Goal: Information Seeking & Learning: Learn about a topic

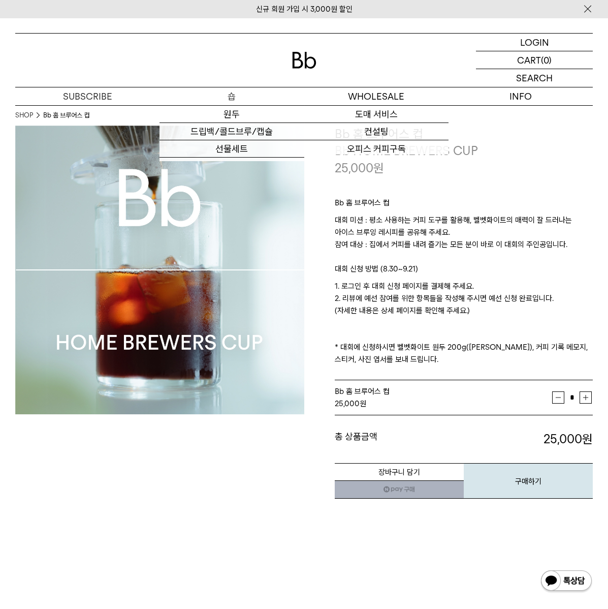
click at [232, 100] on p "숍" at bounding box center [232, 96] width 144 height 18
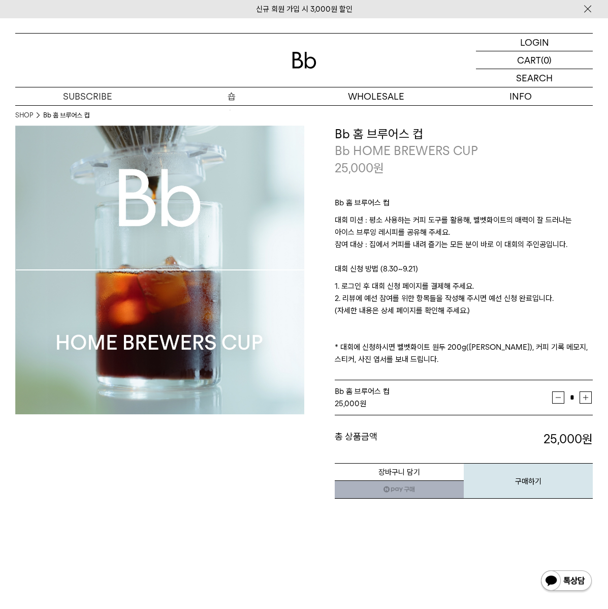
click at [231, 98] on p "숍" at bounding box center [232, 96] width 144 height 18
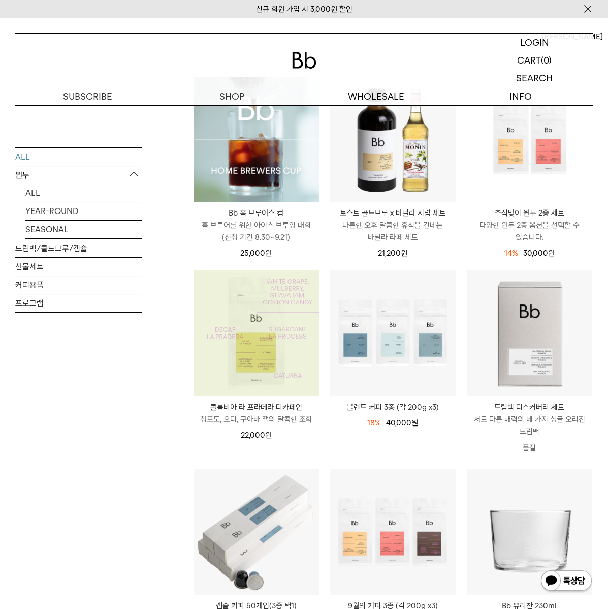
scroll to position [154, 0]
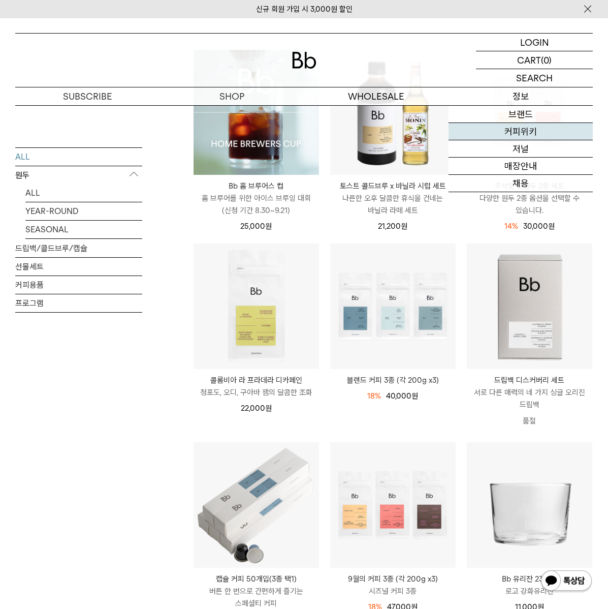
click at [530, 128] on link "커피위키" at bounding box center [521, 131] width 144 height 17
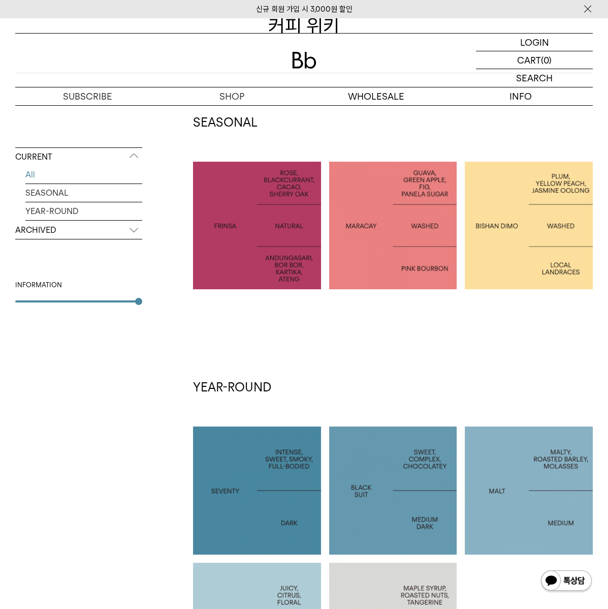
click at [423, 243] on div at bounding box center [393, 226] width 128 height 128
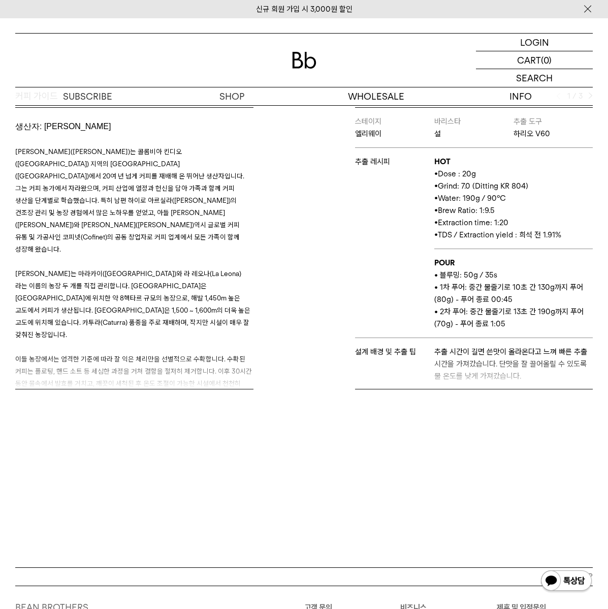
scroll to position [308, 0]
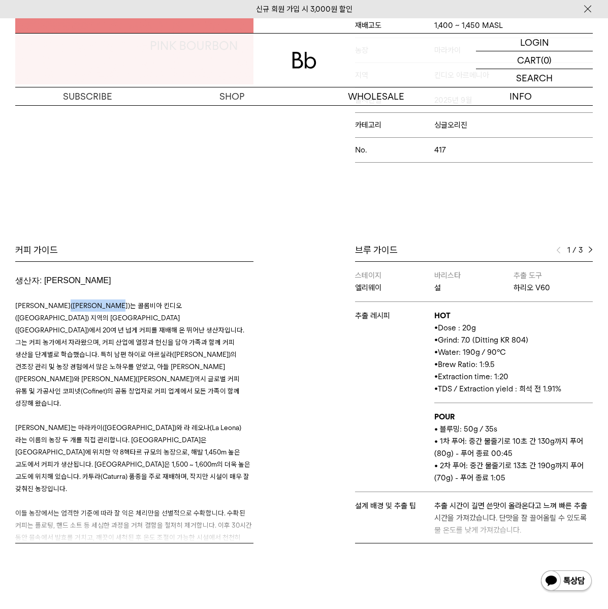
drag, startPoint x: 75, startPoint y: 301, endPoint x: 95, endPoint y: 304, distance: 20.6
click at [119, 301] on span "루스 엘레나 살라사르(Luz Helena Salazar)는 콜롬비아 킨디오(Quindío) 지역의 아르메니아(Armenia)에서 20여 년 넘…" at bounding box center [129, 354] width 229 height 106
click at [95, 304] on span "루스 엘레나 살라사르(Luz Helena Salazar)는 콜롬비아 킨디오(Quindío) 지역의 아르메니아(Armenia)에서 20여 년 넘…" at bounding box center [129, 354] width 229 height 106
click at [75, 305] on span "루스 엘레나 살라사르(Luz Helena Salazar)는 콜롬비아 킨디오(Quindío) 지역의 아르메니아(Armenia)에서 20여 년 넘…" at bounding box center [129, 354] width 229 height 106
click at [74, 305] on span "루스 엘레나 살라사르(Luz Helena Salazar)는 콜롬비아 킨디오(Quindío) 지역의 아르메니아(Armenia)에서 20여 년 넘…" at bounding box center [129, 354] width 229 height 106
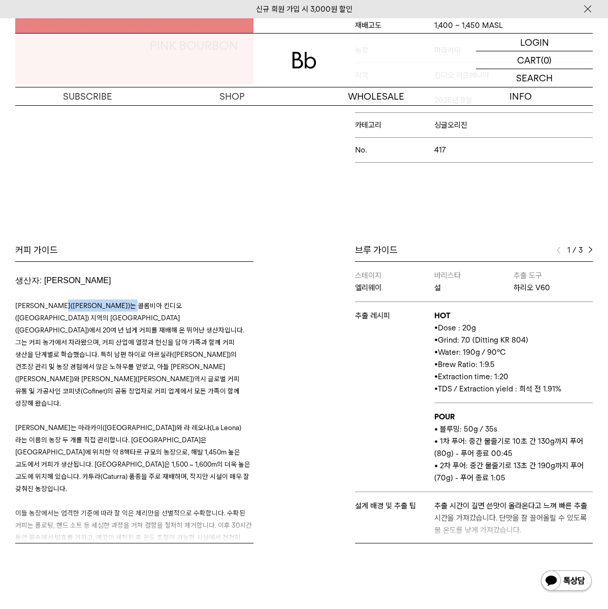
drag, startPoint x: 75, startPoint y: 306, endPoint x: 132, endPoint y: 305, distance: 56.9
click at [132, 305] on span "루스 엘레나 살라사르(Luz Helena Salazar)는 콜롬비아 킨디오(Quindío) 지역의 아르메니아(Armenia)에서 20여 년 넘…" at bounding box center [129, 354] width 229 height 106
copy span "Luz Helena Salazar"
click at [164, 409] on p at bounding box center [134, 415] width 238 height 12
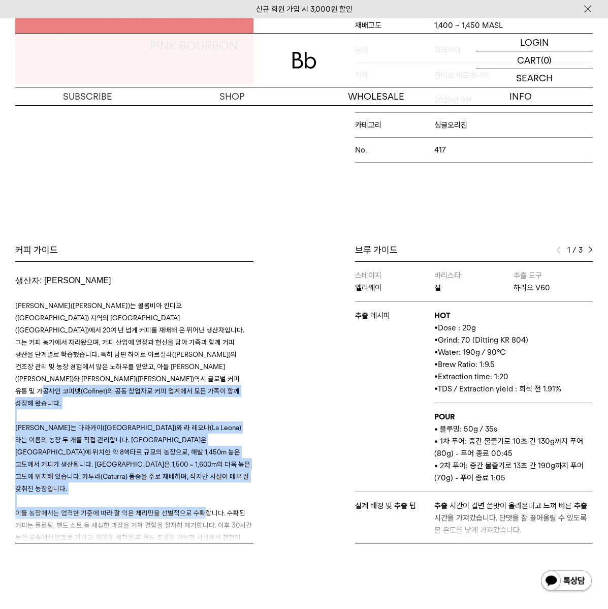
drag, startPoint x: 202, startPoint y: 473, endPoint x: 117, endPoint y: 373, distance: 131.6
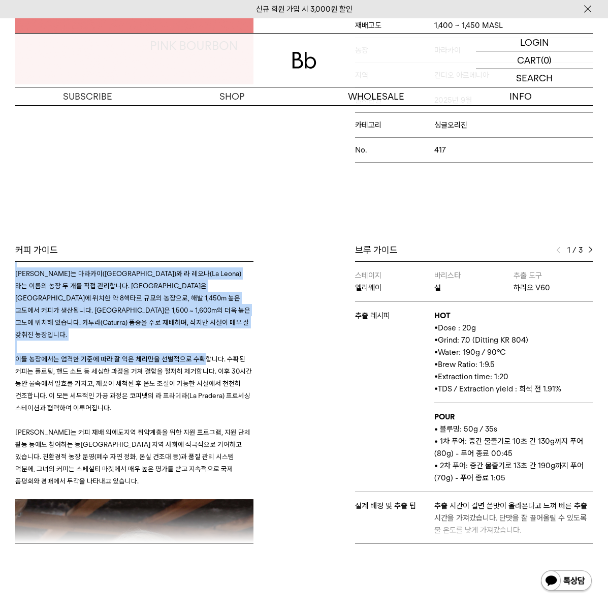
scroll to position [0, 0]
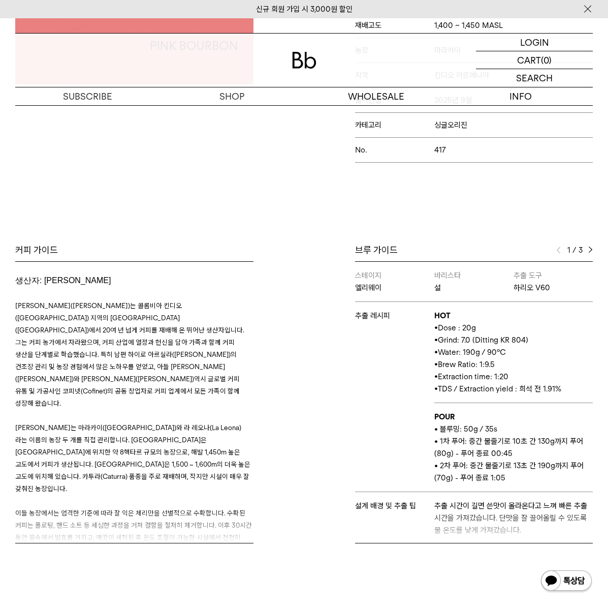
click at [134, 324] on span "루스 엘레나 살라사르(Luz Helena Salazar)는 콜롬비아 킨디오(Quindío) 지역의 아르메니아(Armenia)에서 20여 년 넘…" at bounding box center [129, 354] width 229 height 106
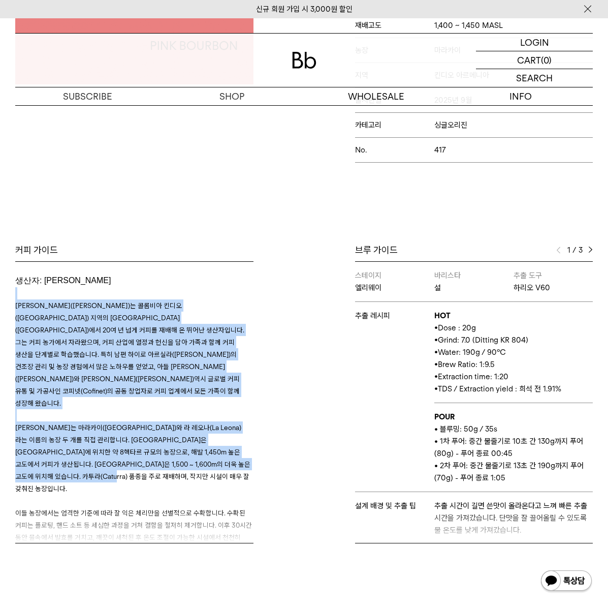
drag, startPoint x: 140, startPoint y: 293, endPoint x: 167, endPoint y: 448, distance: 157.3
click at [167, 448] on p "루스 엘레나는 마라카이(Maracay)와 라 레오나(La Leona)라는 이름의 농장 두 개를 직접 관리합니다. 마라카이 농장은 아르메니아 킨…" at bounding box center [134, 457] width 238 height 73
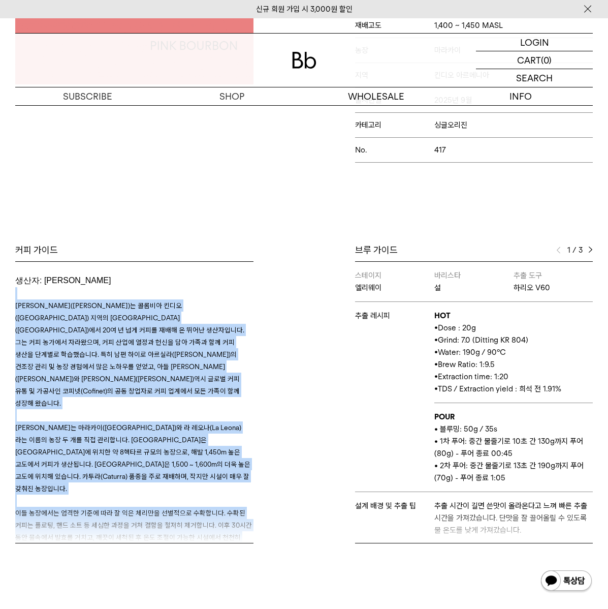
drag, startPoint x: 196, startPoint y: 337, endPoint x: 198, endPoint y: 289, distance: 48.3
click at [196, 291] on div "커피 가이드 생산자: 루스 엘레나 살리사르 루스 엘레나 살라사르(Luz Helena Salazar)는 콜롬비아 킨디오(Quindío) 지역의 …" at bounding box center [157, 393] width 294 height 299
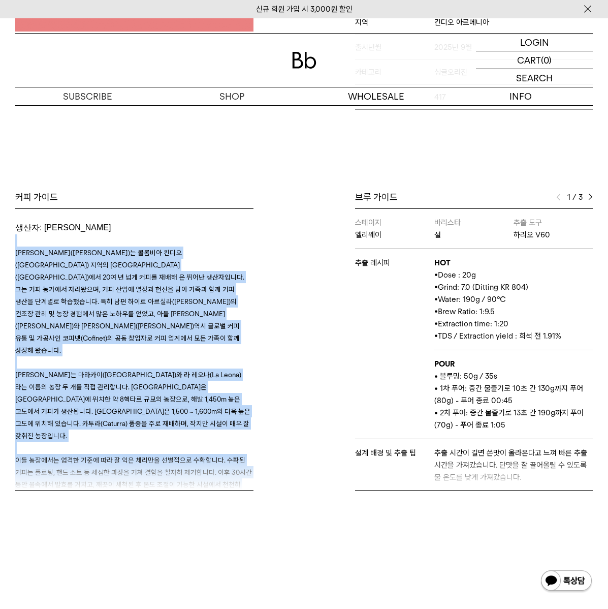
scroll to position [462, 0]
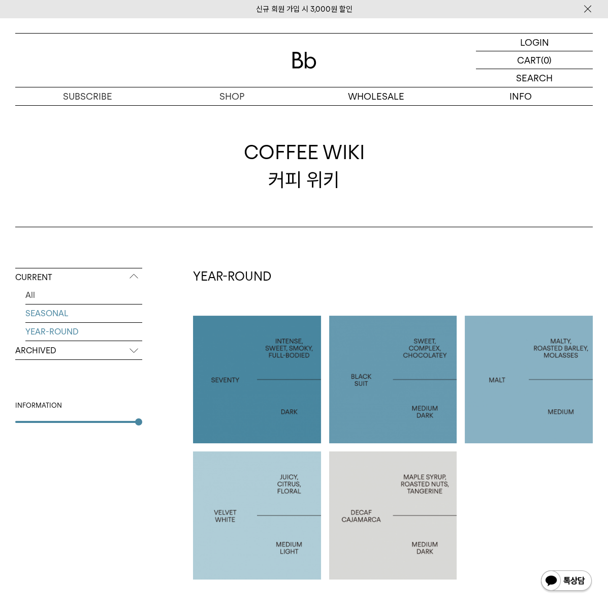
click at [44, 312] on link "SEASONAL" at bounding box center [83, 313] width 117 height 18
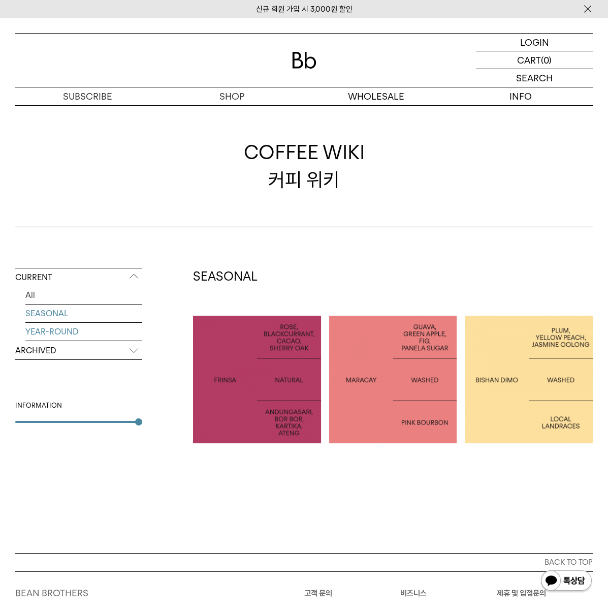
click at [47, 323] on link "YEAR-ROUND" at bounding box center [83, 332] width 117 height 18
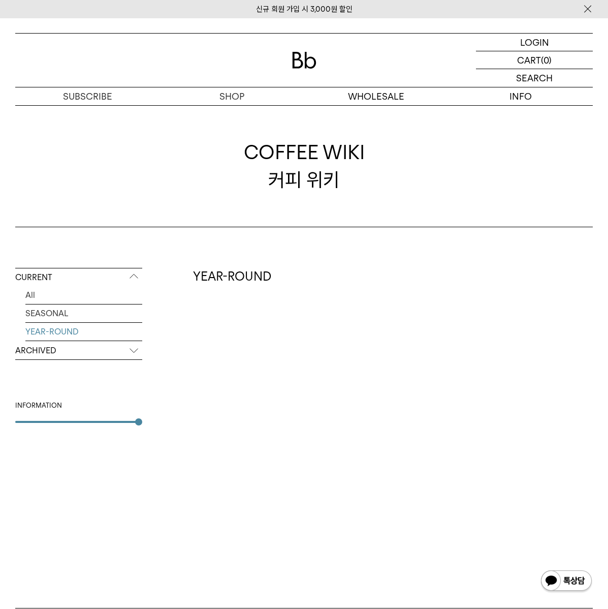
click at [50, 356] on p "ARCHIVED" at bounding box center [78, 351] width 127 height 18
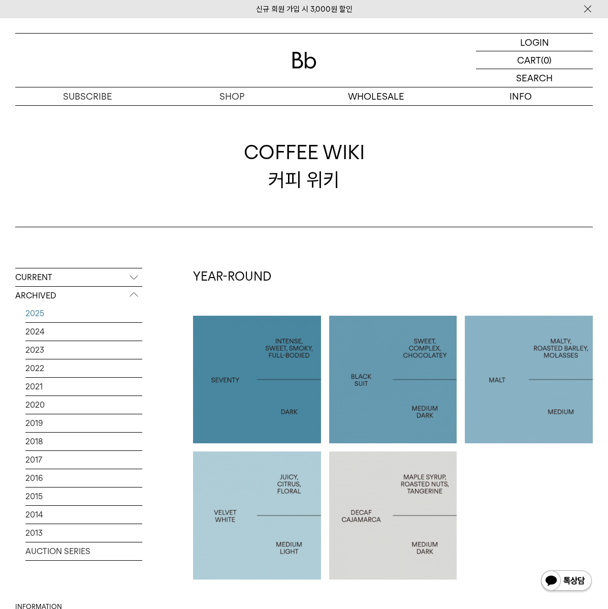
click at [39, 309] on link "2025" at bounding box center [83, 313] width 117 height 18
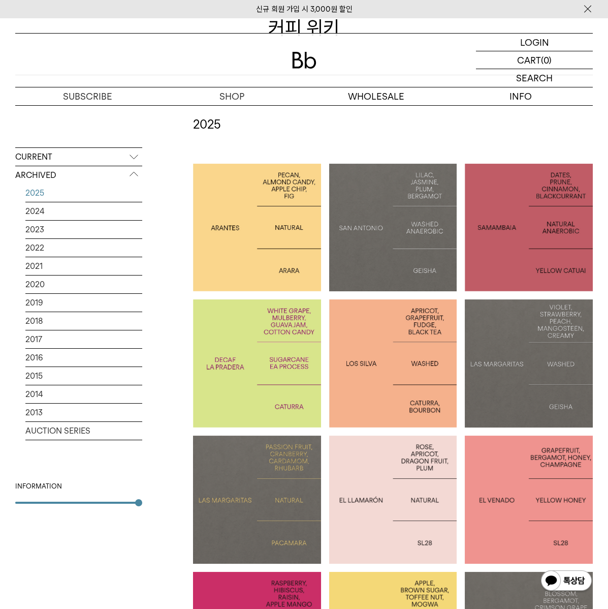
scroll to position [154, 0]
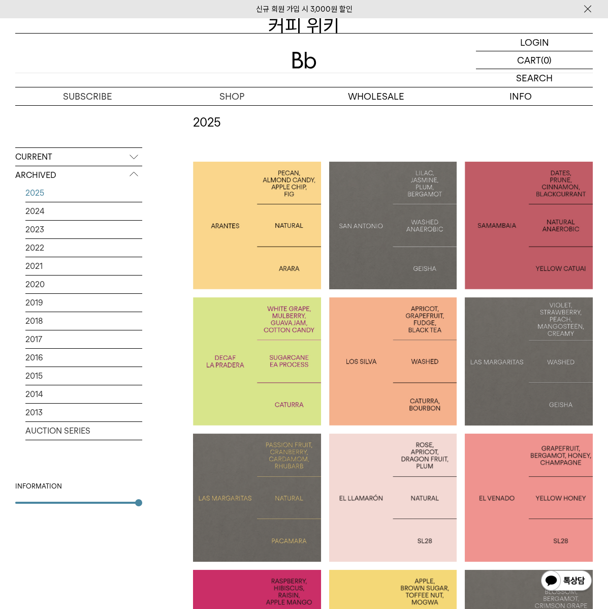
click at [241, 203] on div at bounding box center [257, 226] width 128 height 128
click at [406, 253] on div at bounding box center [393, 226] width 128 height 128
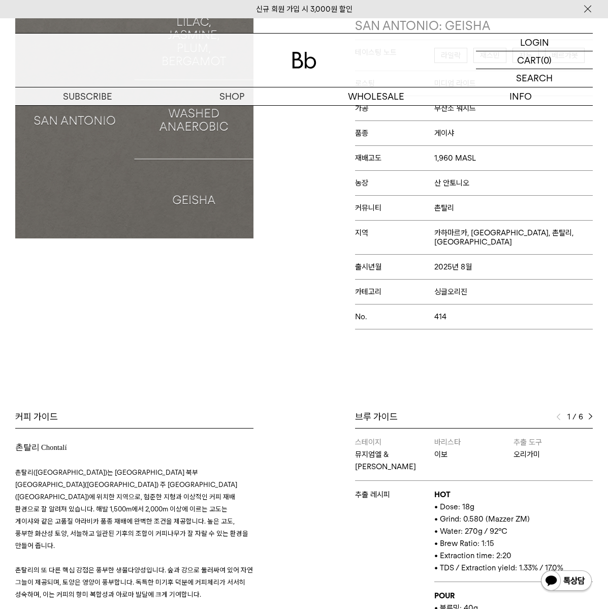
scroll to position [308, 0]
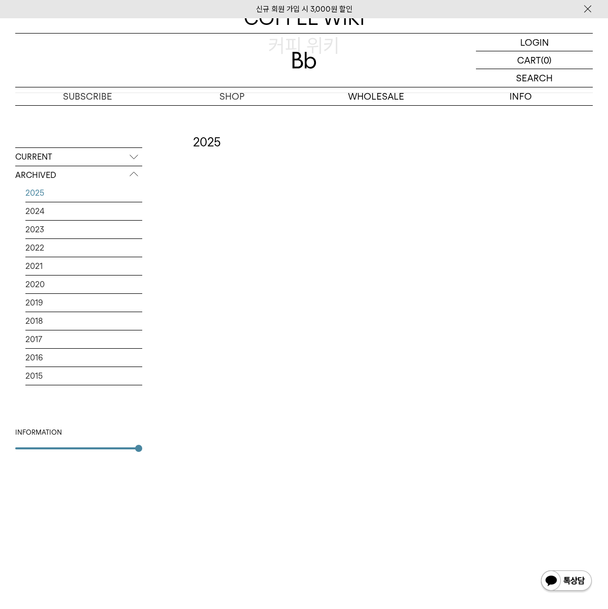
click at [520, 271] on div at bounding box center [529, 245] width 128 height 128
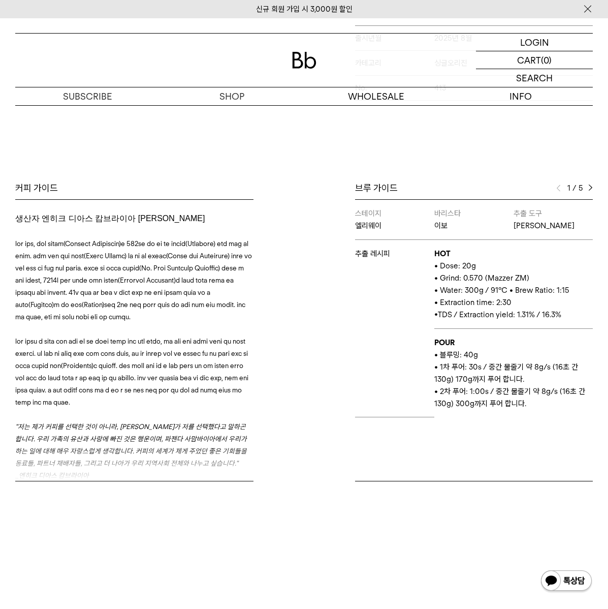
scroll to position [462, 0]
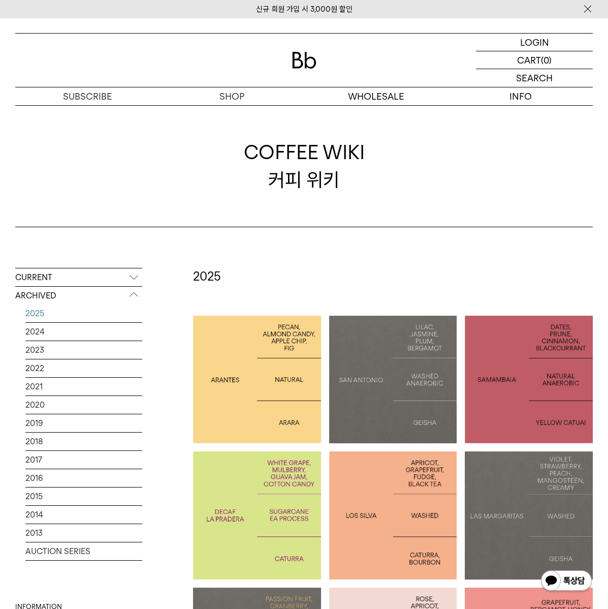
scroll to position [154, 0]
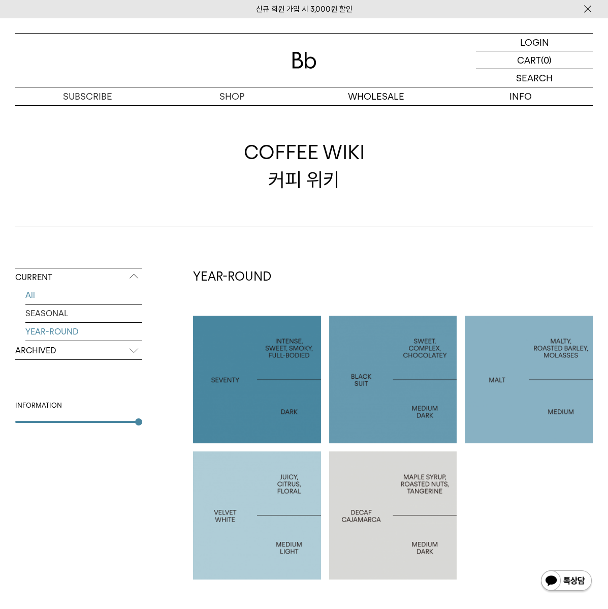
click at [51, 297] on link "All" at bounding box center [83, 295] width 117 height 18
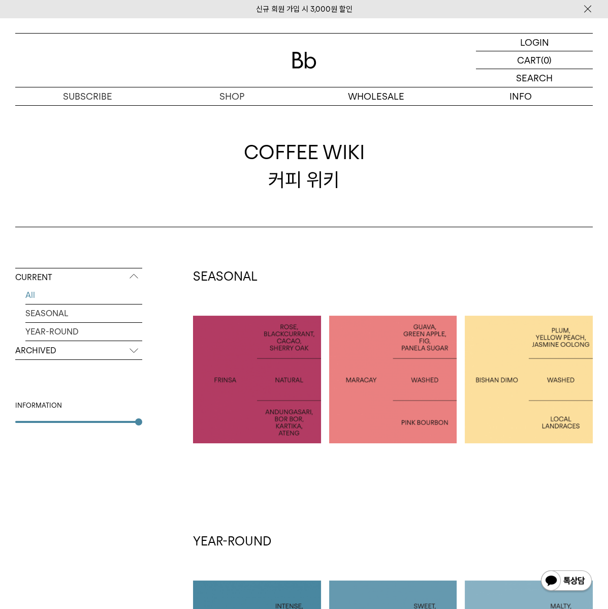
click at [416, 372] on p "COLOMBIA MARACAY" at bounding box center [393, 379] width 128 height 15
click at [238, 120] on link "원두" at bounding box center [232, 114] width 144 height 17
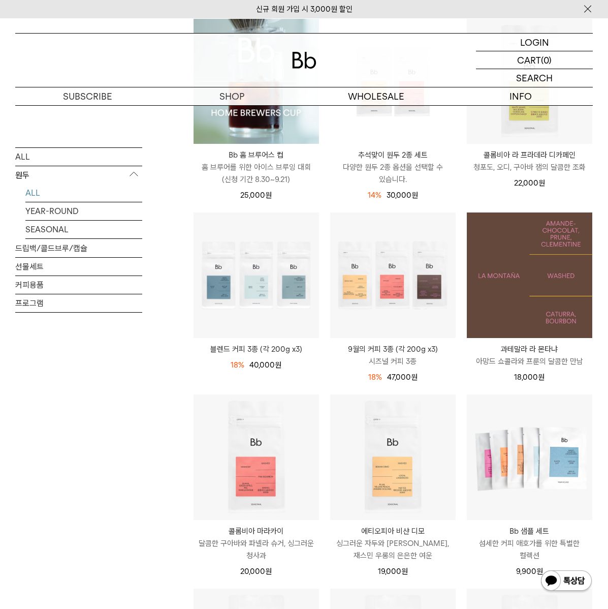
scroll to position [154, 0]
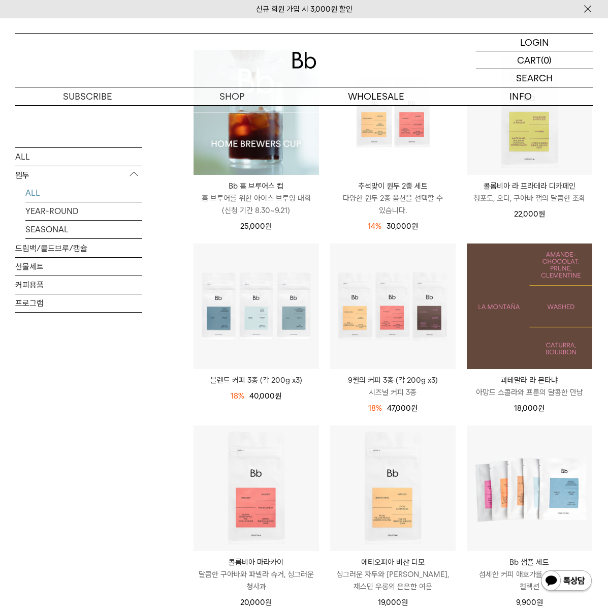
click at [552, 326] on img at bounding box center [530, 306] width 126 height 126
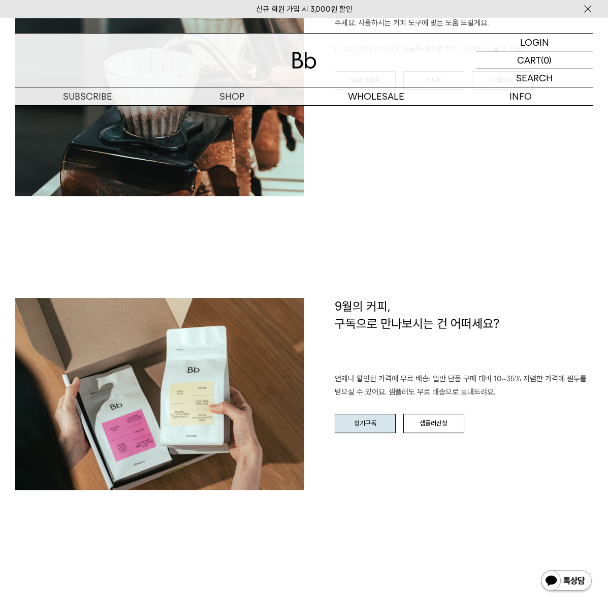
scroll to position [924, 0]
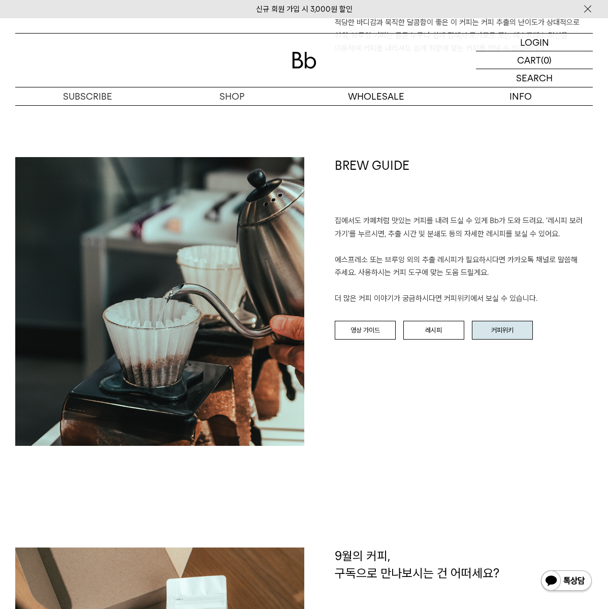
click at [496, 332] on link "커피위키" at bounding box center [502, 330] width 61 height 19
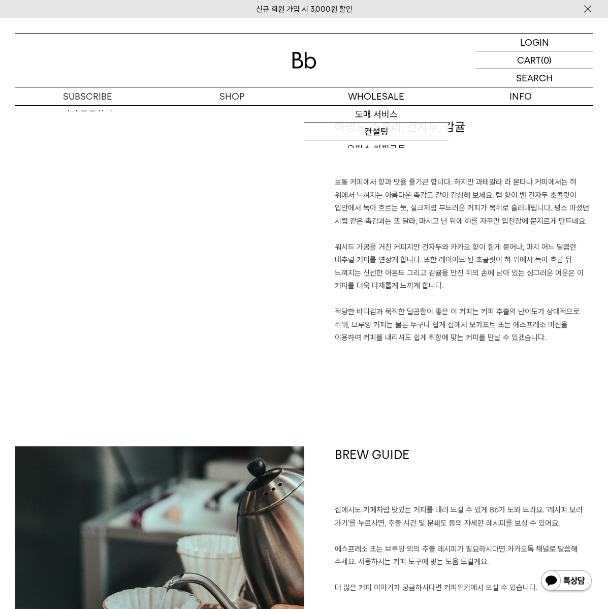
scroll to position [616, 0]
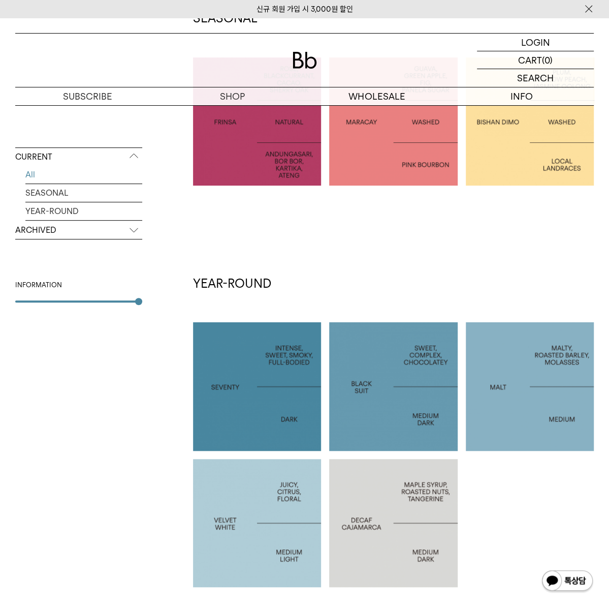
scroll to position [539, 0]
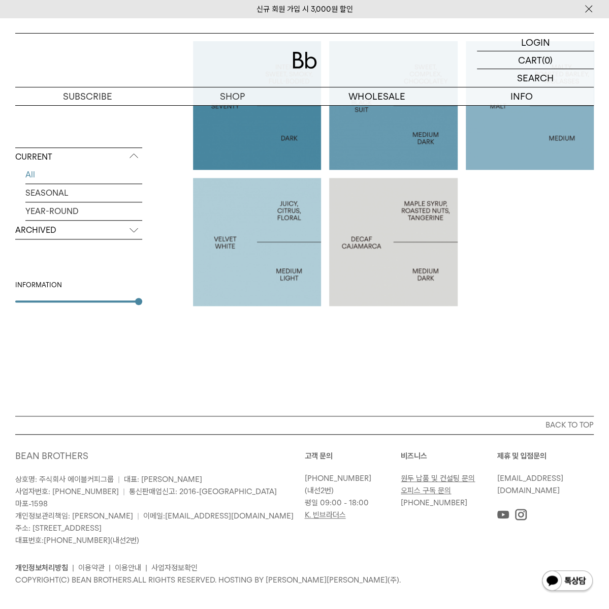
click at [520, 509] on img at bounding box center [520, 514] width 11 height 11
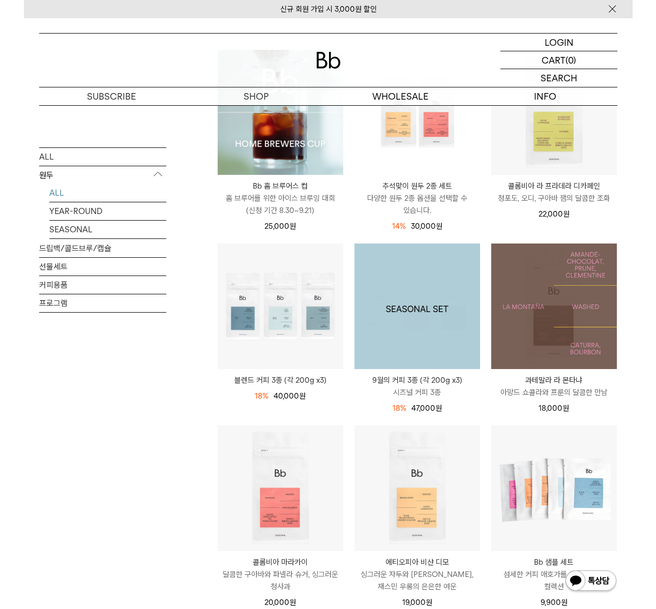
scroll to position [462, 0]
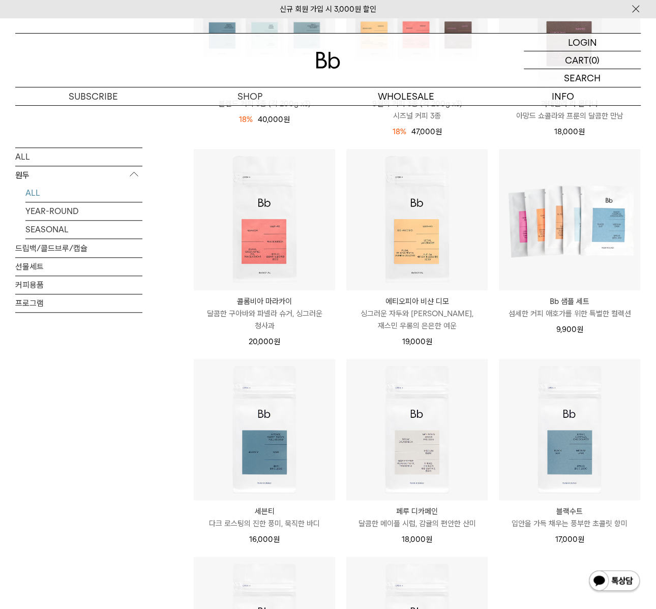
click at [496, 333] on li "Bb 샘플 세트 섬세한 커피 애호가를 위한 특별한 컬렉션 9,900 원" at bounding box center [569, 253] width 152 height 210
click at [594, 343] on div "Bb 샘플 세트 섬세한 커피 애호가를 위한 특별한 컬렉션 9,900 원" at bounding box center [569, 247] width 142 height 198
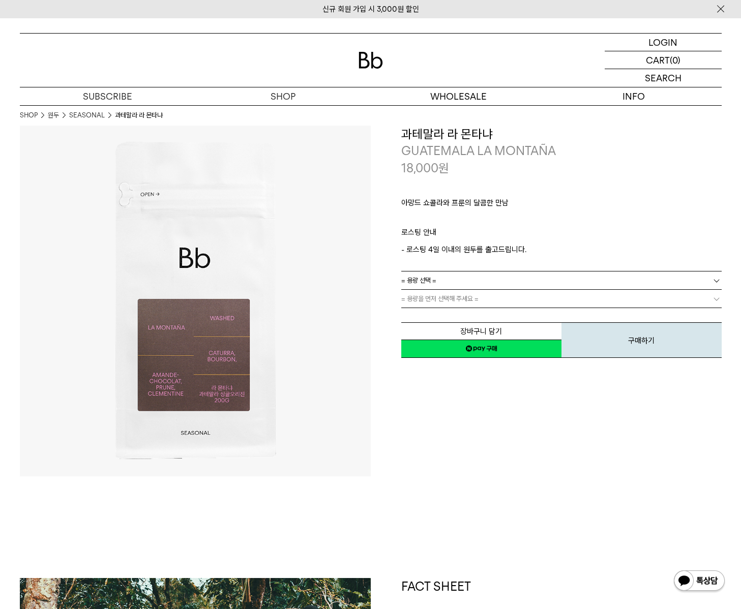
click at [629, 196] on div "아망드 쇼콜라와 프룬의 달콤한 만남 ㅤ 로스팅 안내 - 로스팅 4일 이내의 원두를 출고드립니다." at bounding box center [561, 223] width 320 height 95
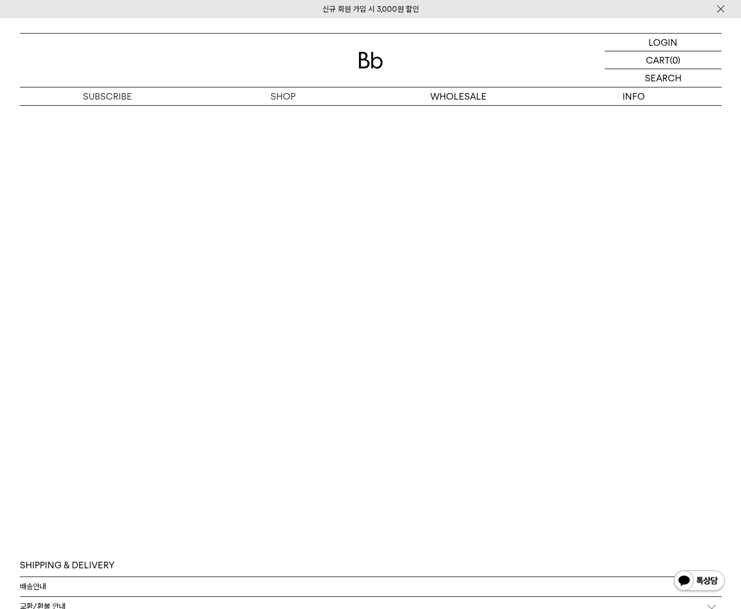
scroll to position [2786, 0]
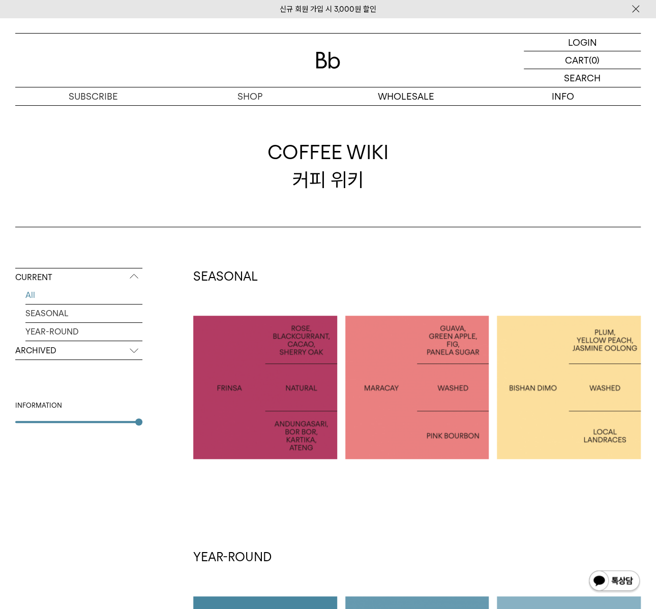
click at [69, 342] on p "ARCHIVED" at bounding box center [78, 351] width 127 height 18
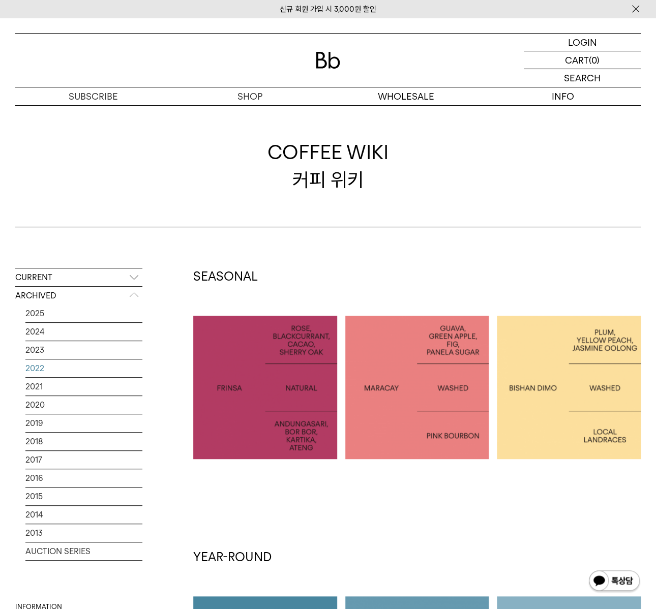
click at [44, 368] on link "2022" at bounding box center [83, 368] width 117 height 18
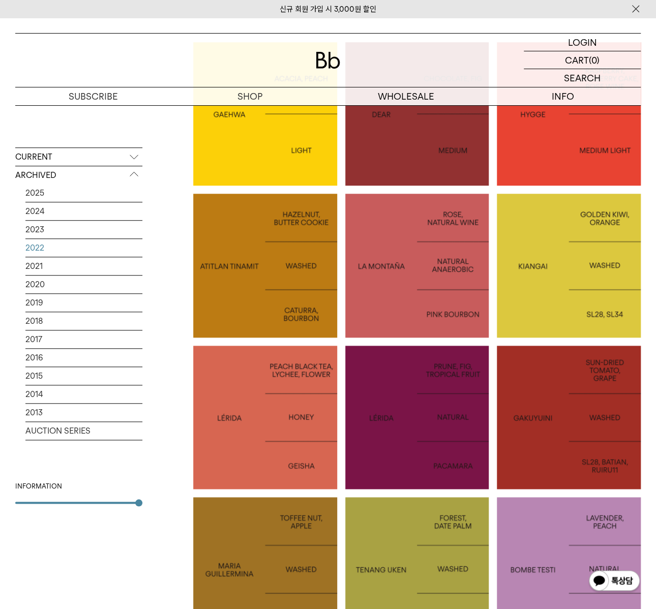
scroll to position [308, 0]
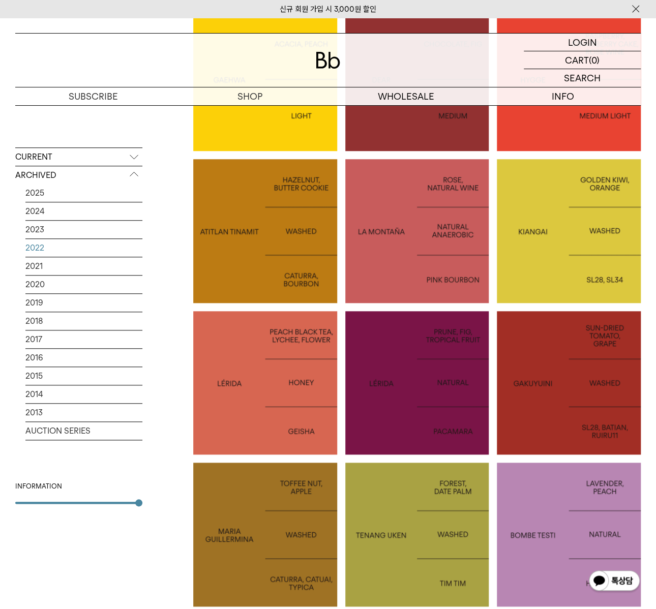
click at [437, 229] on p "LA MONTAÑA" at bounding box center [417, 231] width 144 height 16
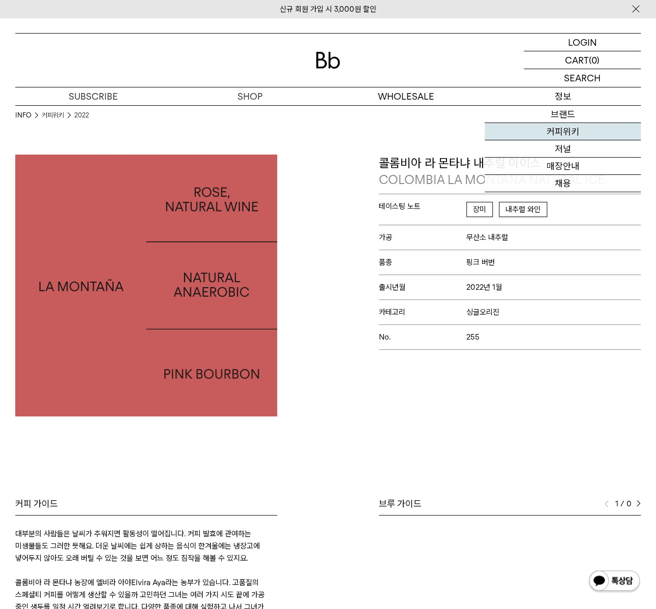
click at [567, 129] on link "커피위키" at bounding box center [562, 131] width 157 height 17
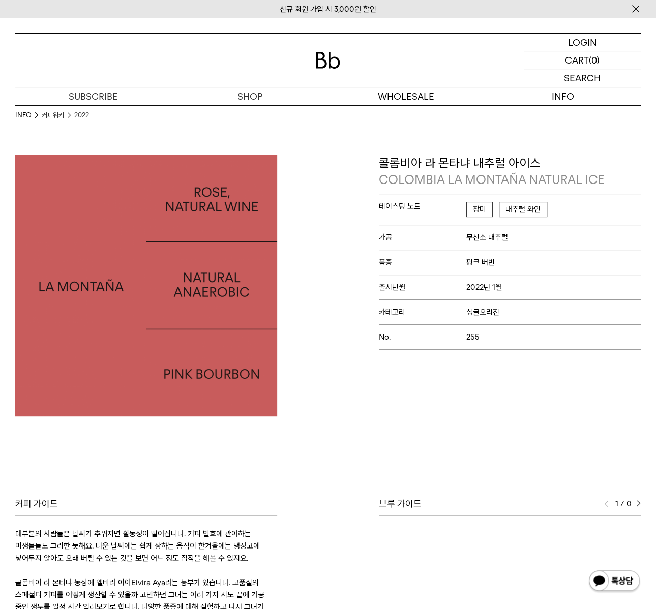
click at [508, 346] on p "No. 255" at bounding box center [510, 336] width 262 height 25
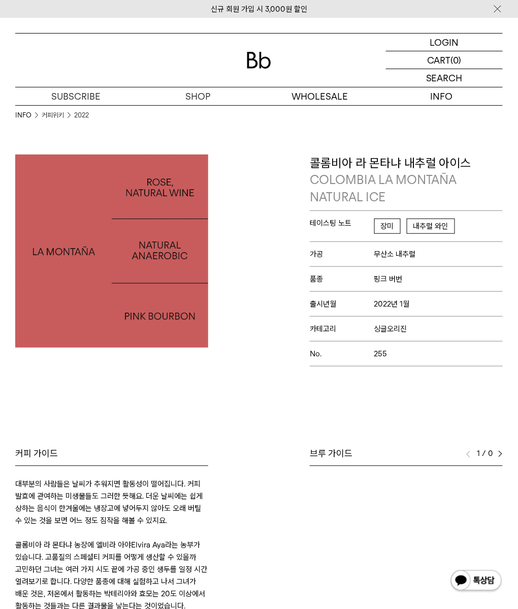
click at [333, 477] on div at bounding box center [406, 607] width 193 height 282
click at [313, 419] on div "Bb의 커피 ALL SEASONAL YEAR-ROUND AUCTION SERIES ARCHIVE 2023 2022 2021 2020 2019 …" at bounding box center [259, 477] width 518 height 644
drag, startPoint x: 350, startPoint y: 384, endPoint x: 343, endPoint y: 344, distance: 40.9
click at [347, 387] on div "Bb의 커피 ALL SEASONAL YEAR-ROUND AUCTION SERIES ARCHIVE 2023 2022 2021 2020 2019 …" at bounding box center [259, 477] width 518 height 644
click at [196, 95] on p "숍" at bounding box center [198, 96] width 122 height 18
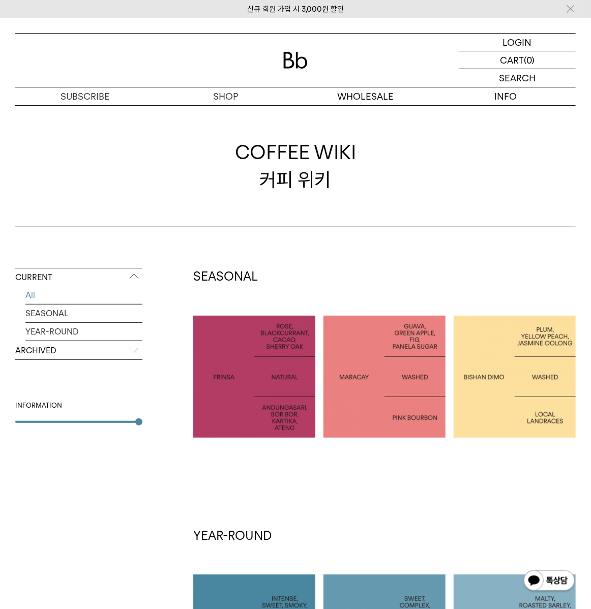
drag, startPoint x: 51, startPoint y: 351, endPoint x: 53, endPoint y: 357, distance: 6.8
click at [51, 351] on p "ARCHIVED" at bounding box center [78, 351] width 127 height 18
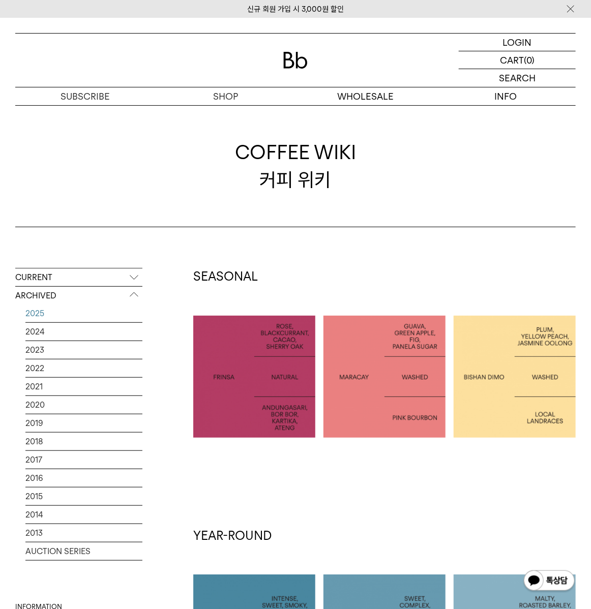
click at [45, 316] on link "2025" at bounding box center [83, 313] width 117 height 18
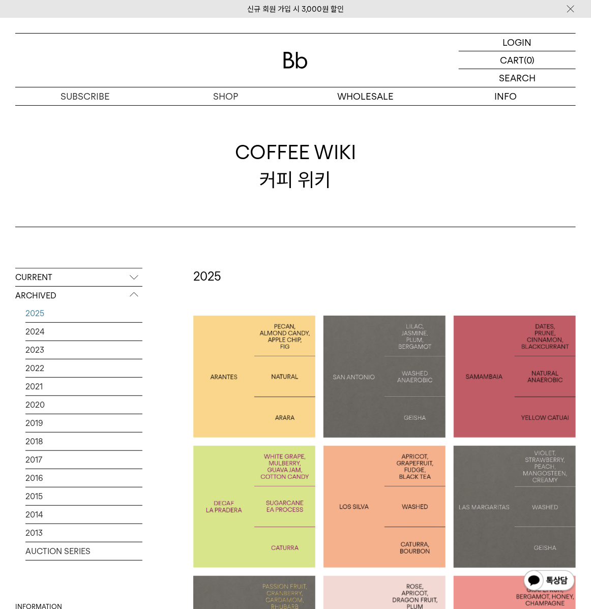
drag, startPoint x: 393, startPoint y: 244, endPoint x: 398, endPoint y: 243, distance: 5.7
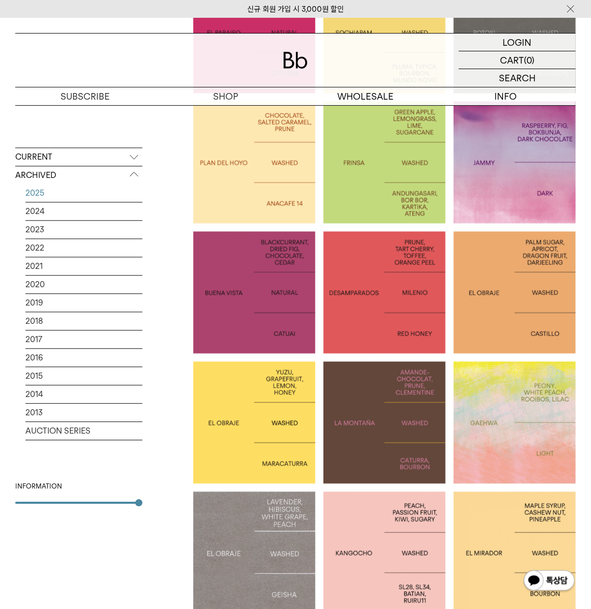
scroll to position [770, 0]
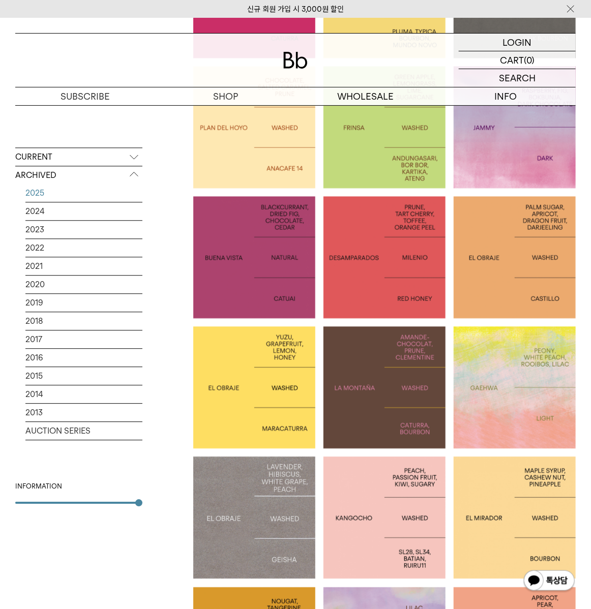
click at [388, 435] on div at bounding box center [384, 387] width 122 height 122
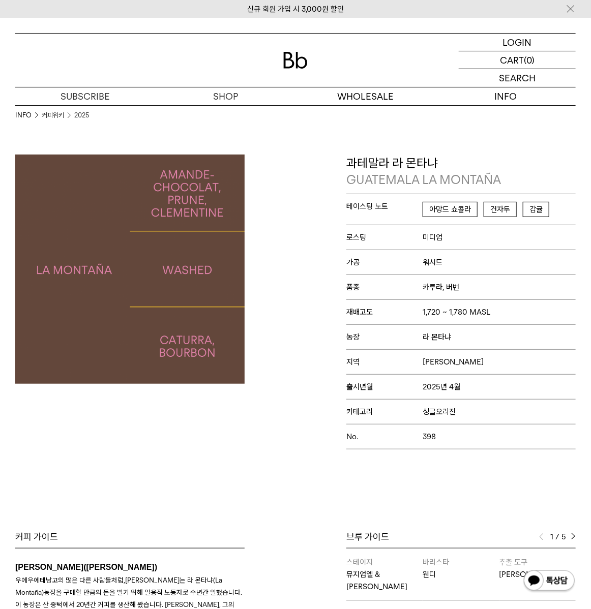
scroll to position [154, 0]
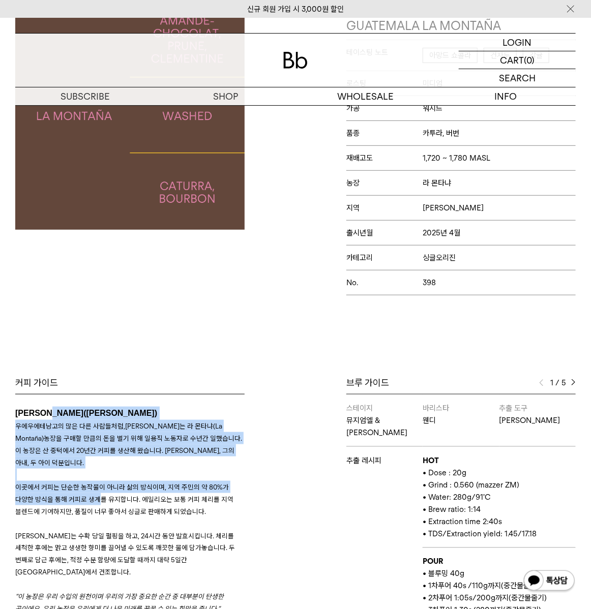
drag, startPoint x: 69, startPoint y: 434, endPoint x: 100, endPoint y: 501, distance: 73.9
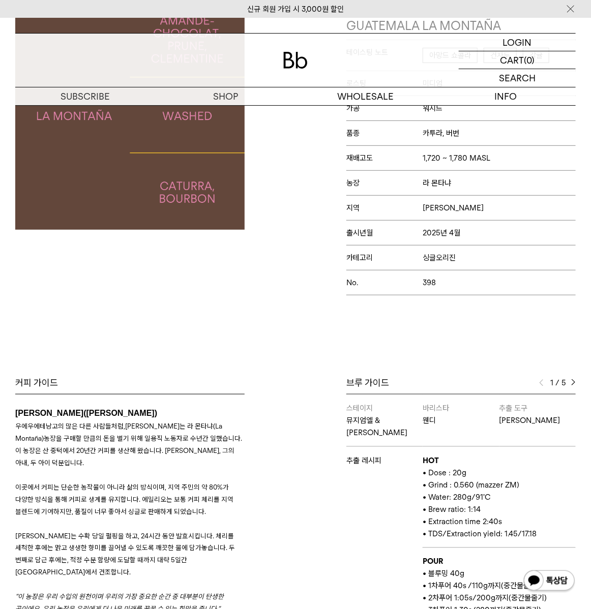
click at [104, 503] on p "이곳에서 커피는 단순한 농작물이 아니라 삶의 방식이며, 지역 주민의 약 80%가 다양한 방식을 통해 커피로 생계를 유지합니다. 에밀리오는 보통…" at bounding box center [129, 499] width 229 height 37
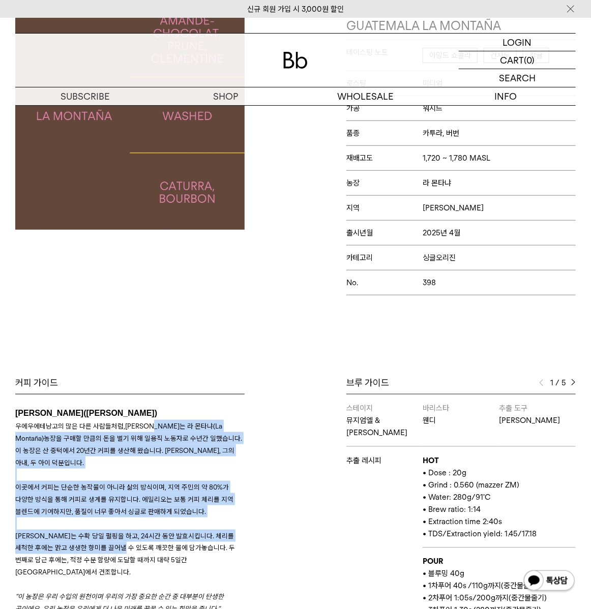
drag, startPoint x: 124, startPoint y: 543, endPoint x: 160, endPoint y: 423, distance: 125.4
click at [157, 424] on h3 "우에우에테낭고의 많은 다른 사람들처럼, 에밀리오는 라 몬타냐 ( La Montaña) 농장을 구매할 만큼의 돈을 벌기 위해 일용직 노동자로 수…" at bounding box center [129, 523] width 229 height 207
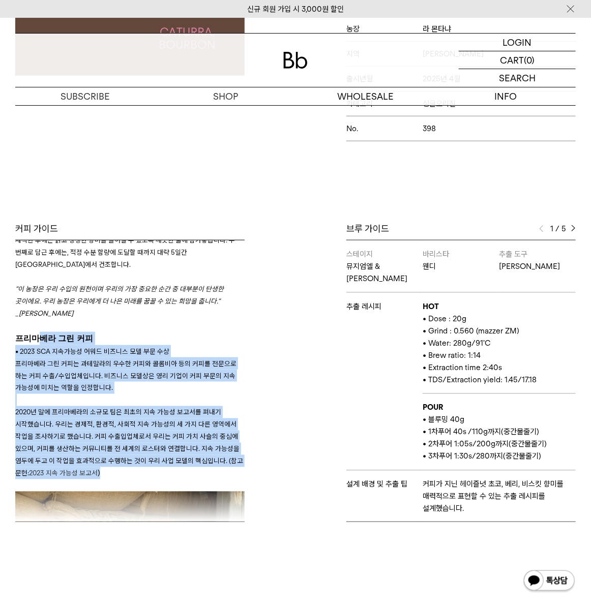
drag, startPoint x: 44, startPoint y: 329, endPoint x: 166, endPoint y: 462, distance: 180.9
drag, startPoint x: 167, startPoint y: 462, endPoint x: 176, endPoint y: 461, distance: 9.2
click at [168, 462] on p "2020년 말에 프리마베라의 소규모 팀은 최초의 지속 가능성 보고서를 펴내기 시작했습니다. 우리는 경제적, 환경적, 사회적 지속 가능성의 세 …" at bounding box center [129, 442] width 229 height 73
click at [180, 461] on p "2020년 말에 프리마베라의 소규모 팀은 최초의 지속 가능성 보고서를 펴내기 시작했습니다. 우리는 경제적, 환경적, 사회적 지속 가능성의 세 …" at bounding box center [129, 442] width 229 height 73
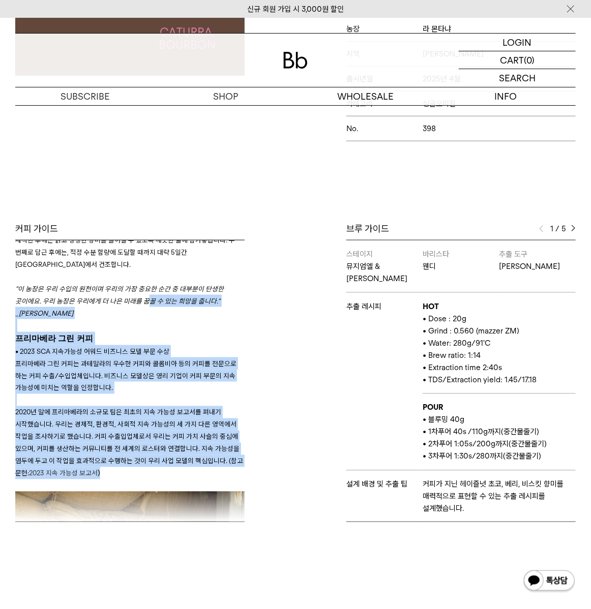
drag, startPoint x: 173, startPoint y: 435, endPoint x: 144, endPoint y: 286, distance: 151.8
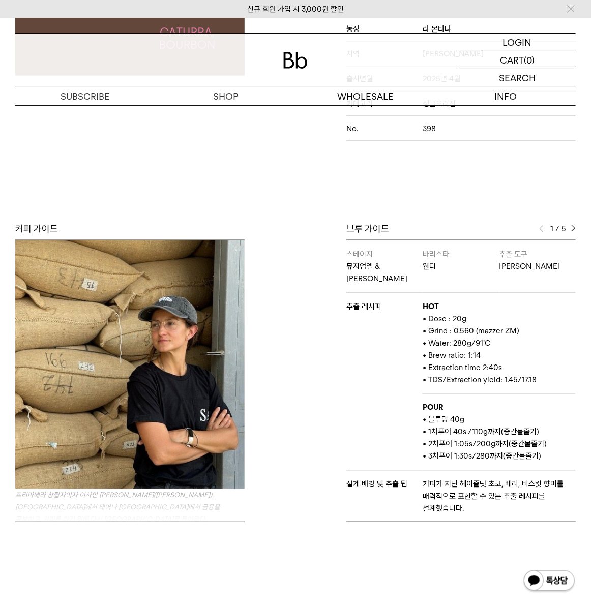
scroll to position [616, 0]
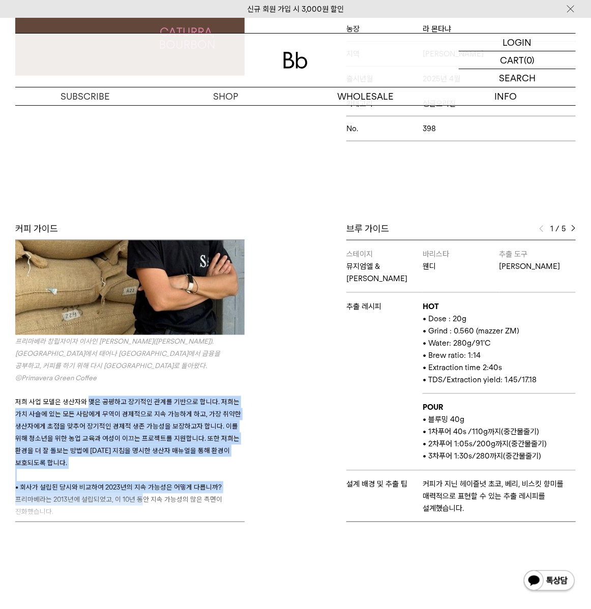
drag, startPoint x: 88, startPoint y: 360, endPoint x: 145, endPoint y: 481, distance: 133.7
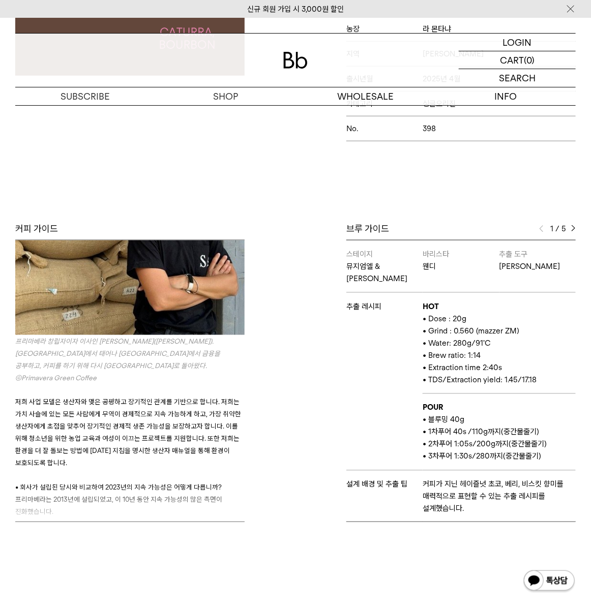
click at [145, 494] on p "프리마베라는 2013년에 설립되었고, 이 10년 동안 지속 가능성의 많은 측면이 진화했습니다." at bounding box center [129, 506] width 229 height 24
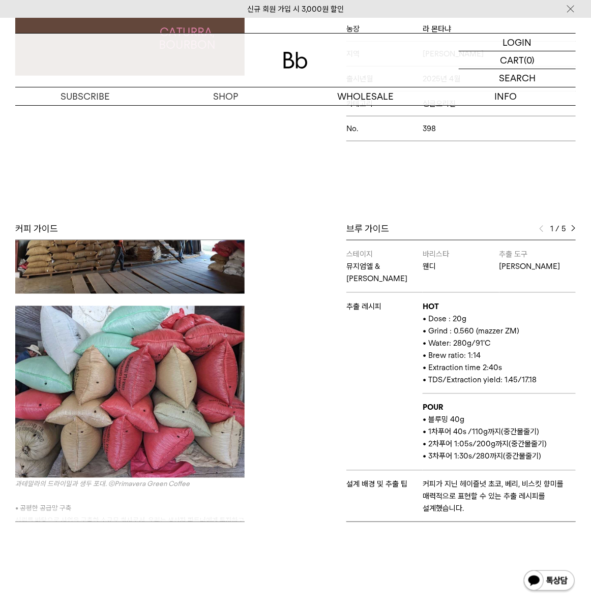
scroll to position [1386, 0]
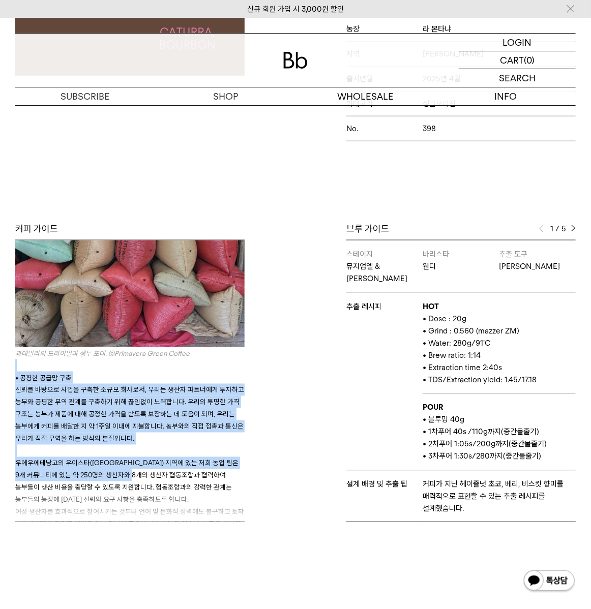
drag, startPoint x: 129, startPoint y: 331, endPoint x: 143, endPoint y: 443, distance: 112.1
click at [143, 435] on h3 "과테말라의 드라이밀과 생두 포대. ©Primavera Green Coffee • 공평한 공급망 구축 신뢰를 바탕으로 사업을 구축한 소규모 회사…" at bounding box center [129, 450] width 229 height 207
click at [143, 459] on span "우에우에테낭고의 우이스타(Huista) 지역에 있는 저희 농업 팀은 9개 커뮤니티에 있는 약 250명의 생산자와 8개의 생산자 협동조합과 협력…" at bounding box center [126, 481] width 223 height 45
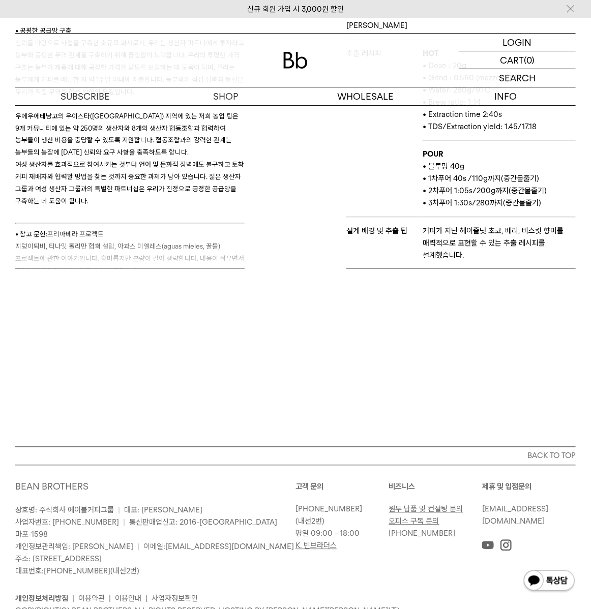
scroll to position [436, 0]
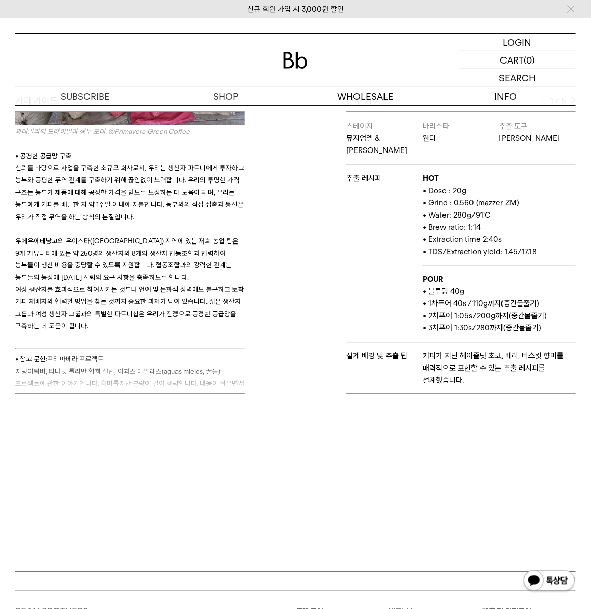
drag, startPoint x: 335, startPoint y: 419, endPoint x: 300, endPoint y: 418, distance: 35.6
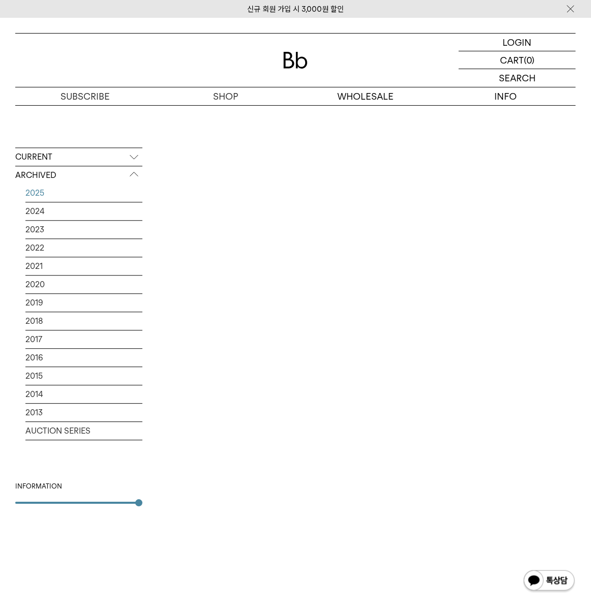
scroll to position [318, 0]
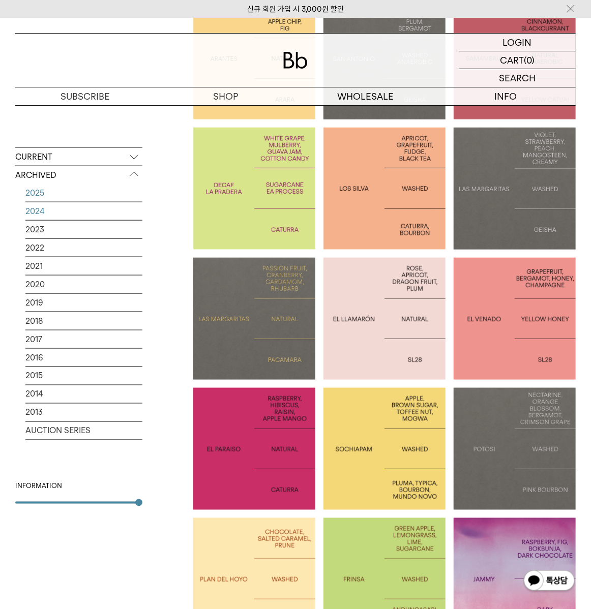
click at [64, 212] on link "2024" at bounding box center [83, 211] width 117 height 18
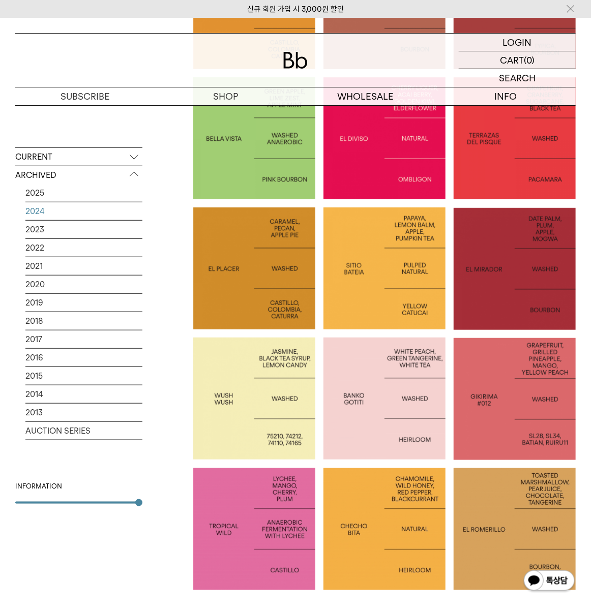
scroll to position [1694, 0]
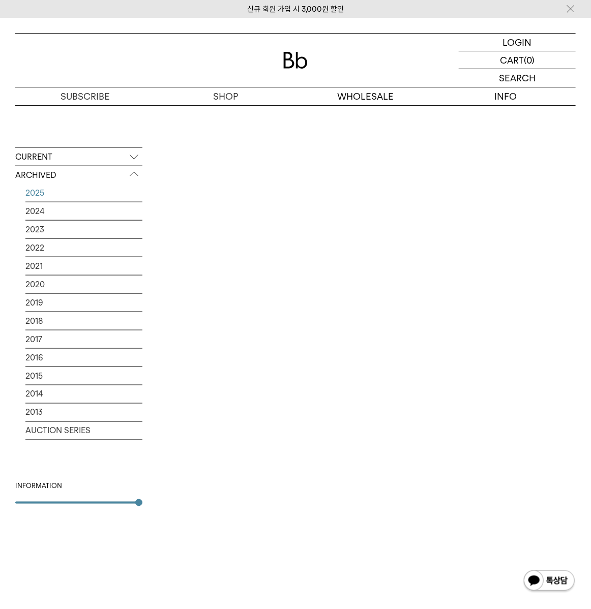
scroll to position [318, 0]
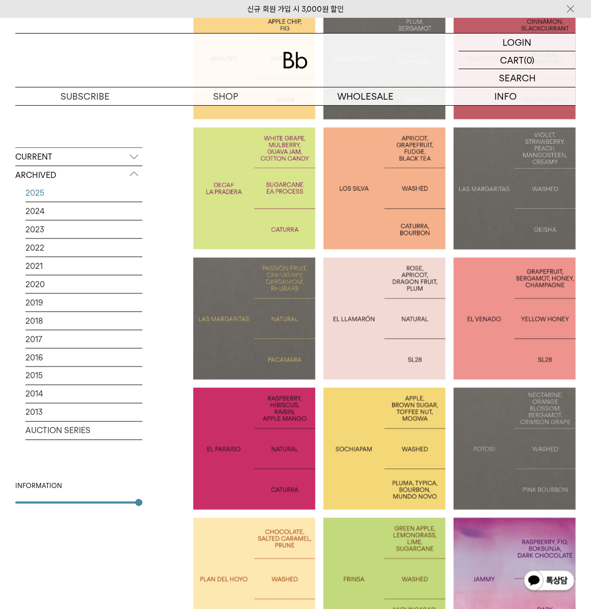
drag, startPoint x: 314, startPoint y: 276, endPoint x: 324, endPoint y: 256, distance: 22.0
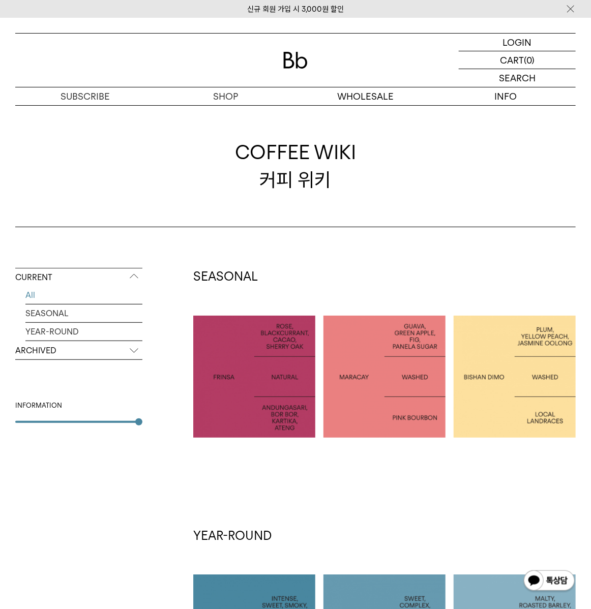
click at [267, 376] on p "INDONESIA FRINSA NATURAL" at bounding box center [254, 376] width 122 height 28
drag, startPoint x: 270, startPoint y: 300, endPoint x: 259, endPoint y: 287, distance: 17.3
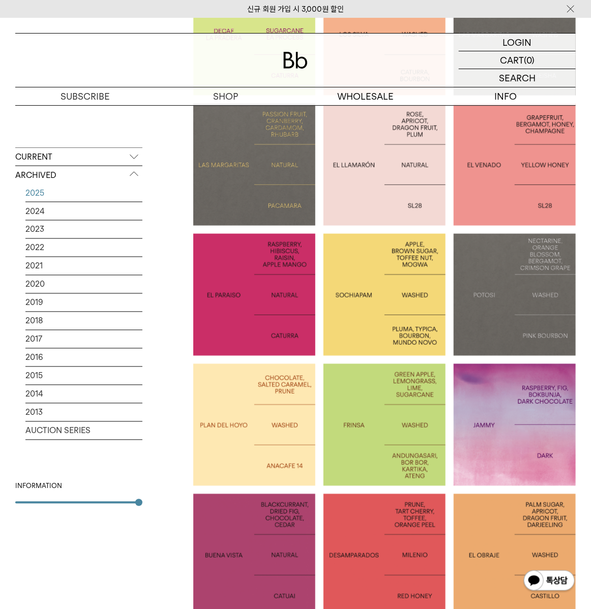
scroll to position [626, 0]
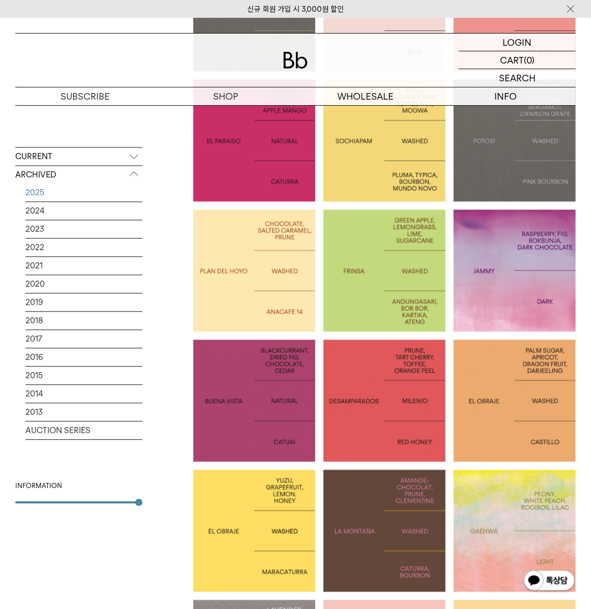
click at [377, 533] on p "GUATEMALA LA MONTAÑA" at bounding box center [384, 531] width 122 height 28
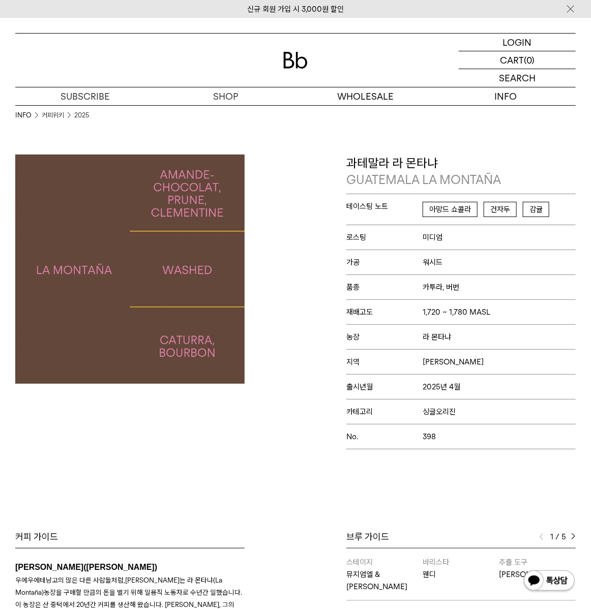
click at [131, 507] on div "Bb의 커피 ALL SEASONAL YEAR-ROUND AUCTION SERIES ARCHIVE 2023 2022 2021 2020 2019 …" at bounding box center [295, 518] width 591 height 726
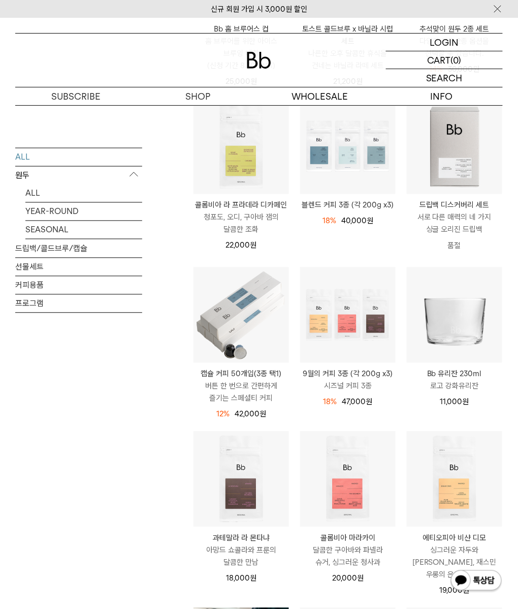
scroll to position [308, 0]
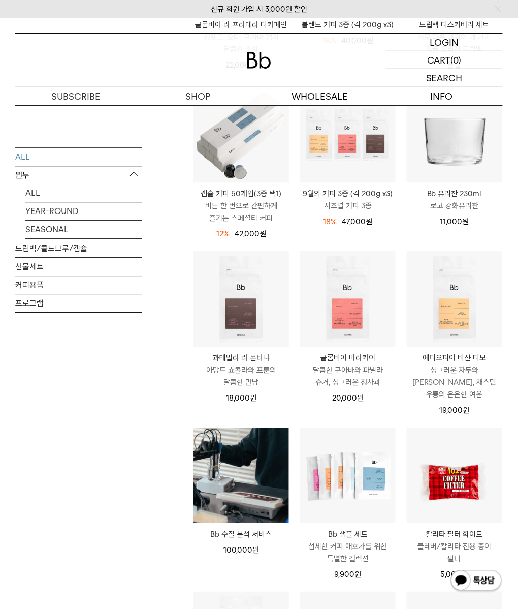
click at [127, 434] on div "ALL 원두 ALL YEAR-ROUND SEASONAL 드립백/콜드브루/캡슐 선물세트 커피용품 프로그램" at bounding box center [78, 320] width 127 height 1254
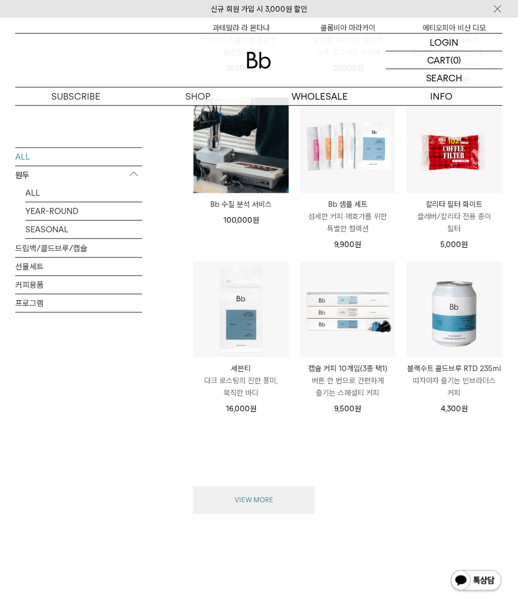
scroll to position [826, 0]
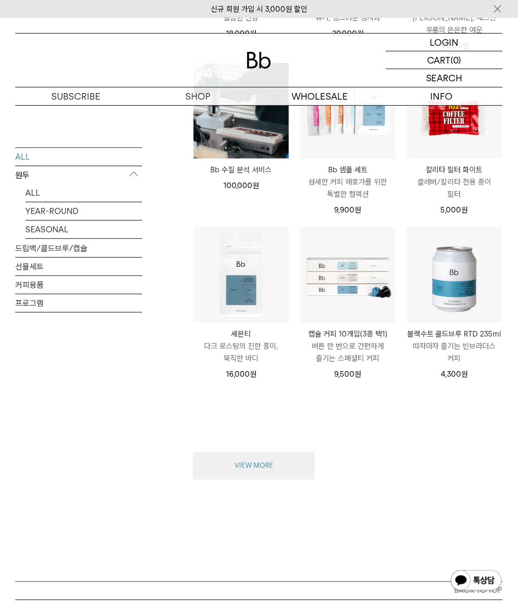
click at [246, 452] on button "VIEW MORE" at bounding box center [254, 466] width 122 height 28
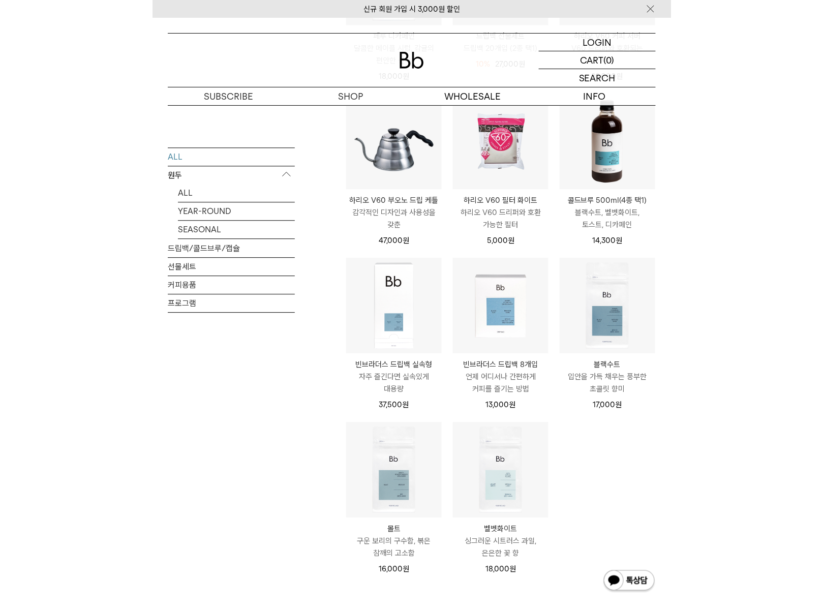
scroll to position [1134, 0]
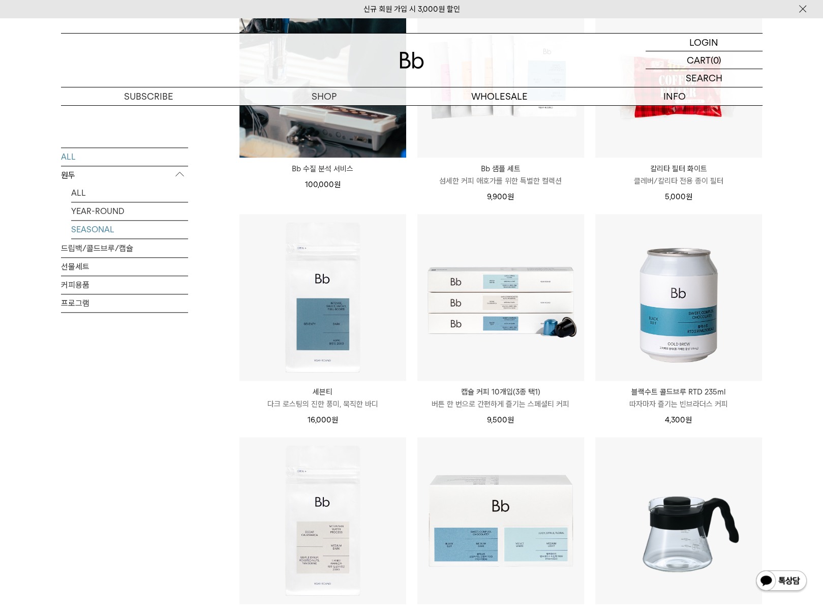
click at [106, 229] on link "SEASONAL" at bounding box center [129, 230] width 117 height 18
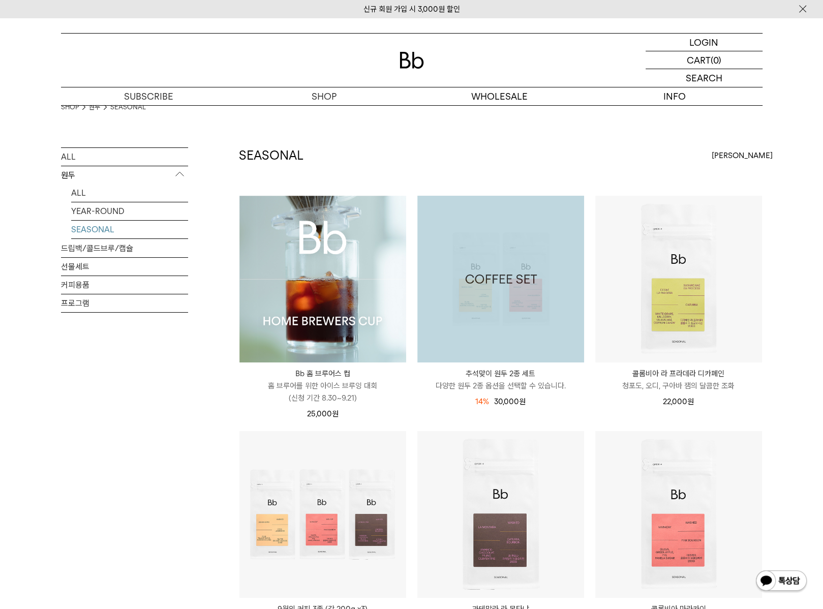
scroll to position [154, 0]
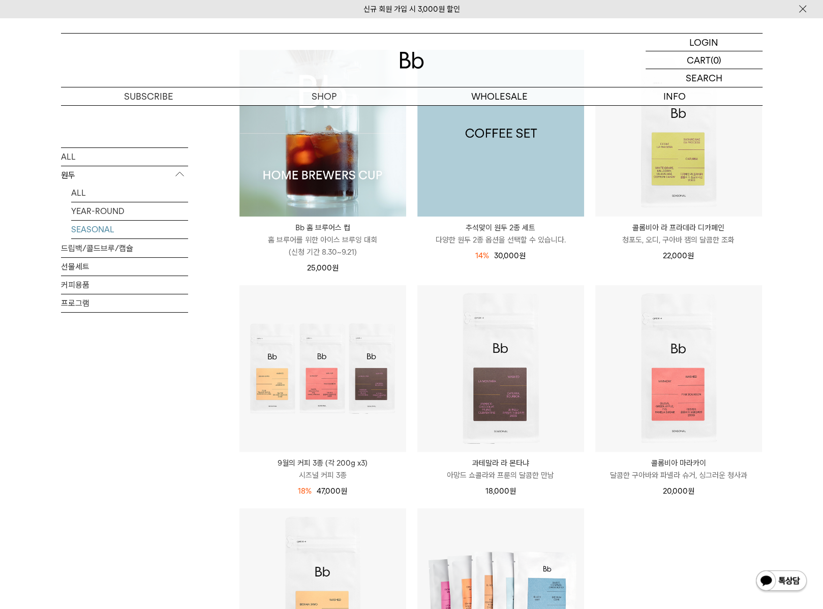
click at [522, 142] on img at bounding box center [500, 133] width 167 height 167
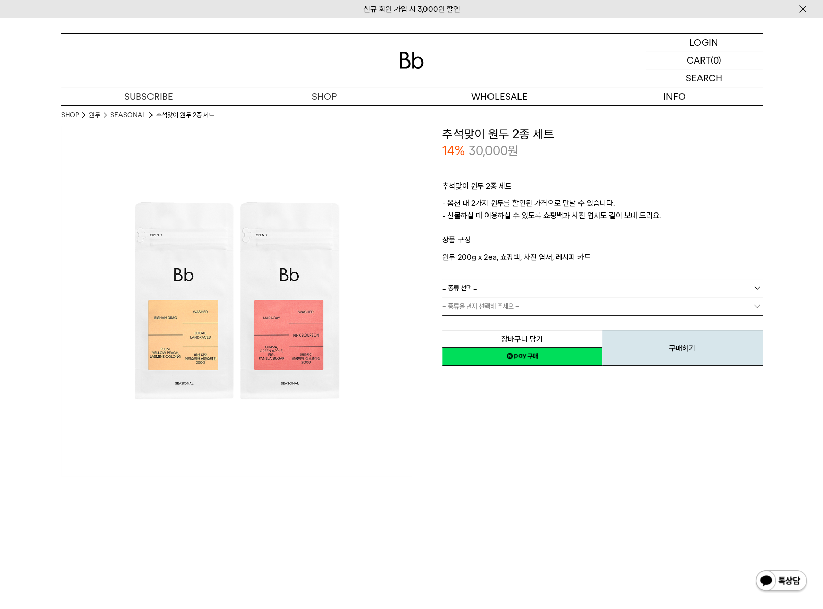
drag, startPoint x: 360, startPoint y: 340, endPoint x: 356, endPoint y: 336, distance: 5.5
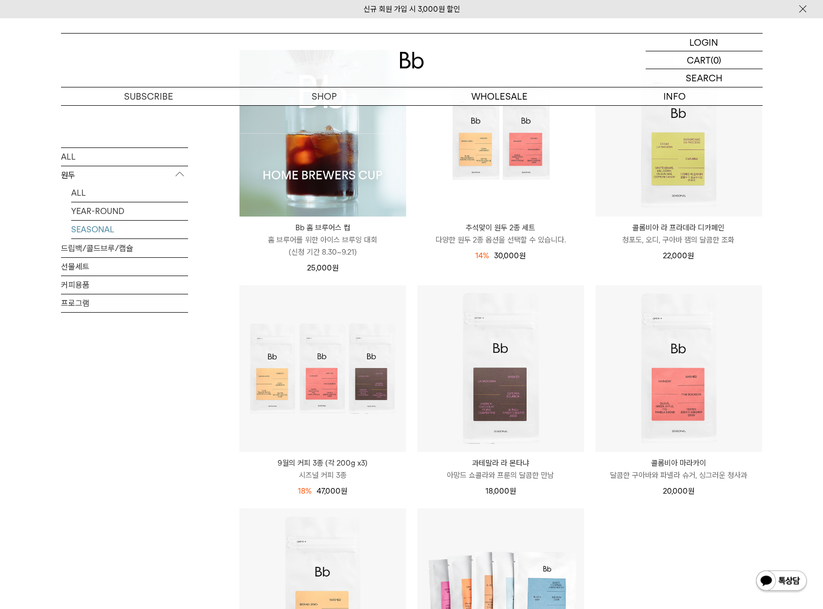
scroll to position [308, 0]
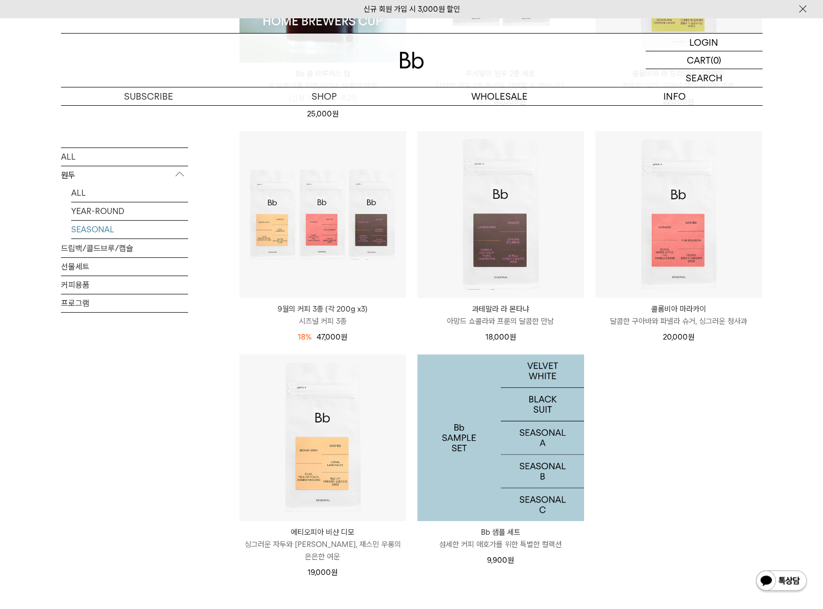
click at [536, 472] on img at bounding box center [500, 437] width 167 height 167
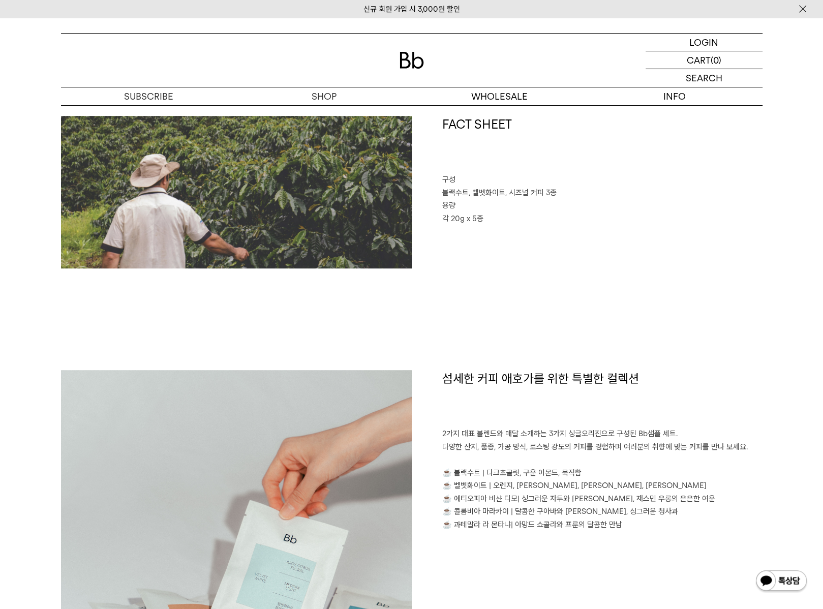
scroll to position [616, 0]
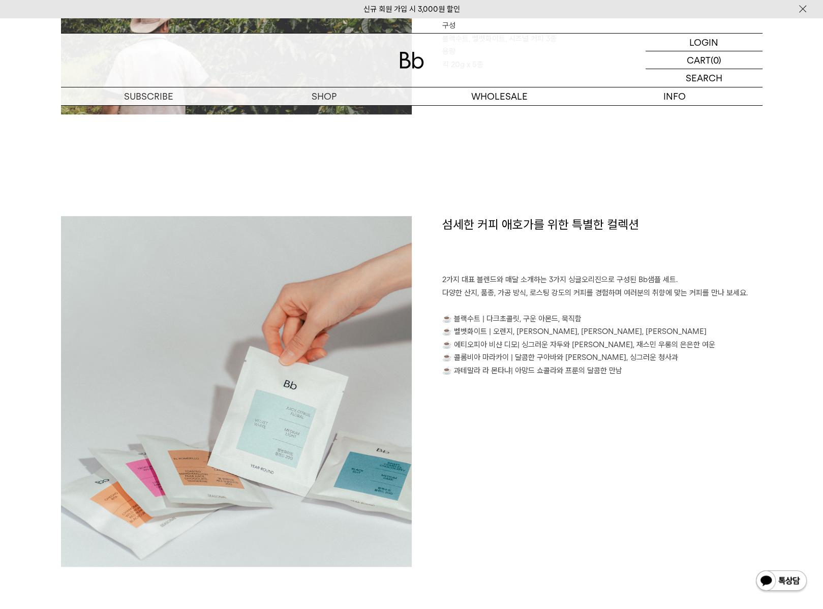
drag, startPoint x: 463, startPoint y: 369, endPoint x: 653, endPoint y: 381, distance: 191.0
click at [646, 381] on div "섬세한 커피 애호가를 위한 특별한 컬렉션 2가지 대표 블렌드와 매달 소개하는 3가지 싱글오리진으로 구성된 Bb샘플 세트. 다양한 산지, 품종,…" at bounding box center [587, 391] width 351 height 351
click at [658, 381] on div "섬세한 커피 애호가를 위한 특별한 컬렉션 2가지 대표 블렌드와 매달 소개하는 3가지 싱글오리진으로 구성된 Bb샘플 세트. 다양한 산지, 품종,…" at bounding box center [587, 391] width 351 height 351
drag, startPoint x: 670, startPoint y: 379, endPoint x: 485, endPoint y: 281, distance: 208.9
click at [474, 263] on div "섬세한 커피 애호가를 위한 특별한 컬렉션 2가지 대표 블렌드와 매달 소개하는 3가지 싱글오리진으로 구성된 Bb샘플 세트. 다양한 산지, 품종,…" at bounding box center [587, 391] width 351 height 351
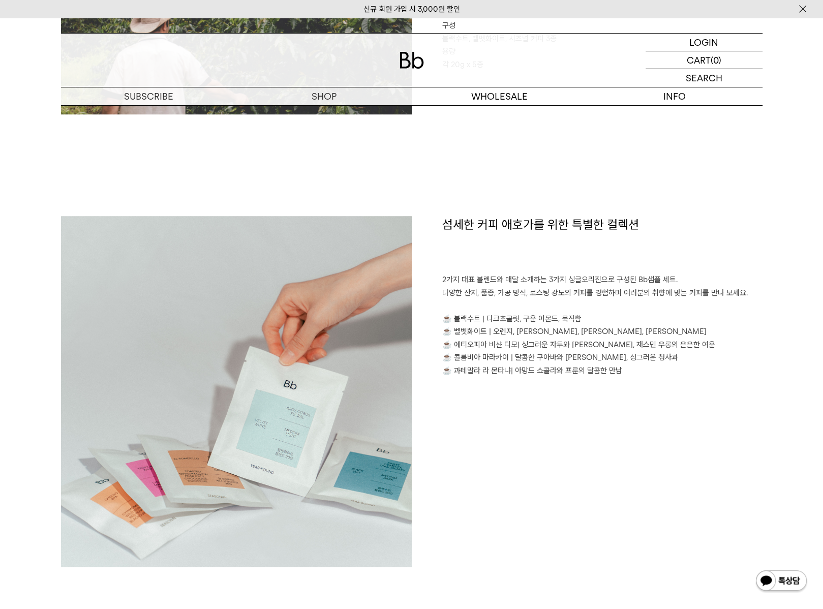
click at [577, 337] on p "2가지 대표 블렌드와 매달 소개하는 3가지 싱글오리진으로 구성된 Bb샘플 세트. 다양한 산지, 품종, 가공 방식, 로스팅 강도의 커피를 경험하…" at bounding box center [602, 325] width 320 height 104
drag, startPoint x: 644, startPoint y: 217, endPoint x: 614, endPoint y: 174, distance: 52.2
click at [644, 217] on h1 "섬세한 커피 애호가를 위한 특별한 컬렉션" at bounding box center [602, 245] width 320 height 58
click at [718, 205] on div "FACT SHEET 구성 블랙수트, 벨벳화이트, 시즈널 커피 3종 용량 각 20g x 5종" at bounding box center [411, 89] width 701 height 254
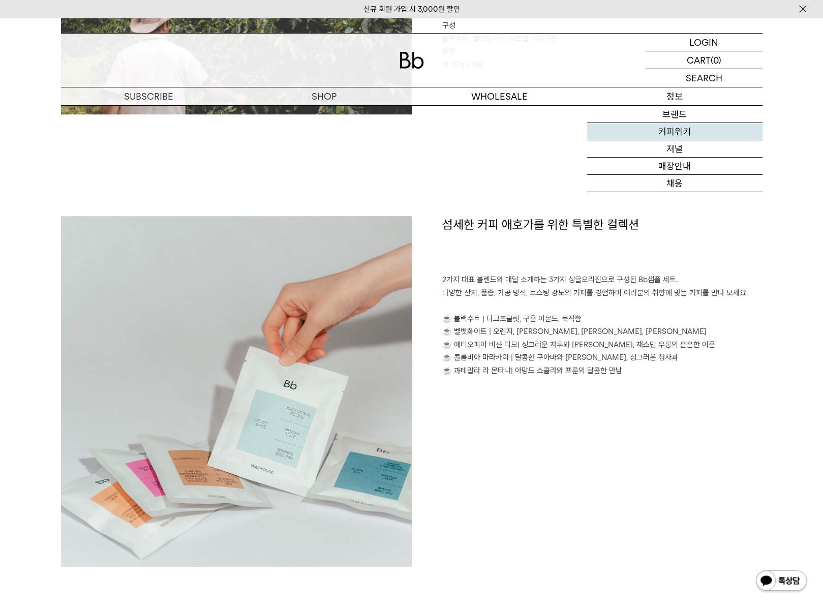
click at [673, 134] on link "커피위키" at bounding box center [674, 131] width 175 height 17
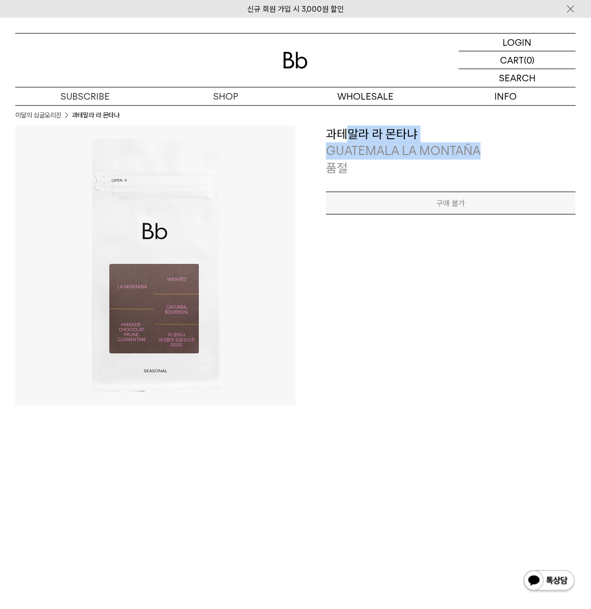
drag, startPoint x: 351, startPoint y: 126, endPoint x: 482, endPoint y: 160, distance: 135.0
click at [477, 153] on div "**********" at bounding box center [451, 151] width 250 height 51
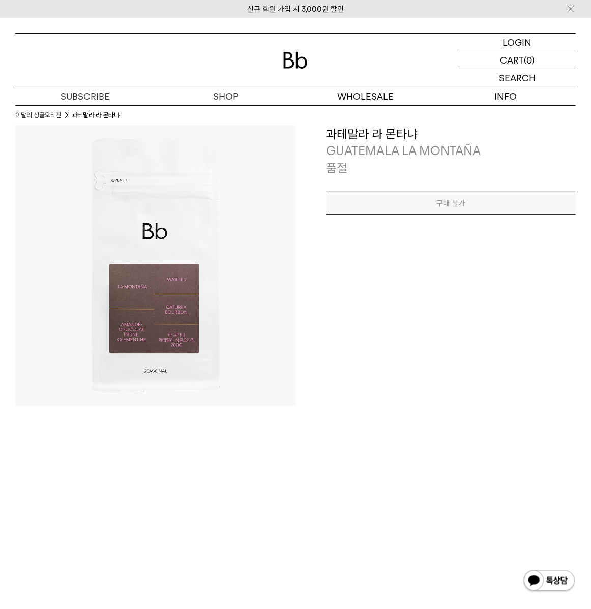
click at [199, 361] on img at bounding box center [155, 266] width 280 height 280
drag, startPoint x: 394, startPoint y: 357, endPoint x: 404, endPoint y: 350, distance: 12.0
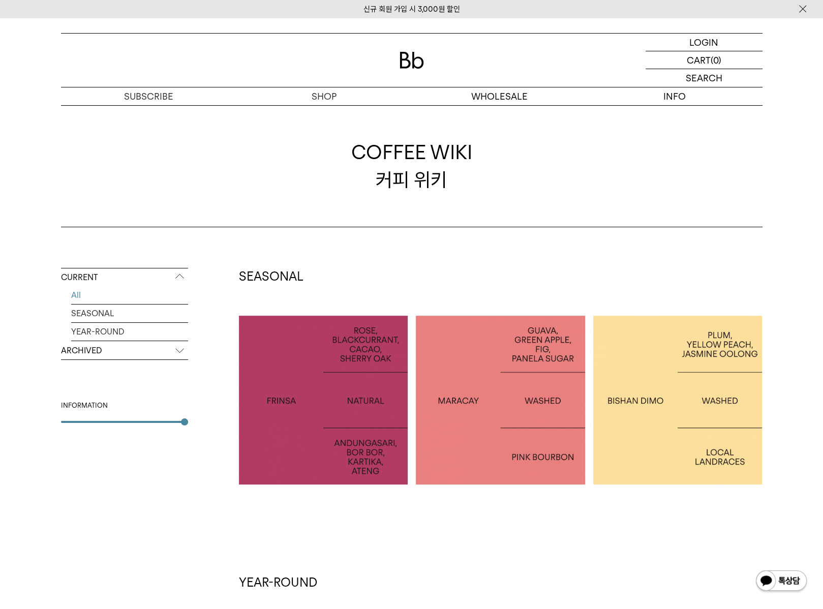
click at [663, 378] on div at bounding box center [677, 400] width 169 height 169
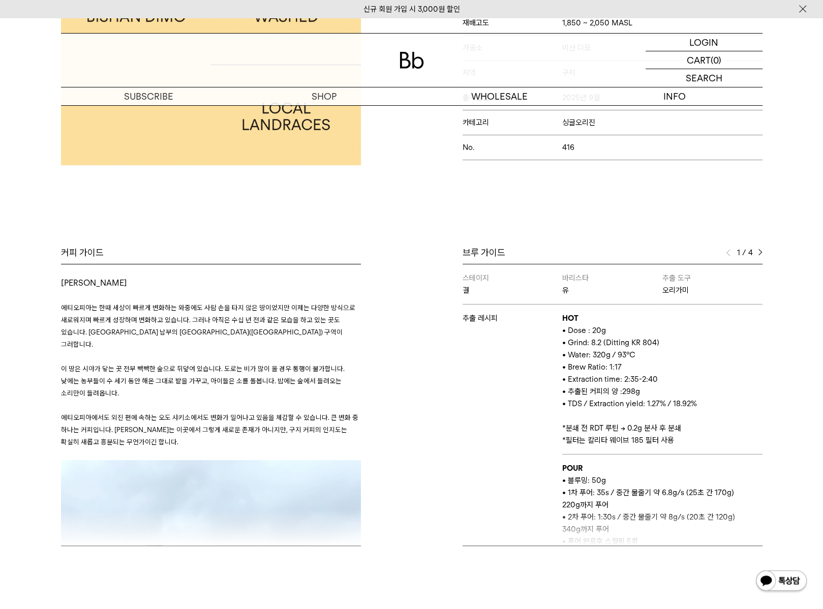
scroll to position [308, 0]
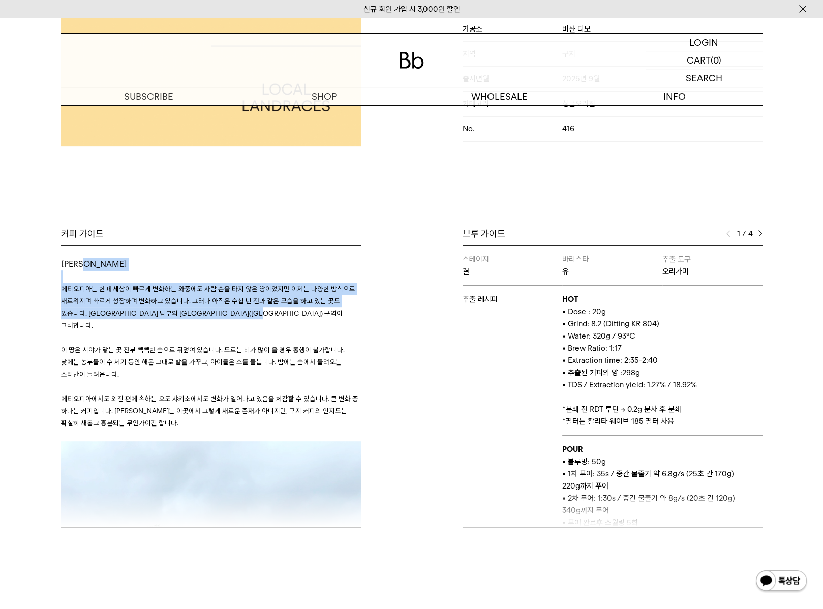
drag, startPoint x: 88, startPoint y: 268, endPoint x: 279, endPoint y: 312, distance: 195.7
click at [279, 312] on p "에티오피아는 한때 세상이 빠르게 변화하는 와중에도 사람 손을 타지 않은 땅이었지만 이제는 다양한 방식으로 새로워지며 빠르게 성장하며 변화하고 …" at bounding box center [211, 307] width 300 height 49
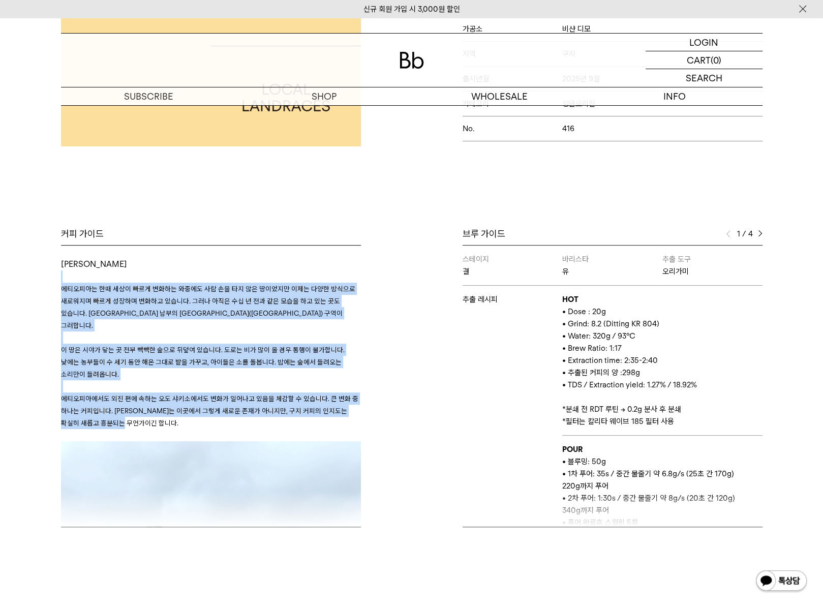
drag, startPoint x: 296, startPoint y: 408, endPoint x: 247, endPoint y: 273, distance: 142.9
click at [247, 273] on h3 "에티오피아는 한때 세상이 빠르게 변화하는 와중에도 사람 손을 타지 않은 땅이었지만 이제는 다양한 방식으로 새로워지며 빠르게 성장하며 변화하고 …" at bounding box center [211, 355] width 300 height 171
click at [247, 276] on p at bounding box center [211, 276] width 300 height 12
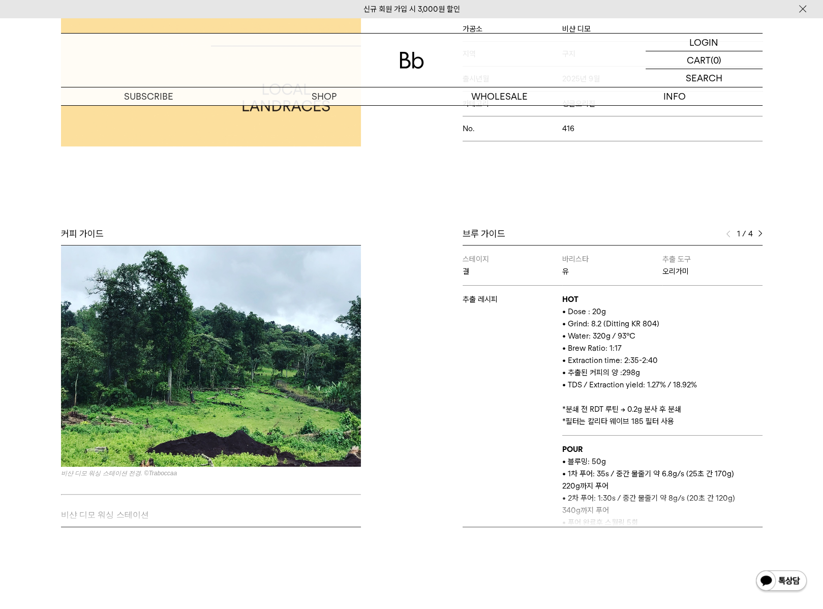
scroll to position [462, 0]
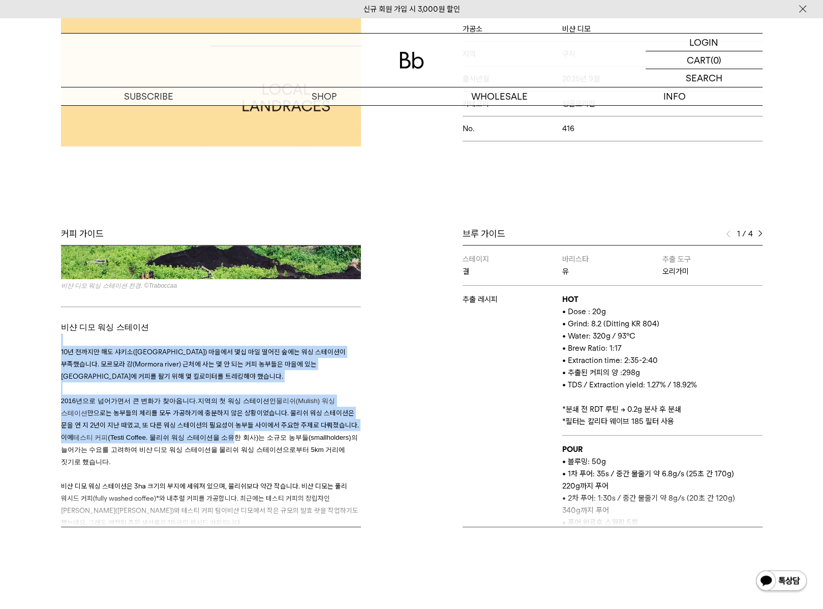
drag, startPoint x: 97, startPoint y: 317, endPoint x: 240, endPoint y: 414, distance: 173.1
click at [240, 414] on h3 "10년 전까지만 해도 샤키소(Shakiso) 마을에서 몇십 마일 떨어진 숲에는 워싱 스테이션이 부족했습니다. 모르모라 강(Mormora riv…" at bounding box center [211, 609] width 300 height 552
click at [236, 411] on p "2016년으로 넘어가면서 큰 변화가 찾아옵니다. 지역의 첫 워싱 스테이션인 물리쉬(Mulish) 워싱 스테이션 만으로는 농부들의 체리를 모두 …" at bounding box center [211, 430] width 300 height 73
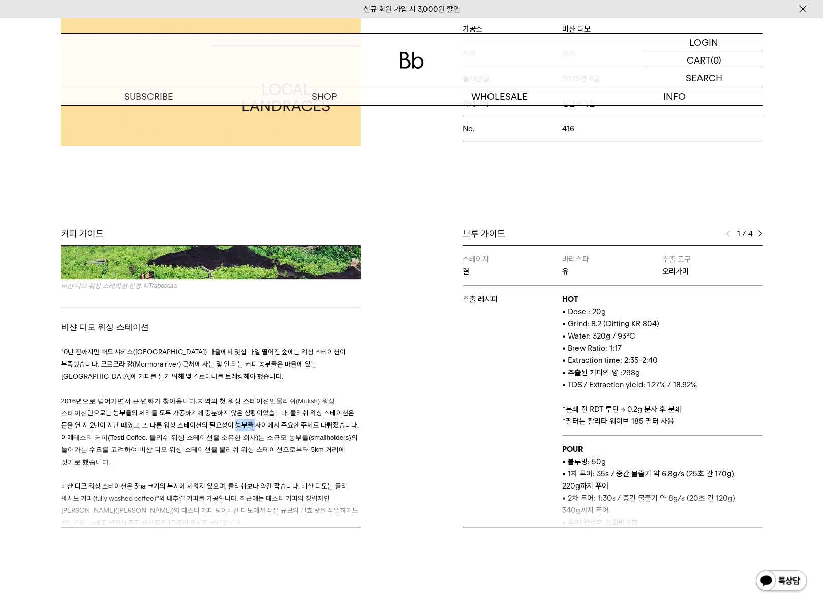
click at [236, 411] on p "2016년으로 넘어가면서 큰 변화가 찾아옵니다. 지역의 첫 워싱 스테이션인 물리쉬(Mulish) 워싱 스테이션 만으로는 농부들의 체리를 모두 …" at bounding box center [211, 430] width 300 height 73
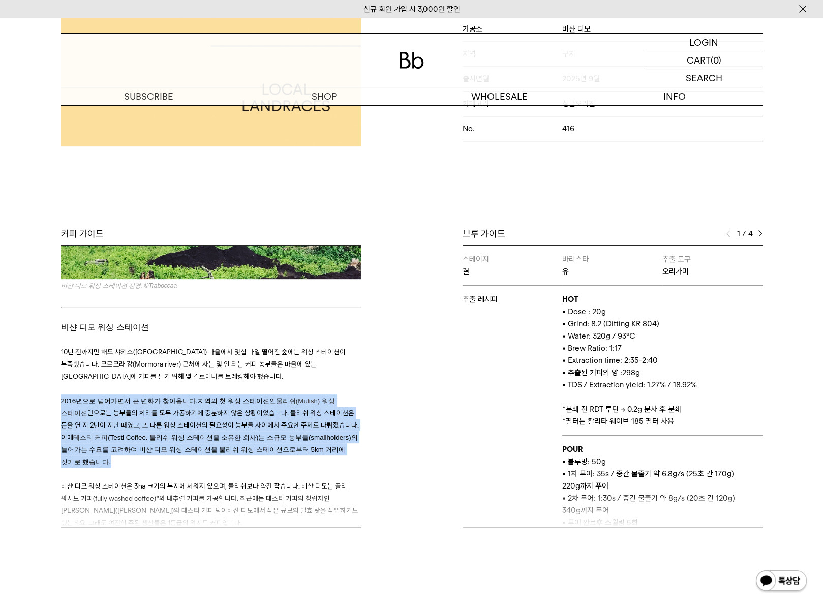
click at [236, 411] on p "2016년으로 넘어가면서 큰 변화가 찾아옵니다. 지역의 첫 워싱 스테이션인 물리쉬(Mulish) 워싱 스테이션 만으로는 농부들의 체리를 모두 …" at bounding box center [211, 430] width 300 height 73
click at [204, 422] on p "2016년으로 넘어가면서 큰 변화가 찾아옵니다. 지역의 첫 워싱 스테이션인 물리쉬(Mulish) 워싱 스테이션 만으로는 농부들의 체리를 모두 …" at bounding box center [211, 430] width 300 height 73
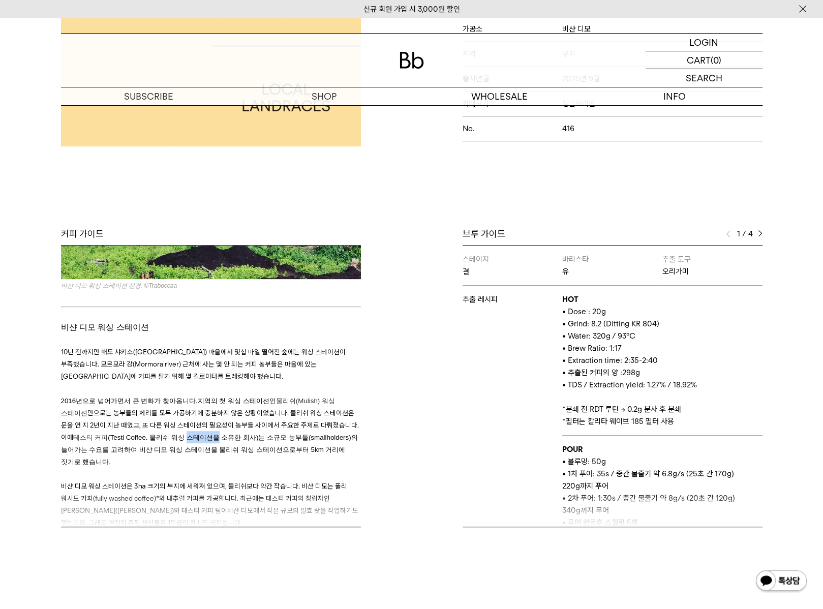
click at [204, 422] on p "2016년으로 넘어가면서 큰 변화가 찾아옵니다. 지역의 첫 워싱 스테이션인 물리쉬(Mulish) 워싱 스테이션 만으로는 농부들의 체리를 모두 …" at bounding box center [211, 430] width 300 height 73
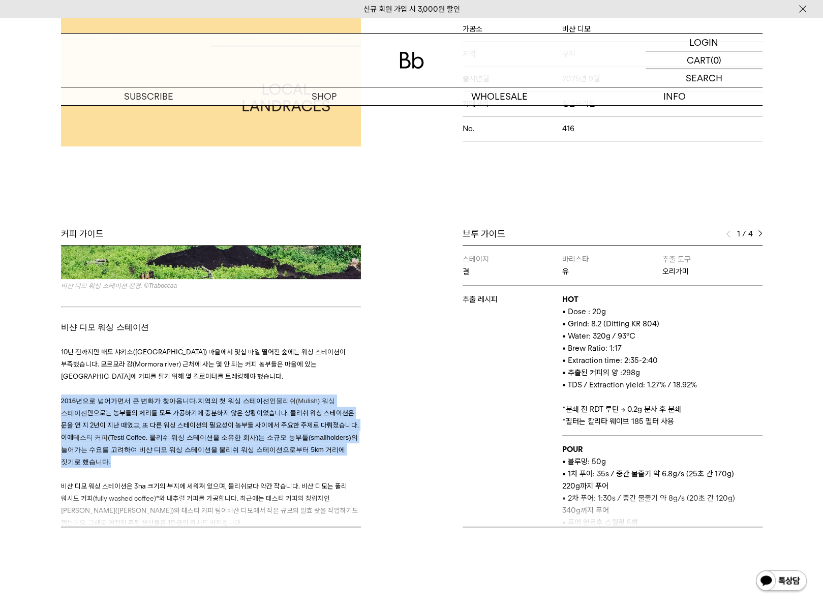
click at [204, 422] on p "2016년으로 넘어가면서 큰 변화가 찾아옵니다. 지역의 첫 워싱 스테이션인 물리쉬(Mulish) 워싱 스테이션 만으로는 농부들의 체리를 모두 …" at bounding box center [211, 430] width 300 height 73
click at [224, 468] on p at bounding box center [211, 474] width 300 height 12
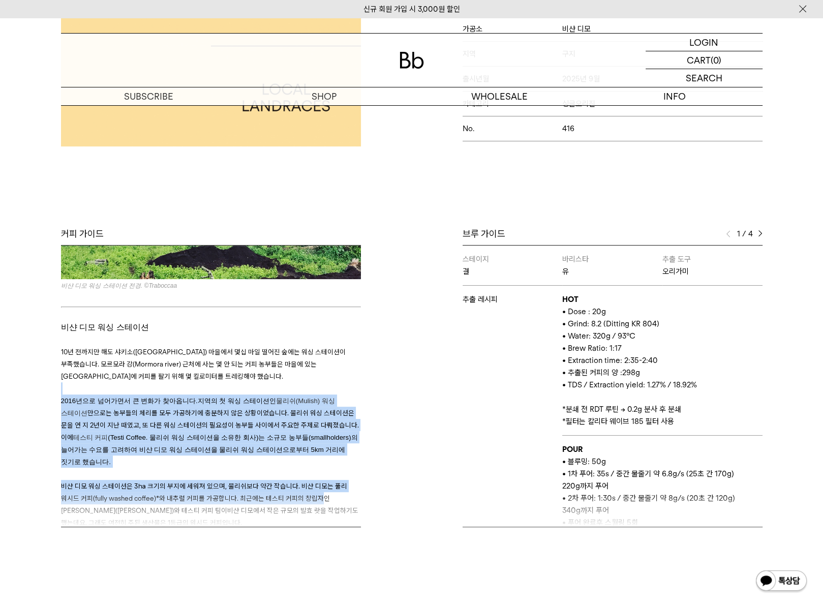
drag, startPoint x: 315, startPoint y: 478, endPoint x: 221, endPoint y: 373, distance: 140.8
click at [221, 373] on h3 "10년 전까지만 해도 샤키소(Shakiso) 마을에서 몇십 마일 떨어진 숲에는 워싱 스테이션이 부족했습니다. 모르모라 강(Mormora riv…" at bounding box center [211, 609] width 300 height 552
click at [235, 407] on span "2016년으로 넘어가면서 큰 변화가 찾아옵니다. 지역의 첫 워싱 스테이션인 물리쉬(Mulish) 워싱 스테이션 만으로는 농부들의 체리를 모두 …" at bounding box center [210, 418] width 298 height 45
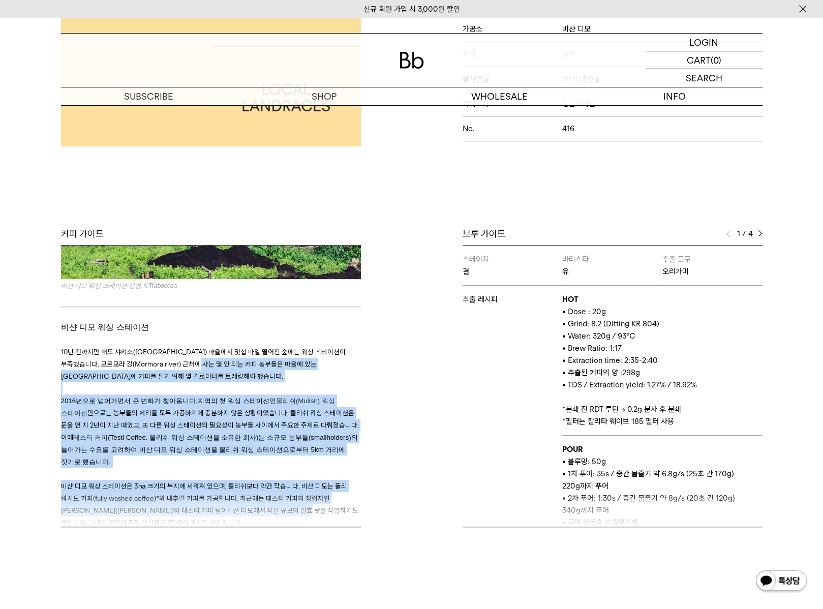
drag, startPoint x: 219, startPoint y: 353, endPoint x: 292, endPoint y: 486, distance: 152.2
click at [292, 486] on h3 "10년 전까지만 해도 샤키소(Shakiso) 마을에서 몇십 마일 떨어진 숲에는 워싱 스테이션이 부족했습니다. 모르모라 강(Mormora riv…" at bounding box center [211, 609] width 300 height 552
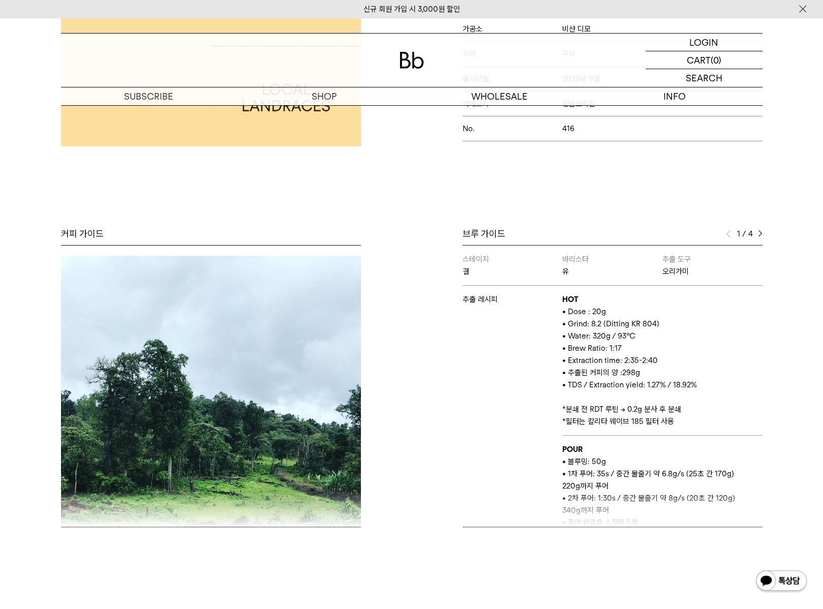
scroll to position [0, 0]
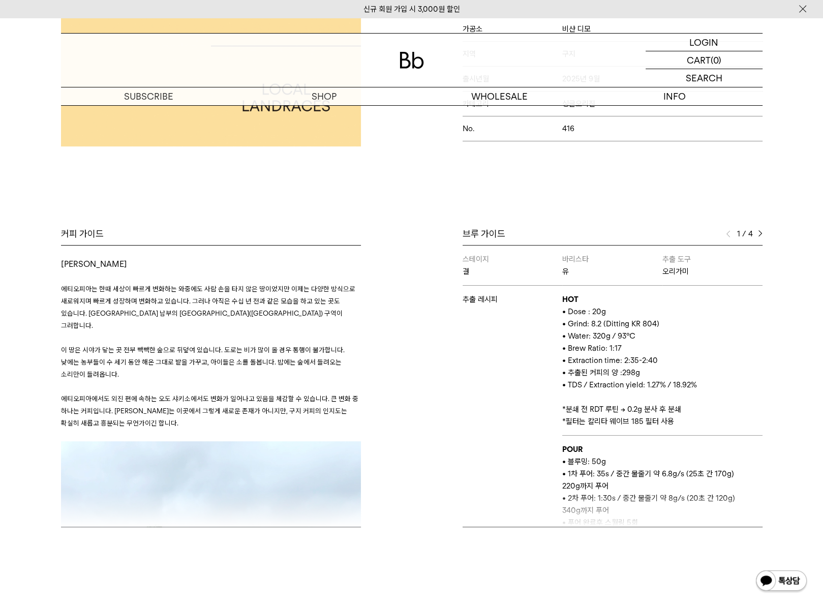
click at [297, 380] on p at bounding box center [211, 386] width 300 height 12
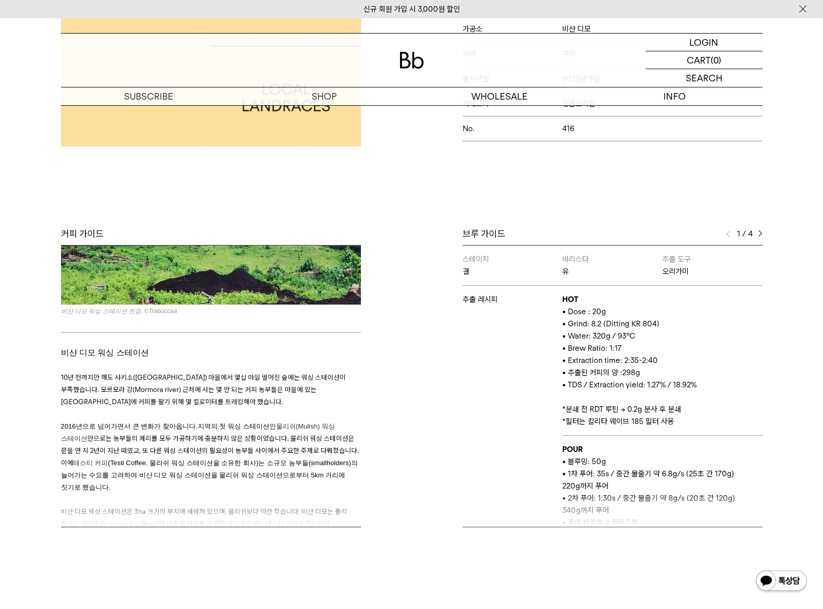
scroll to position [462, 0]
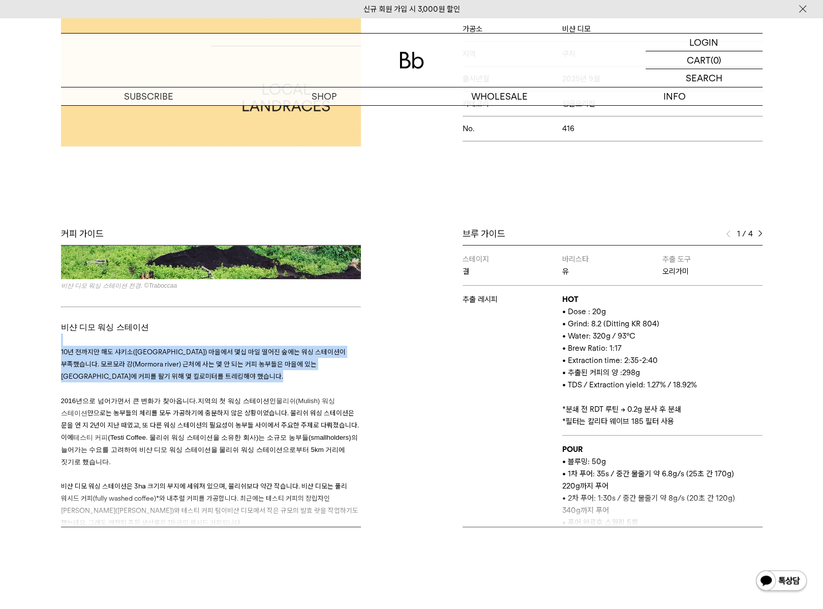
drag, startPoint x: 97, startPoint y: 322, endPoint x: 249, endPoint y: 373, distance: 160.7
click at [249, 371] on h3 "10년 전까지만 해도 샤키소(Shakiso) 마을에서 몇십 마일 떨어진 숲에는 워싱 스테이션이 부족했습니다. 모르모라 강(Mormora riv…" at bounding box center [211, 609] width 300 height 552
click at [249, 382] on p at bounding box center [211, 388] width 300 height 12
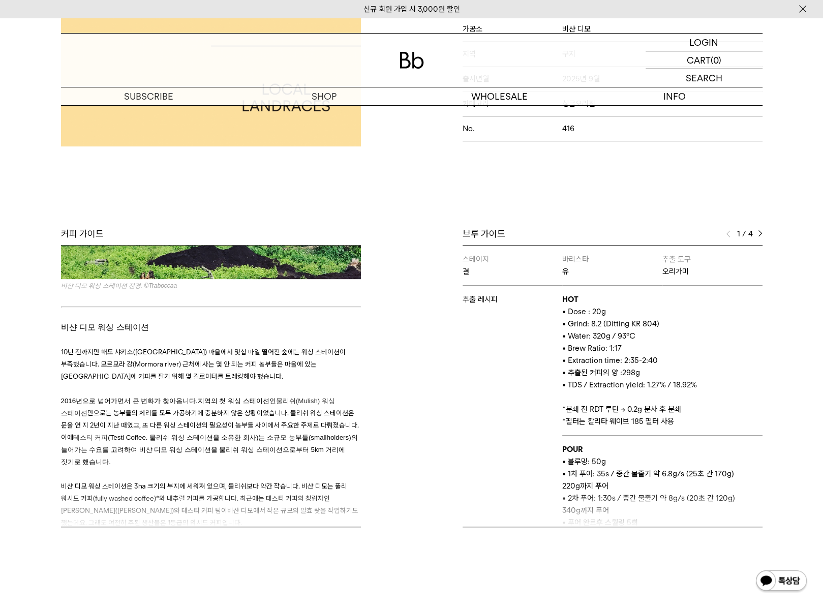
click at [277, 394] on p "2016년으로 넘어가면서 큰 변화가 찾아옵니다. 지역의 첫 워싱 스테이션인 물리쉬(Mulish) 워싱 스테이션 만으로는 농부들의 체리를 모두 …" at bounding box center [211, 430] width 300 height 73
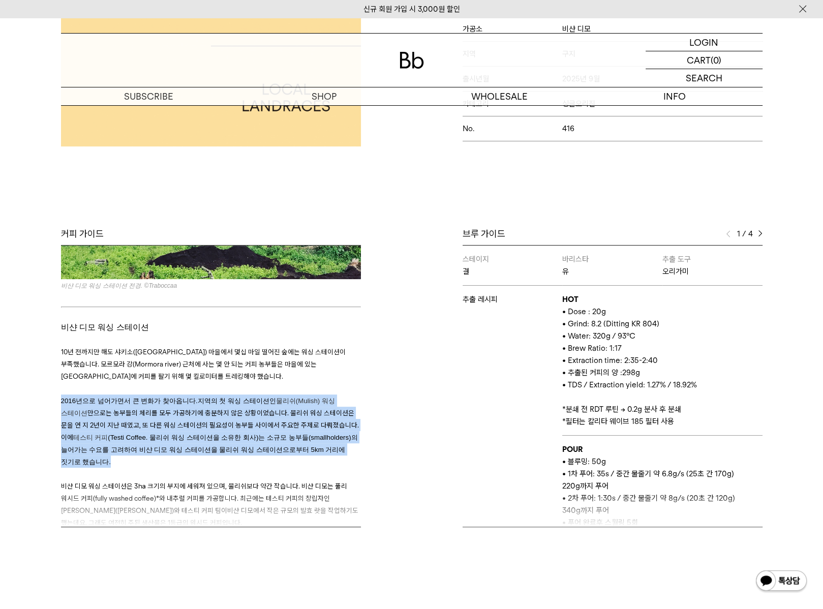
click at [277, 394] on p "2016년으로 넘어가면서 큰 변화가 찾아옵니다. 지역의 첫 워싱 스테이션인 물리쉬(Mulish) 워싱 스테이션 만으로는 농부들의 체리를 모두 …" at bounding box center [211, 430] width 300 height 73
click at [201, 403] on span "2016년으로 넘어가면서 큰 변화가 찾아옵니다. 지역의 첫 워싱 스테이션인 물리쉬(Mulish) 워싱 스테이션 만으로는 농부들의 체리를 모두 …" at bounding box center [210, 418] width 298 height 45
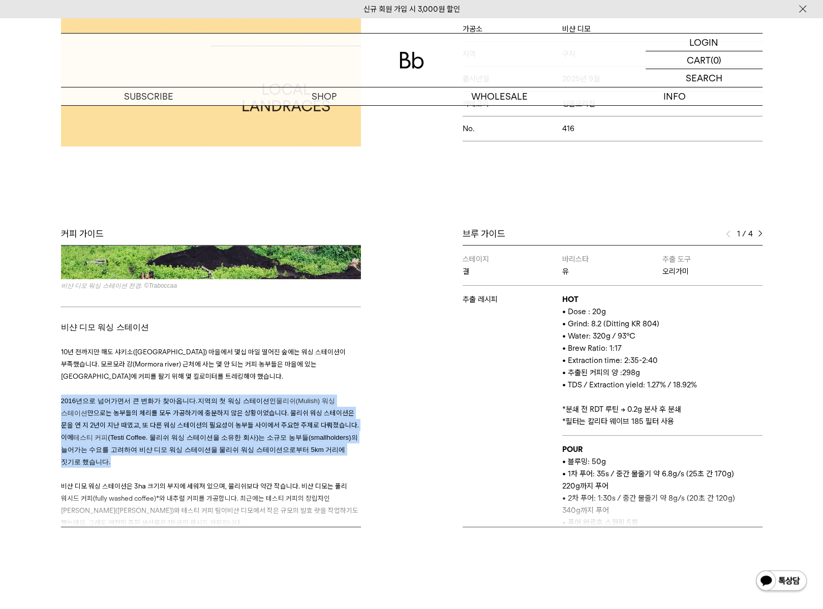
click at [212, 396] on span "2016년으로 넘어가면서 큰 변화가 찾아옵니다. 지역의 첫 워싱 스테이션인 물리쉬(Mulish) 워싱 스테이션 만으로는 농부들의 체리를 모두 …" at bounding box center [210, 418] width 298 height 45
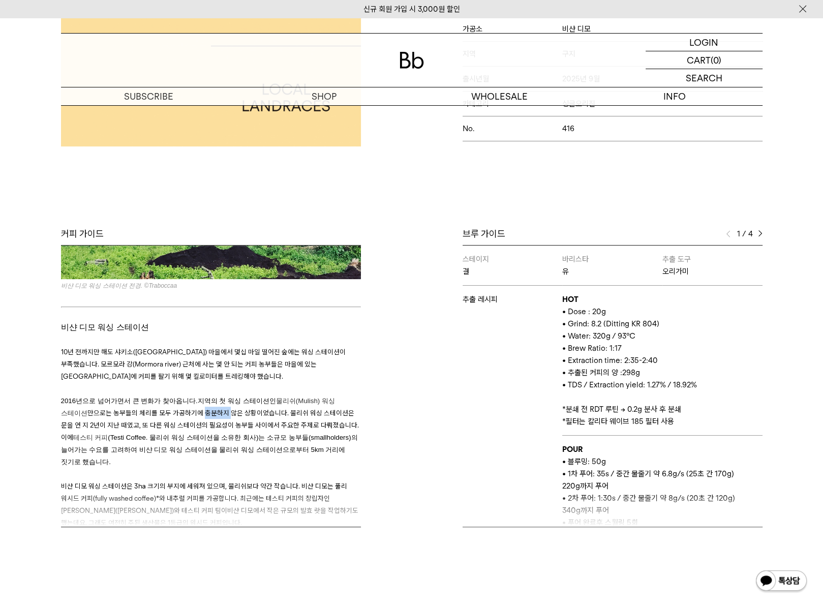
click at [212, 396] on span "2016년으로 넘어가면서 큰 변화가 찾아옵니다. 지역의 첫 워싱 스테이션인 물리쉬(Mulish) 워싱 스테이션 만으로는 농부들의 체리를 모두 …" at bounding box center [210, 418] width 298 height 45
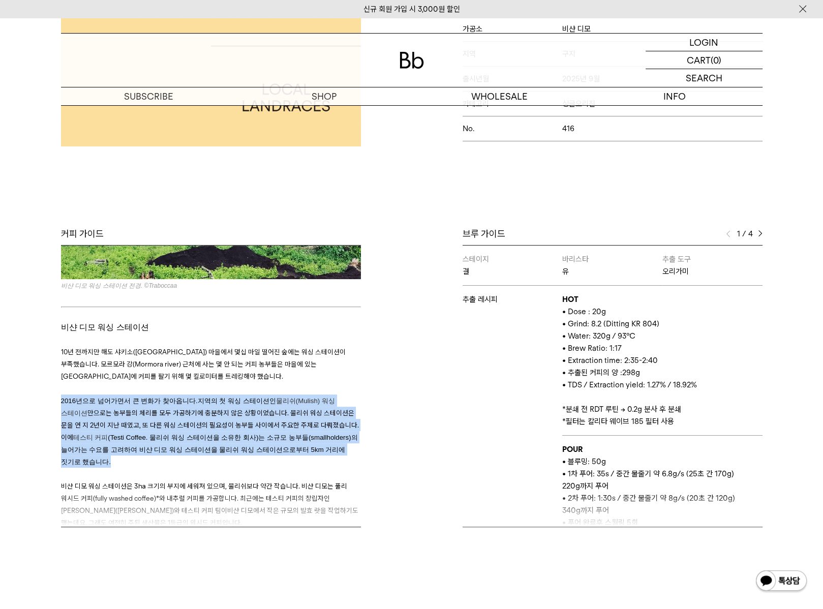
click at [212, 396] on span "2016년으로 넘어가면서 큰 변화가 찾아옵니다. 지역의 첫 워싱 스테이션인 물리쉬(Mulish) 워싱 스테이션 만으로는 농부들의 체리를 모두 …" at bounding box center [210, 418] width 298 height 45
click at [287, 409] on p "2016년으로 넘어가면서 큰 변화가 찾아옵니다. 지역의 첫 워싱 스테이션인 물리쉬(Mulish) 워싱 스테이션 만으로는 농부들의 체리를 모두 …" at bounding box center [211, 430] width 300 height 73
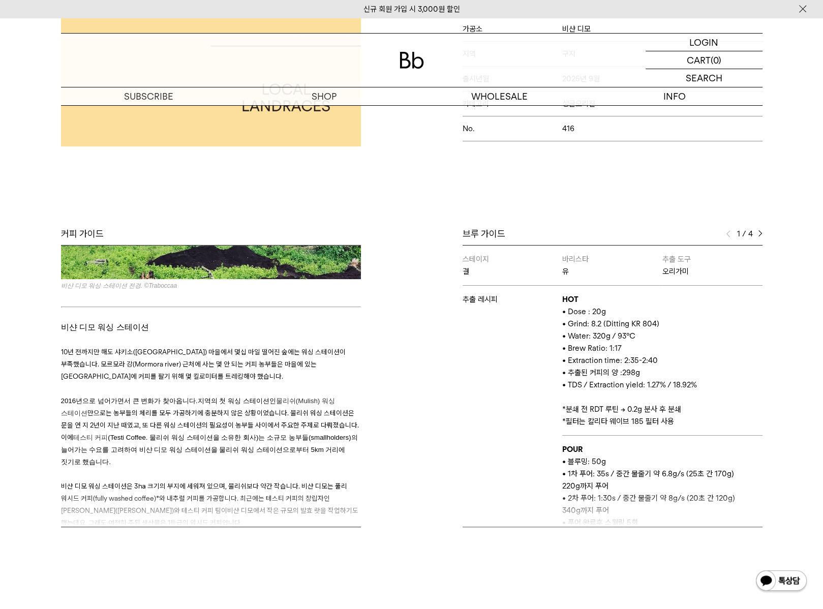
click at [318, 397] on span "물리쉬(Mulish) 워싱 스테이션" at bounding box center [198, 407] width 274 height 20
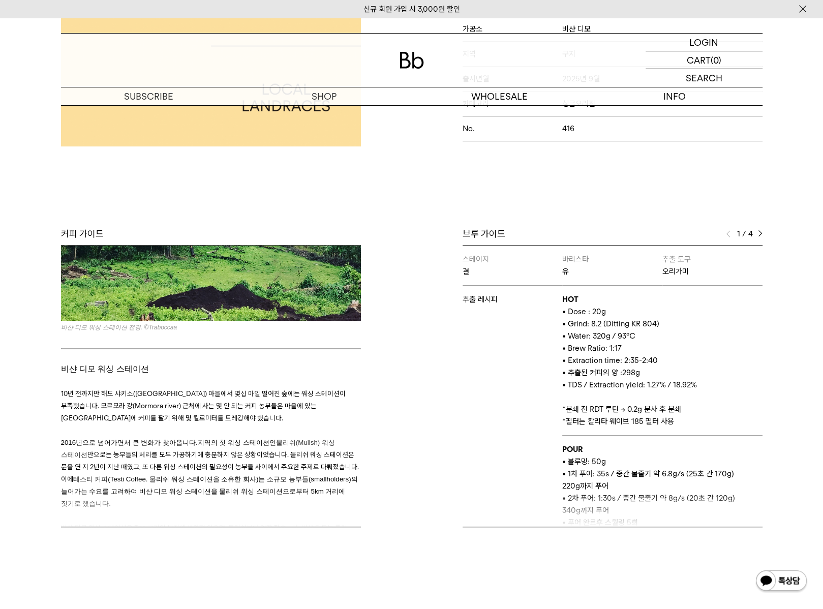
scroll to position [462, 0]
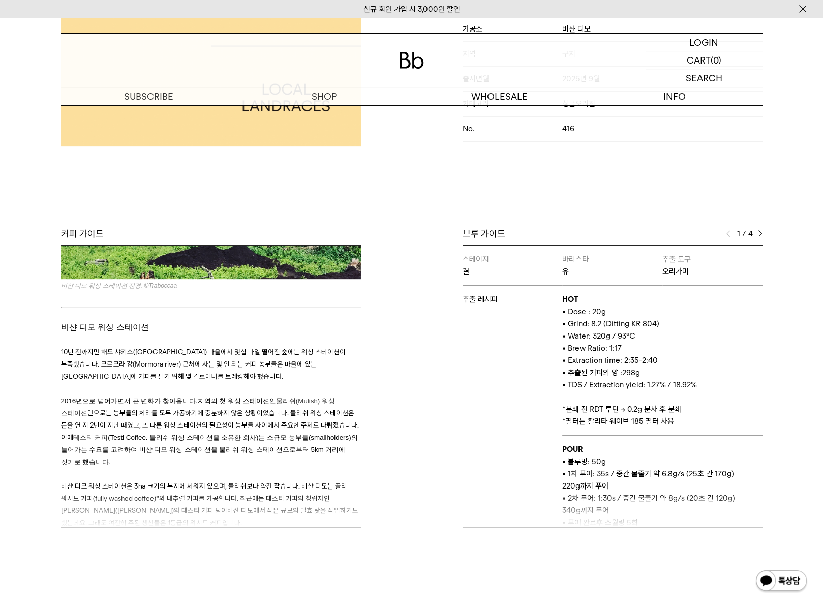
click at [318, 397] on span "물리쉬(Mulish) 워싱 스테이션" at bounding box center [198, 407] width 274 height 20
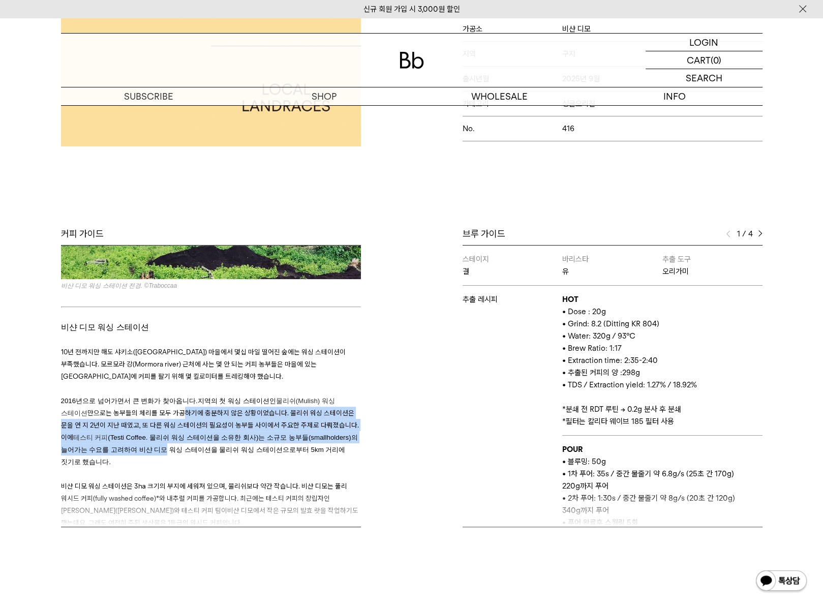
drag, startPoint x: 181, startPoint y: 387, endPoint x: 224, endPoint y: 426, distance: 58.0
click at [224, 426] on p "2016년으로 넘어가면서 큰 변화가 찾아옵니다. 지역의 첫 워싱 스테이션인 물리쉬(Mulish) 워싱 스테이션 만으로는 농부들의 체리를 모두 …" at bounding box center [211, 430] width 300 height 73
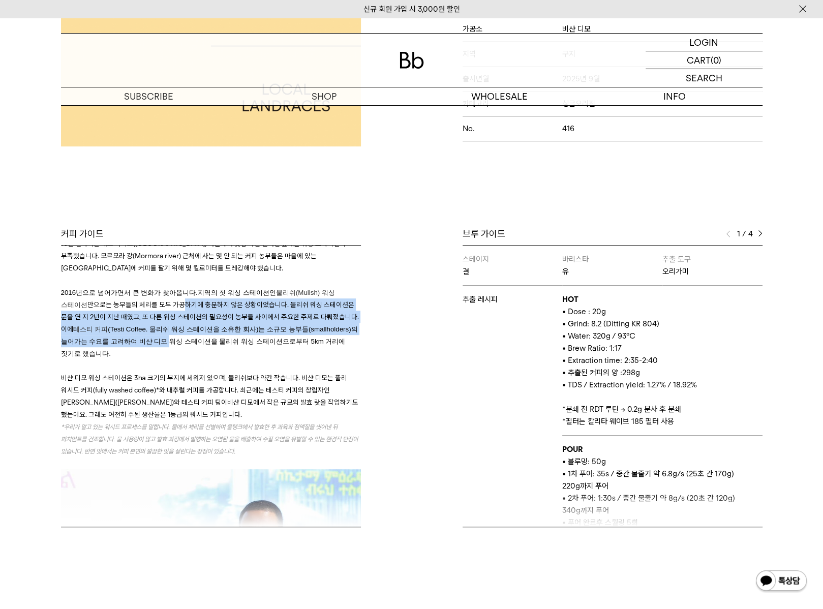
scroll to position [586, 0]
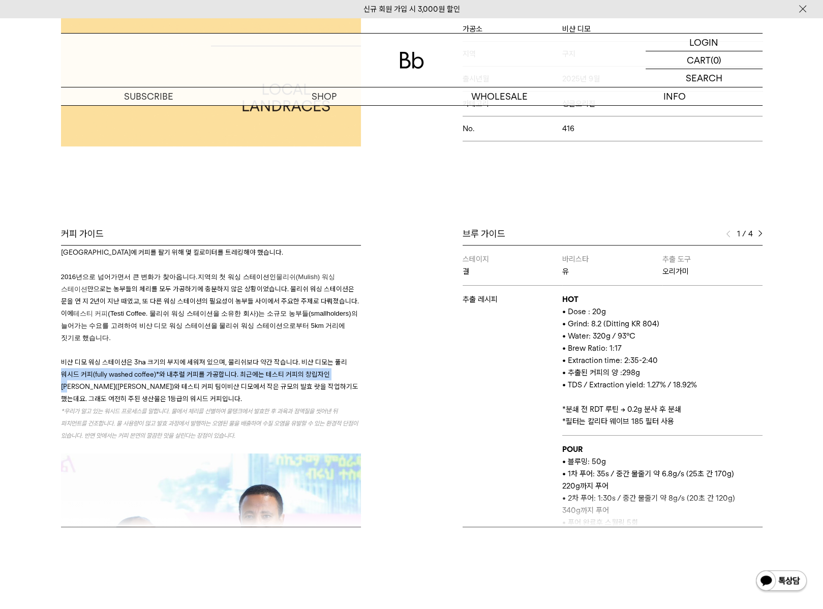
drag, startPoint x: 363, startPoint y: 347, endPoint x: 361, endPoint y: 361, distance: 14.5
click at [362, 350] on div "커피 가이드 오도 샤키소 에티오피아는 한때 세상이 빠르게 변화하는 와중에도 사람 손을 타지 않은 땅이었지만 이제는 다양한 방식으로 새로워지며 …" at bounding box center [234, 377] width 356 height 299
click at [250, 378] on p "비샨 디모 워싱 스테이션은 3㏊ 크기의 부지에 세워져 있으며, 물리쉬보다 약간 작습니다. 비샨 디모는 풀리 워시드 커피(fully washed…" at bounding box center [211, 380] width 300 height 49
drag, startPoint x: 256, startPoint y: 378, endPoint x: 73, endPoint y: 340, distance: 186.3
click at [73, 356] on p "비샨 디모 워싱 스테이션은 3㏊ 크기의 부지에 세워져 있으며, 물리쉬보다 약간 작습니다. 비샨 디모는 풀리 워시드 커피(fully washed…" at bounding box center [211, 380] width 300 height 49
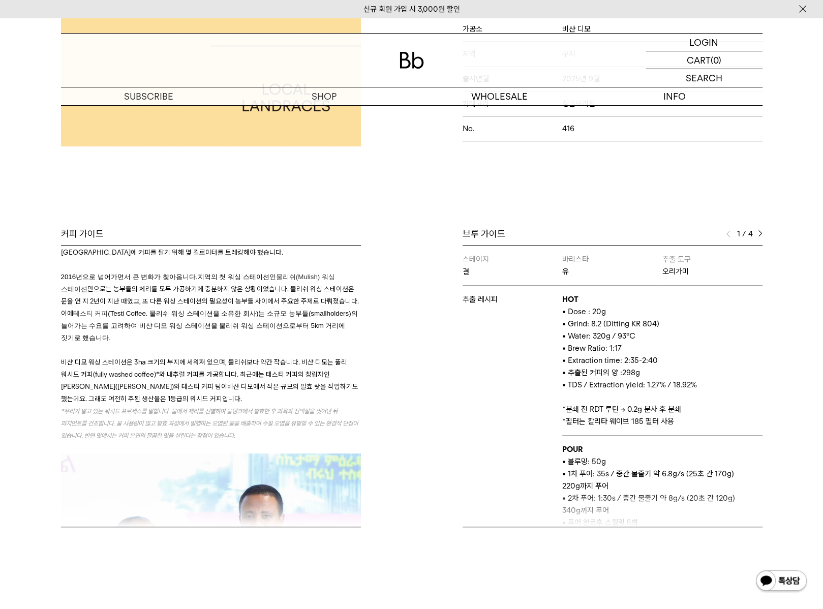
click at [73, 358] on span "비샨 디모 워싱 스테이션은 3㏊ 크기의 부지에 세워져 있으며, 물리쉬보다 약간 작습니다. 비샨 디모는 풀리 워시드 커피(fully washed…" at bounding box center [204, 374] width 286 height 33
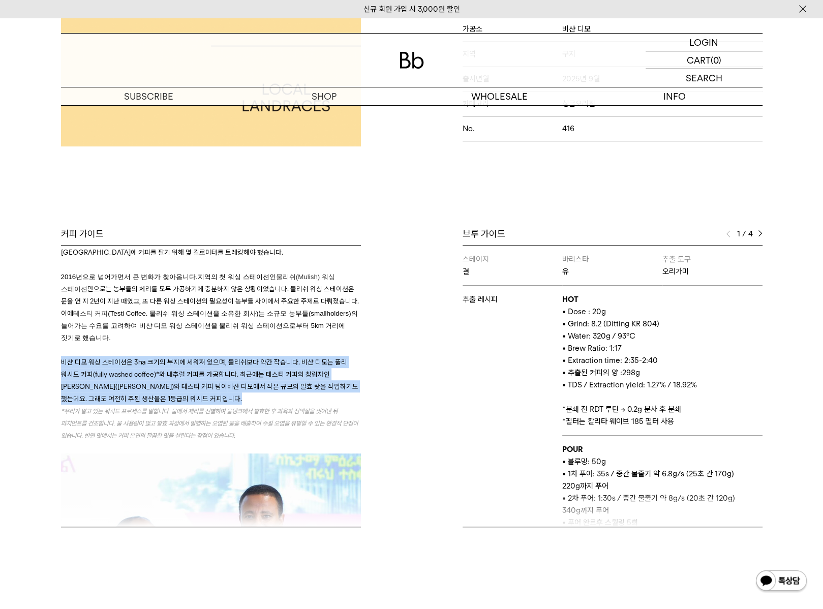
click at [73, 358] on span "비샨 디모 워싱 스테이션은 3㏊ 크기의 부지에 세워져 있으며, 물리쉬보다 약간 작습니다. 비샨 디모는 풀리 워시드 커피(fully washed…" at bounding box center [204, 374] width 286 height 33
click at [259, 382] on span "비샨 디모에서 작은 규모의 발효 랏을 작업하기도 했는데요. 그래도 여전히 주된 생산물은 1등급의 워시드 커피입니다." at bounding box center [209, 392] width 297 height 20
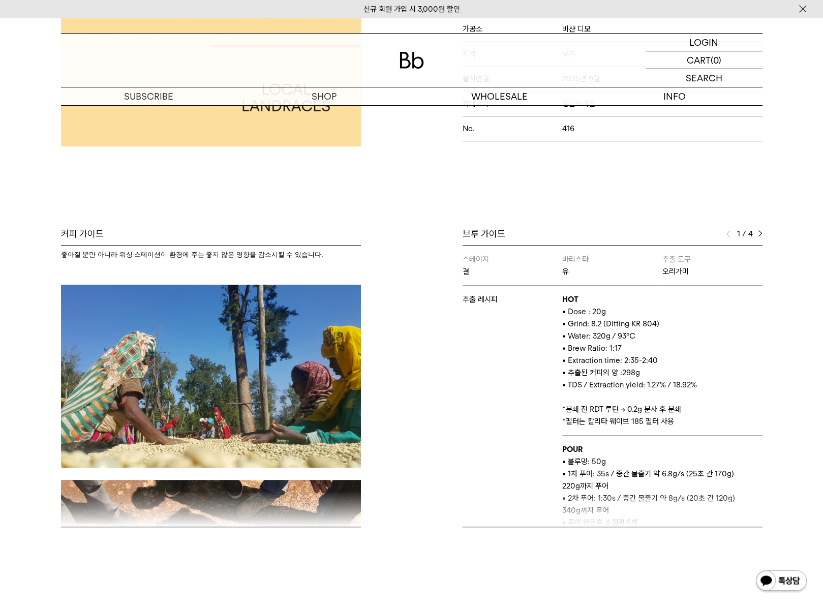
scroll to position [1097, 0]
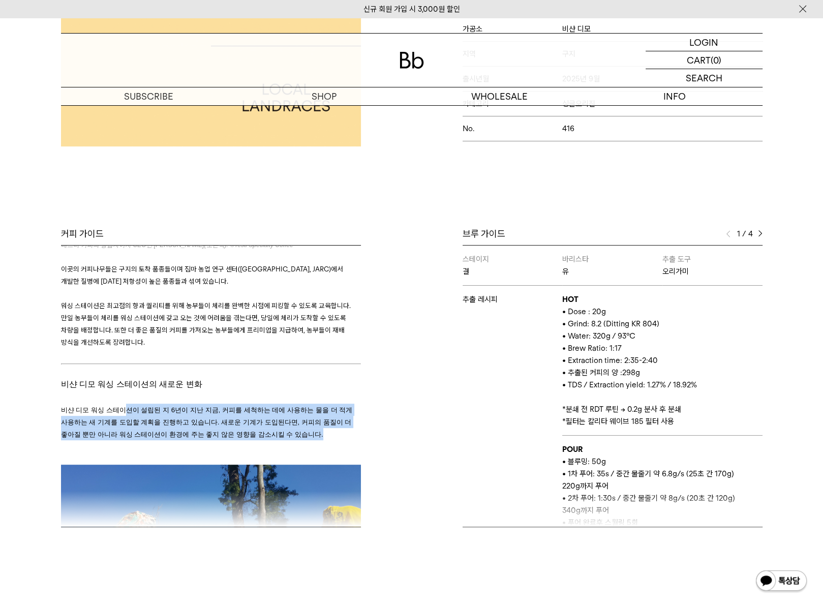
drag, startPoint x: 313, startPoint y: 392, endPoint x: 221, endPoint y: 416, distance: 94.7
click at [221, 416] on p "비샨 디모 워싱 스테이션이 설립된 지 6년이 지난 지금, 커피를 세척하는 데에 사용하는 물을 더 적게 사용하는 새 기계를 도입할 계획을 진행하…" at bounding box center [211, 422] width 300 height 37
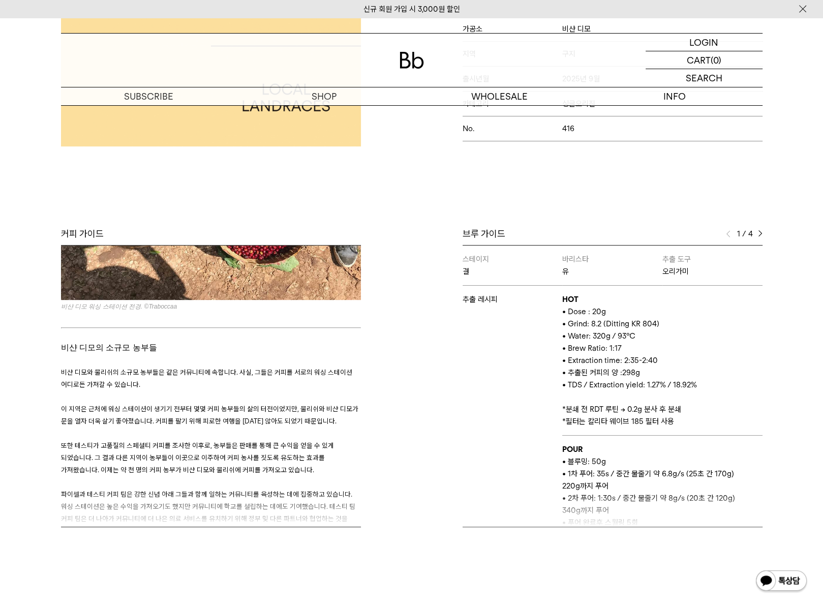
scroll to position [1713, 0]
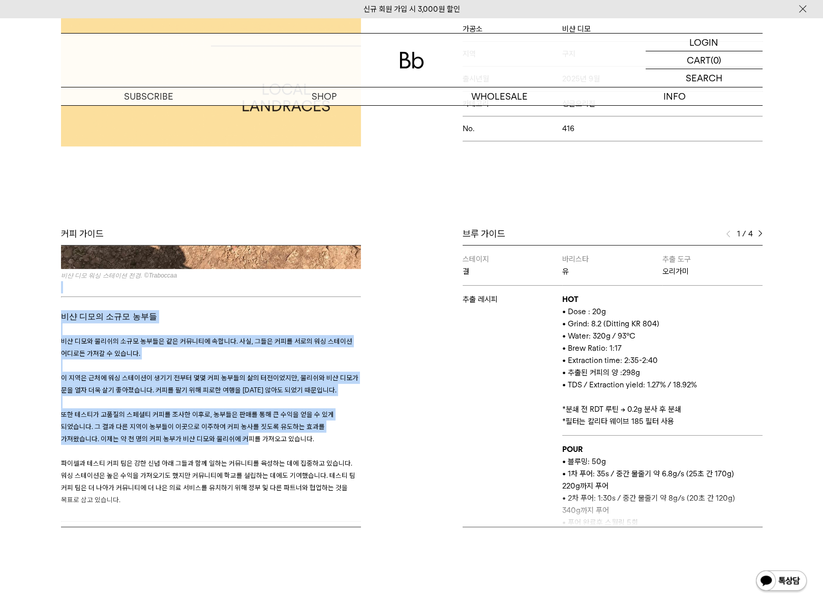
drag, startPoint x: 96, startPoint y: 267, endPoint x: 247, endPoint y: 427, distance: 219.3
click at [234, 410] on span "또한 테스티가 고품질의 스페셜티 커피를 조사한 이후로, 농부들은 판매를 통해 큰 수익을 얻을 수 있게 되었습니다. 그 결과 다른 지역이 농부들…" at bounding box center [197, 426] width 273 height 33
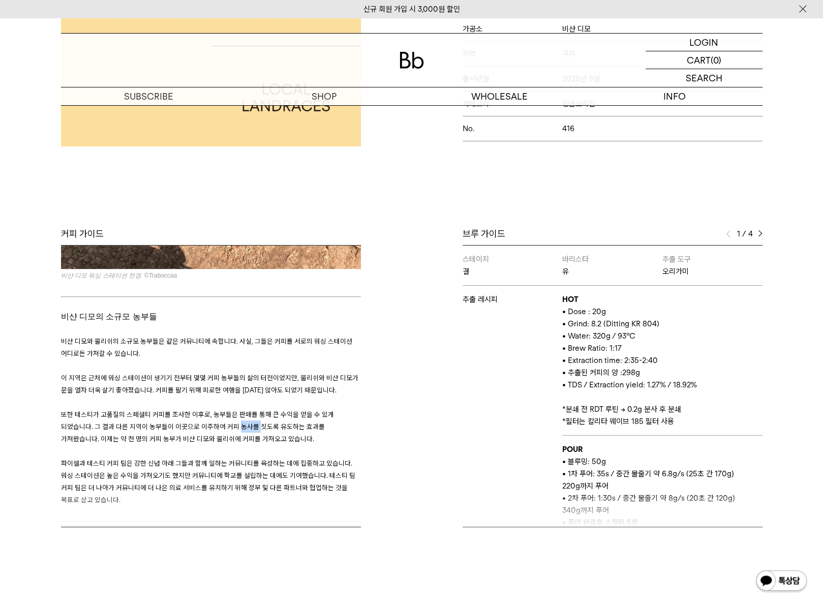
click at [234, 410] on span "또한 테스티가 고품질의 스페셜티 커피를 조사한 이후로, 농부들은 판매를 통해 큰 수익을 얻을 수 있게 되었습니다. 그 결과 다른 지역이 농부들…" at bounding box center [197, 426] width 273 height 33
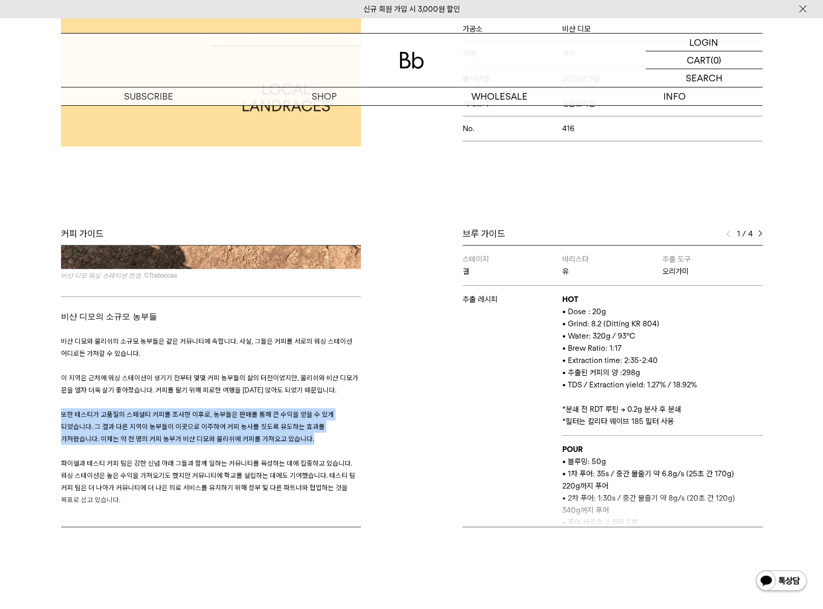
click at [234, 410] on span "또한 테스티가 고품질의 스페셜티 커피를 조사한 이후로, 농부들은 판매를 통해 큰 수익을 얻을 수 있게 되었습니다. 그 결과 다른 지역이 농부들…" at bounding box center [197, 426] width 273 height 33
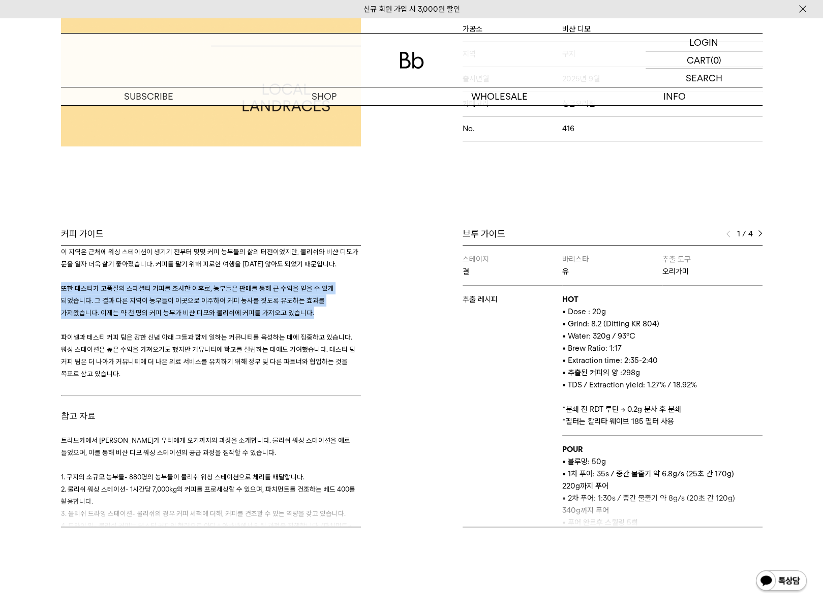
scroll to position [1867, 0]
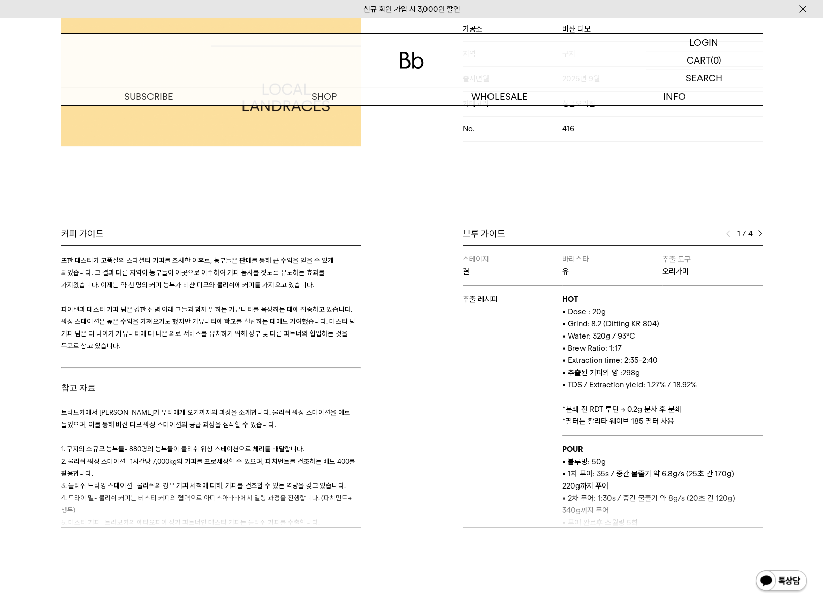
click at [126, 408] on span "트라보카에서 커피가 우리에게 오기까지의 과정을 소개합니다. 물리쉬 워싱 스테이션을 예로 들었으며, 이를 통해 비샨 디모 워싱 스테이션의 공급 …" at bounding box center [205, 418] width 289 height 20
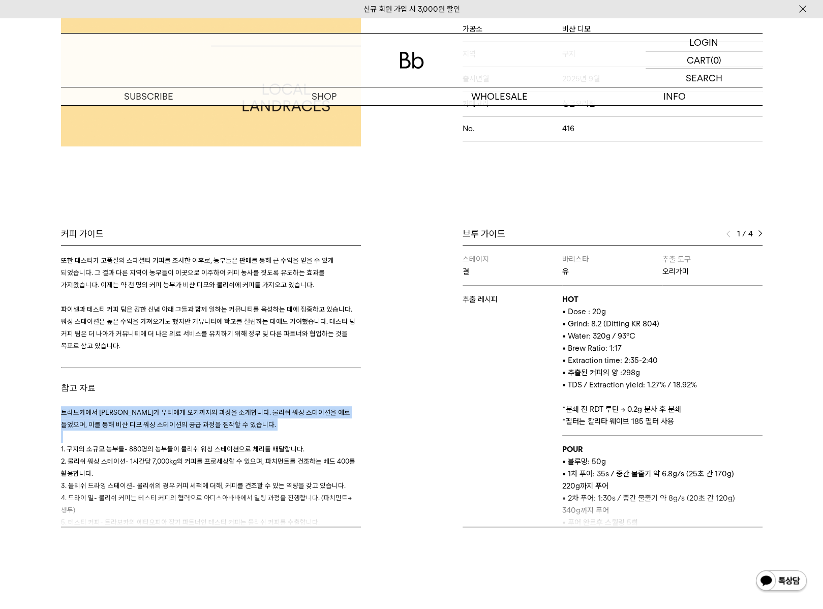
click at [126, 408] on span "트라보카에서 커피가 우리에게 오기까지의 과정을 소개합니다. 물리쉬 워싱 스테이션을 예로 들었으며, 이를 통해 비샨 디모 워싱 스테이션의 공급 …" at bounding box center [205, 418] width 289 height 20
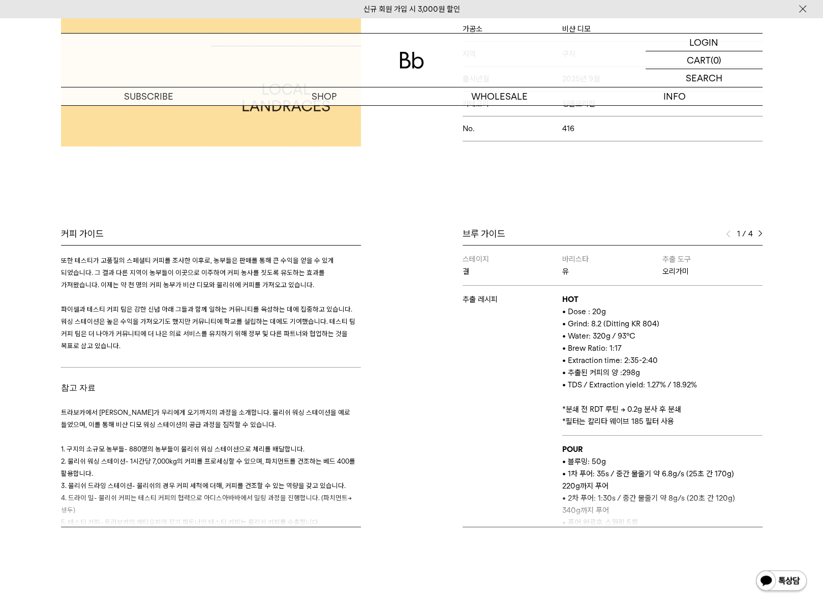
click at [152, 352] on p at bounding box center [211, 358] width 300 height 12
click at [159, 305] on span "파이셀과 테스티 커피 팀은 강한 신념 아래 그들과 함께 일하는 커뮤니티를 육성하는 데에 집중하고 있습니다. 워싱 스테이션은 높은 수익을 가져오…" at bounding box center [208, 327] width 294 height 45
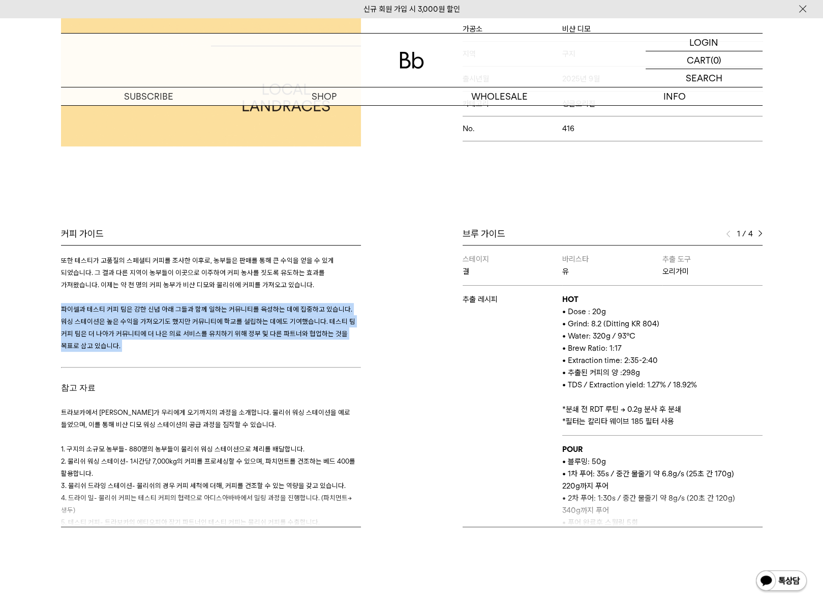
click at [159, 305] on span "파이셀과 테스티 커피 팀은 강한 신념 아래 그들과 함께 일하는 커뮤니티를 육성하는 데에 집중하고 있습니다. 워싱 스테이션은 높은 수익을 가져오…" at bounding box center [208, 327] width 294 height 45
click at [200, 305] on span "파이셀과 테스티 커피 팀은 강한 신념 아래 그들과 함께 일하는 커뮤니티를 육성하는 데에 집중하고 있습니다. 워싱 스테이션은 높은 수익을 가져오…" at bounding box center [208, 327] width 294 height 45
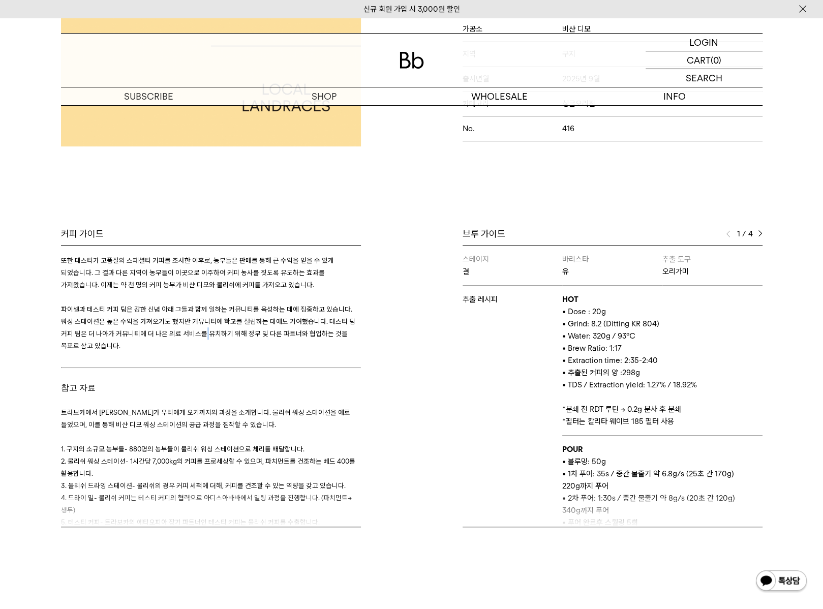
click at [200, 305] on span "파이셀과 테스티 커피 팀은 강한 신념 아래 그들과 함께 일하는 커뮤니티를 육성하는 데에 집중하고 있습니다. 워싱 스테이션은 높은 수익을 가져오…" at bounding box center [208, 327] width 294 height 45
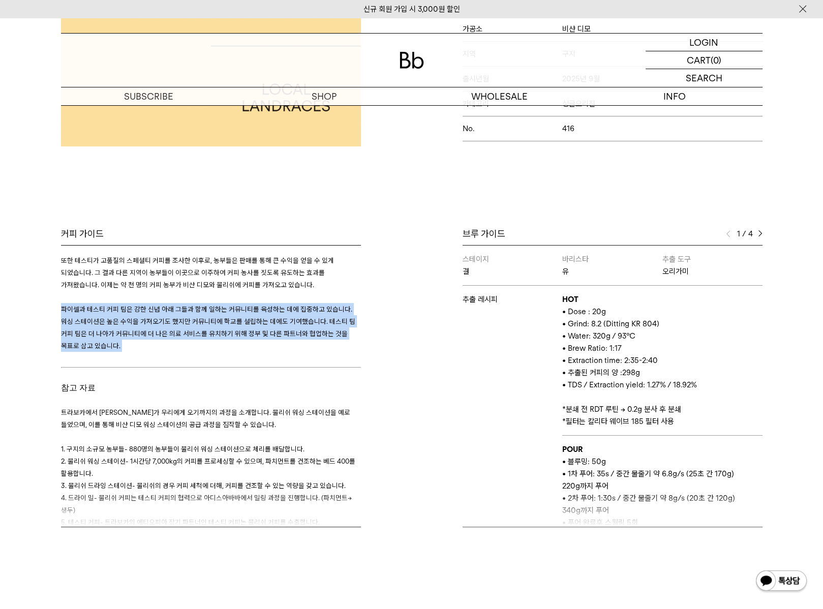
click at [200, 305] on span "파이셀과 테스티 커피 팀은 강한 신념 아래 그들과 함께 일하는 커뮤니티를 육성하는 데에 집중하고 있습니다. 워싱 스테이션은 높은 수익을 가져오…" at bounding box center [208, 327] width 294 height 45
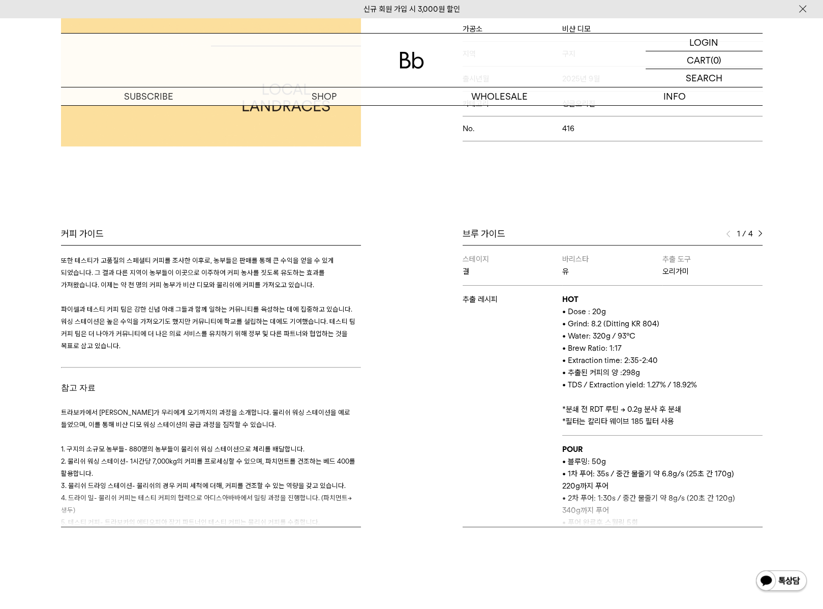
click at [200, 408] on span "트라보카에서 커피가 우리에게 오기까지의 과정을 소개합니다. 물리쉬 워싱 스테이션을 예로 들었으며, 이를 통해 비샨 디모 워싱 스테이션의 공급 …" at bounding box center [205, 418] width 289 height 20
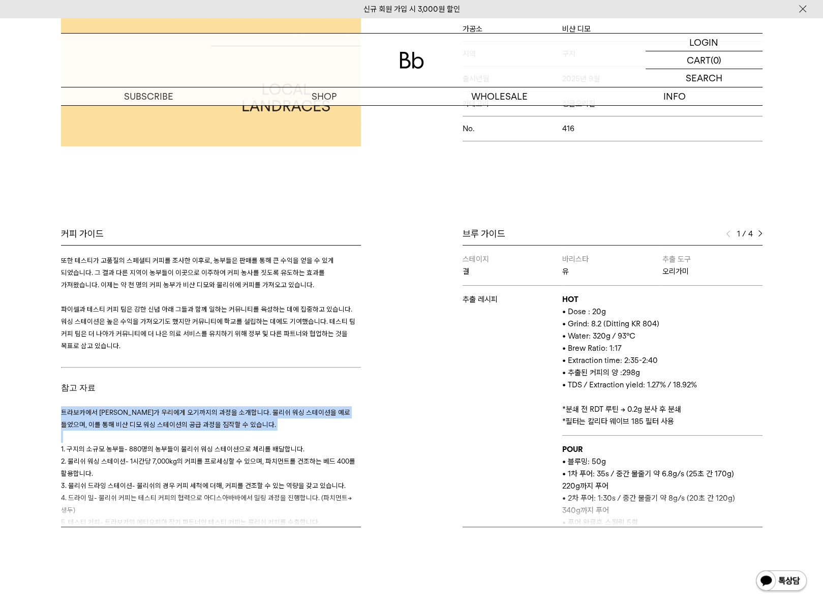
click at [200, 408] on span "트라보카에서 커피가 우리에게 오기까지의 과정을 소개합니다. 물리쉬 워싱 스테이션을 예로 들었으며, 이를 통해 비샨 디모 워싱 스테이션의 공급 …" at bounding box center [205, 418] width 289 height 20
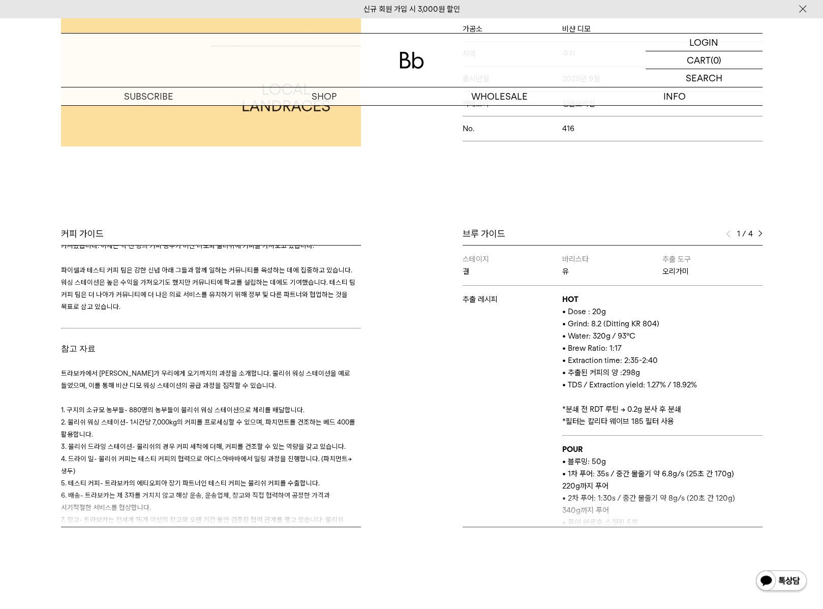
drag, startPoint x: 227, startPoint y: 324, endPoint x: 230, endPoint y: 358, distance: 33.6
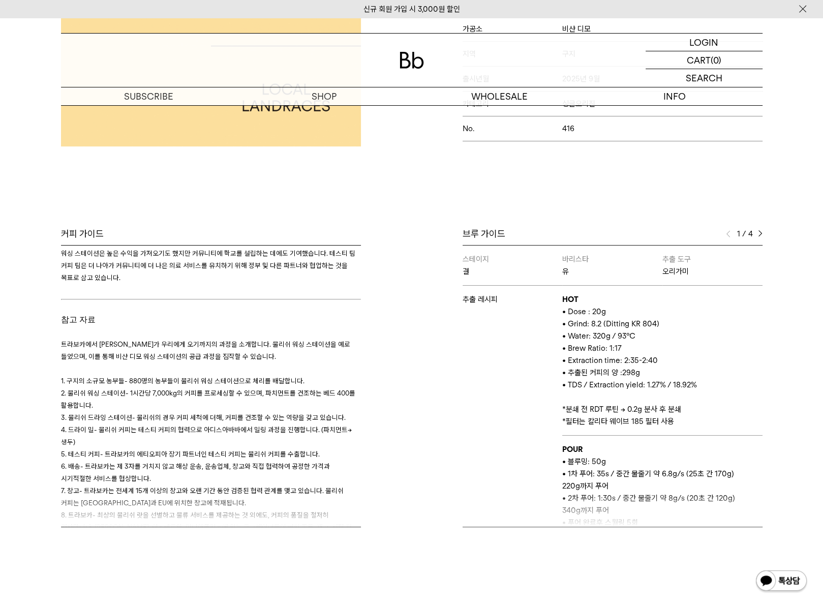
drag, startPoint x: 258, startPoint y: 327, endPoint x: 269, endPoint y: 349, distance: 24.5
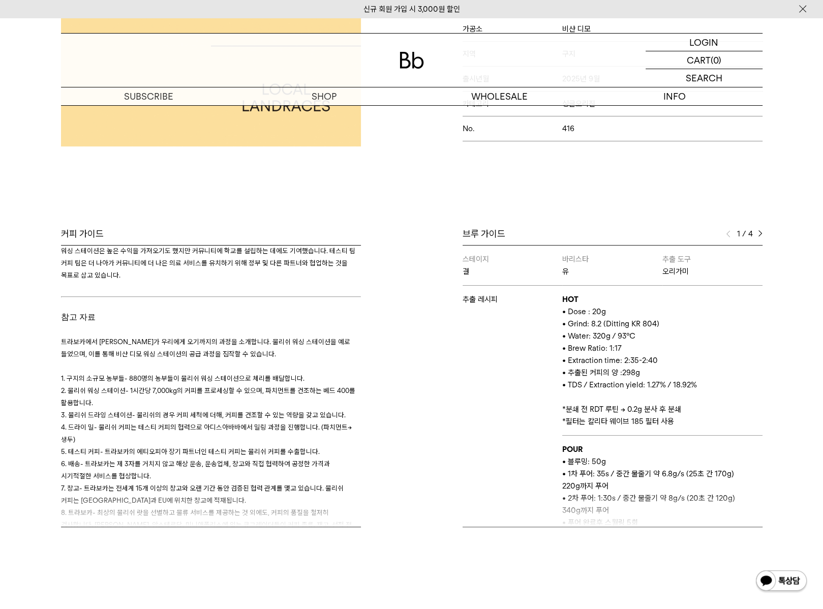
click at [138, 337] on span "트라보카에서 커피가 우리에게 오기까지의 과정을 소개합니다. 물리쉬 워싱 스테이션을 예로 들었으며, 이를 통해 비샨 디모 워싱 스테이션의 공급 …" at bounding box center [205, 347] width 289 height 20
click at [262, 358] on h3 "트라보카에서 커피가 우리에게 오기까지의 과정을 소개합니다. 물리쉬 워싱 스테이션을 예로 들었으며, 이를 통해 비샨 디모 워싱 스테이션의 공급 …" at bounding box center [211, 451] width 300 height 256
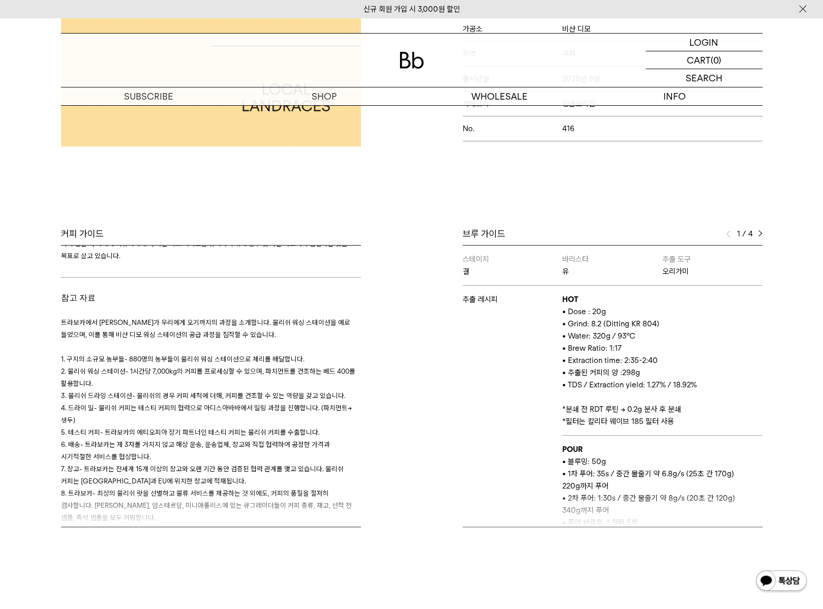
drag, startPoint x: 243, startPoint y: 307, endPoint x: 310, endPoint y: 319, distance: 67.6
click at [130, 354] on span "- 880명의 농부들이 물리쉬 워싱 스테이션으로 체리를 배달합니다." at bounding box center [215, 358] width 180 height 8
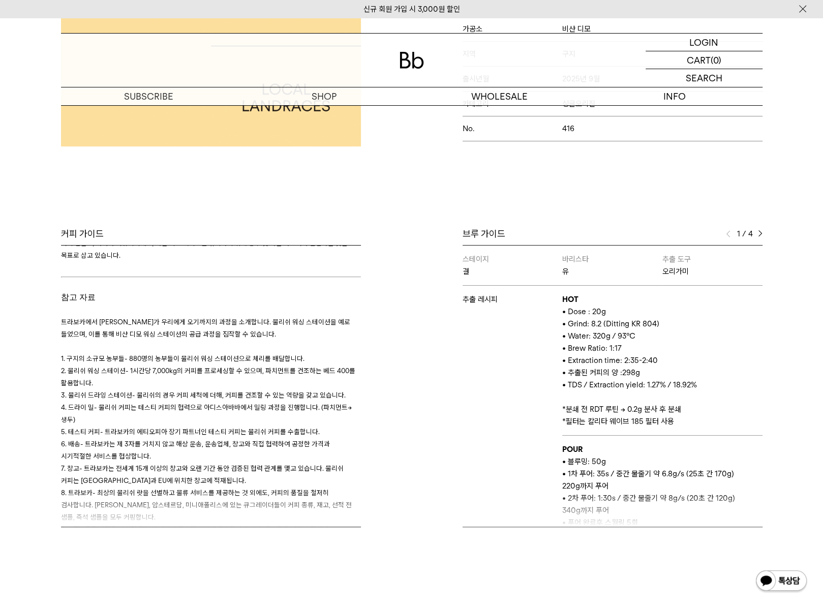
click at [170, 374] on h3 "트라보카에서 커피가 우리에게 오기까지의 과정을 소개합니다. 물리쉬 워싱 스테이션을 예로 들었으며, 이를 통해 비샨 디모 워싱 스테이션의 공급 …" at bounding box center [211, 431] width 300 height 256
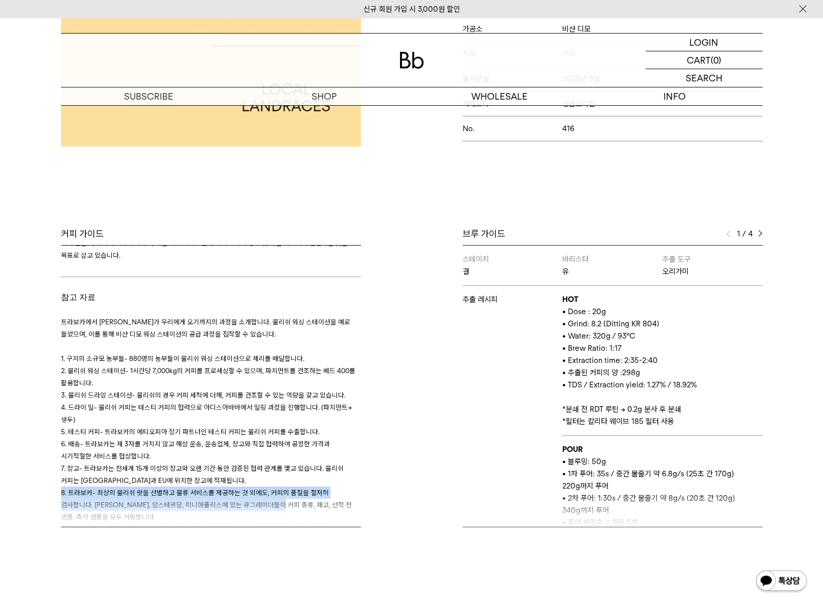
drag, startPoint x: 253, startPoint y: 484, endPoint x: 60, endPoint y: 467, distance: 192.8
click at [61, 467] on h3 "트라보카에서 커피가 우리에게 오기까지의 과정을 소개합니다. 물리쉬 워싱 스테이션을 예로 들었으며, 이를 통해 비샨 디모 워싱 스테이션의 공급 …" at bounding box center [211, 431] width 300 height 256
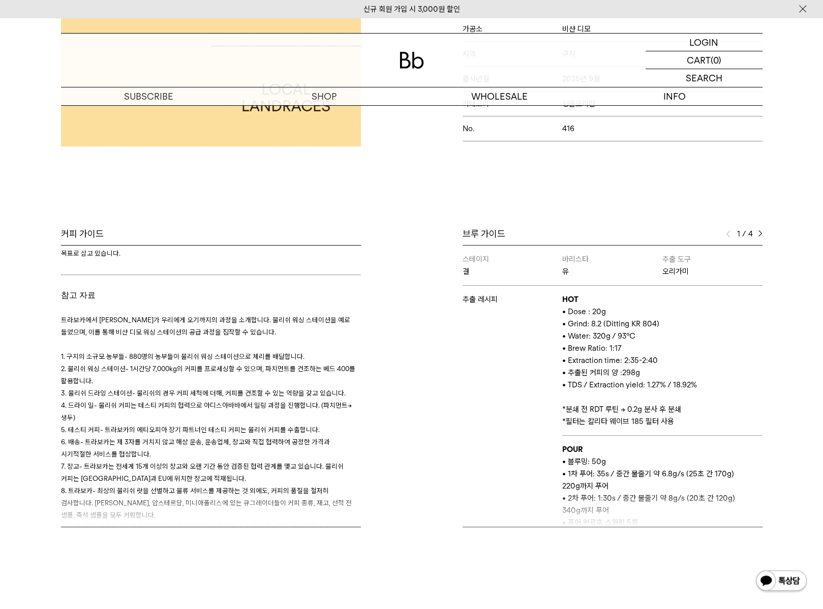
scroll to position [1964, 0]
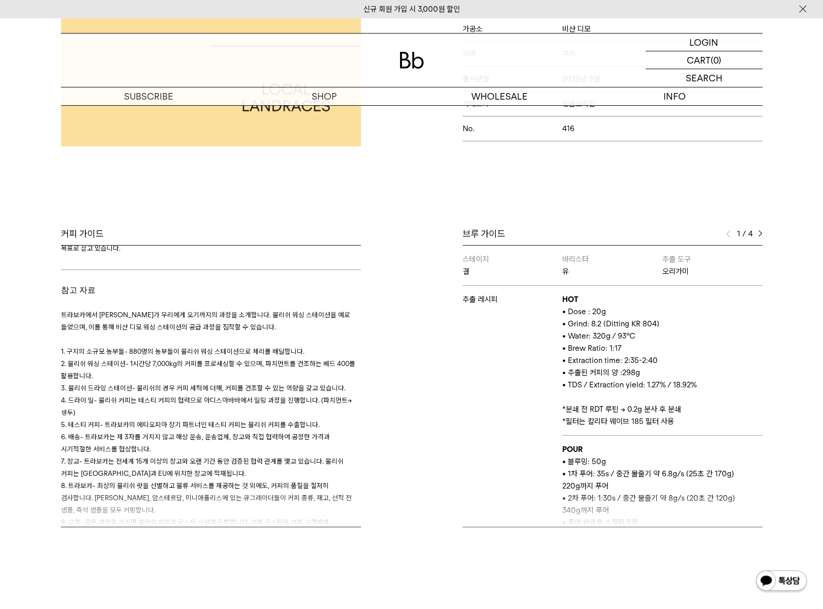
drag, startPoint x: 221, startPoint y: 375, endPoint x: 233, endPoint y: 400, distance: 27.5
click at [139, 481] on span "- 최상의 물리쉬 랏을 선별하고 물류 서비스를 제공하는 것 외에도, 커피의 품질을 철저히 검사합니다. 아디스아바바, 암스테르담, 미니애폴리스에…" at bounding box center [206, 497] width 291 height 33
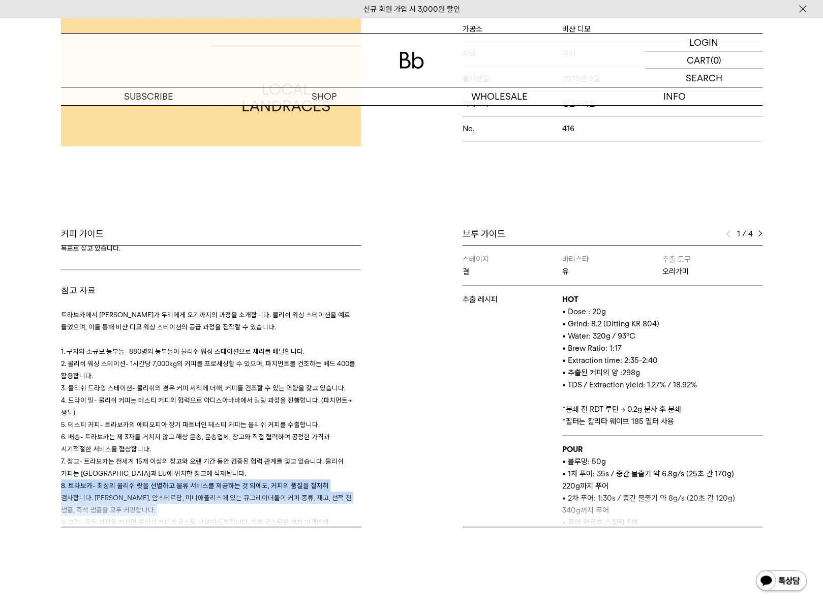
click at [139, 481] on span "- 최상의 물리쉬 랏을 선별하고 물류 서비스를 제공하는 것 외에도, 커피의 품질을 철저히 검사합니다. 아디스아바바, 암스테르담, 미니애폴리스에…" at bounding box center [206, 497] width 291 height 33
click at [163, 481] on span "- 최상의 물리쉬 랏을 선별하고 물류 서비스를 제공하는 것 외에도, 커피의 품질을 철저히 검사합니다. 아디스아바바, 암스테르담, 미니애폴리스에…" at bounding box center [206, 497] width 291 height 33
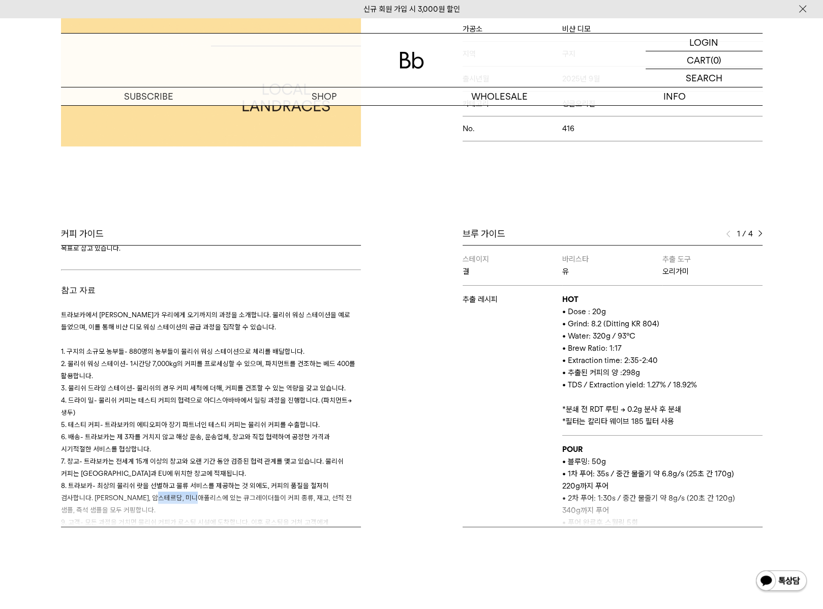
click at [163, 481] on span "- 최상의 물리쉬 랏을 선별하고 물류 서비스를 제공하는 것 외에도, 커피의 품질을 철저히 검사합니다. 아디스아바바, 암스테르담, 미니애폴리스에…" at bounding box center [206, 497] width 291 height 33
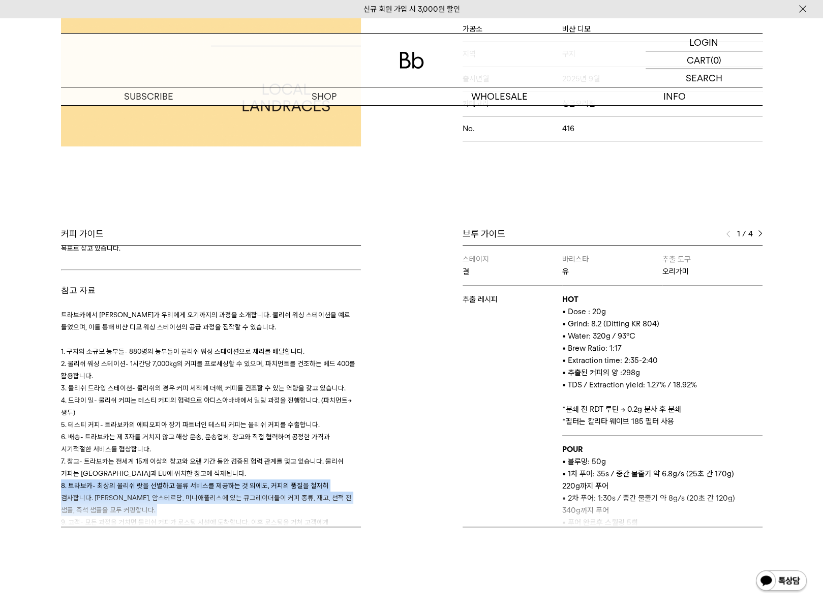
click at [163, 481] on span "- 최상의 물리쉬 랏을 선별하고 물류 서비스를 제공하는 것 외에도, 커피의 품질을 철저히 검사합니다. 아디스아바바, 암스테르담, 미니애폴리스에…" at bounding box center [206, 497] width 291 height 33
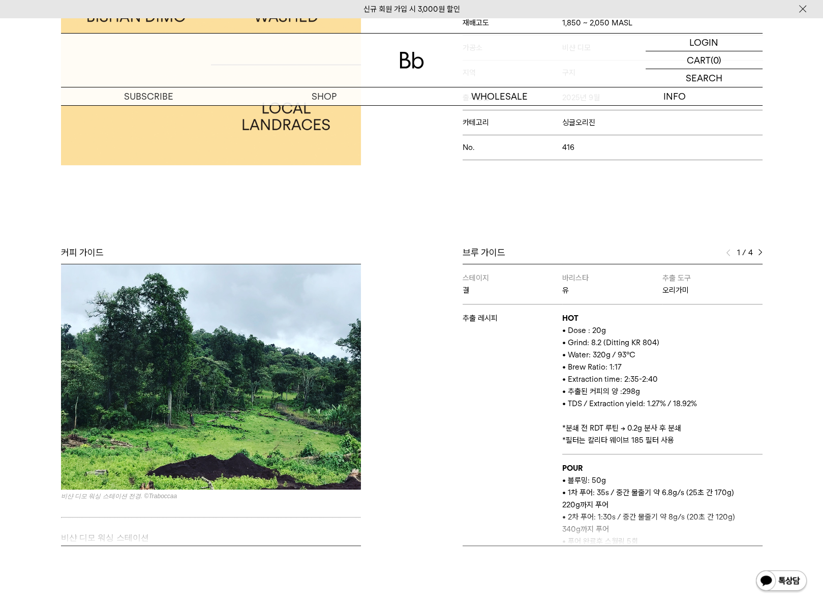
scroll to position [0, 0]
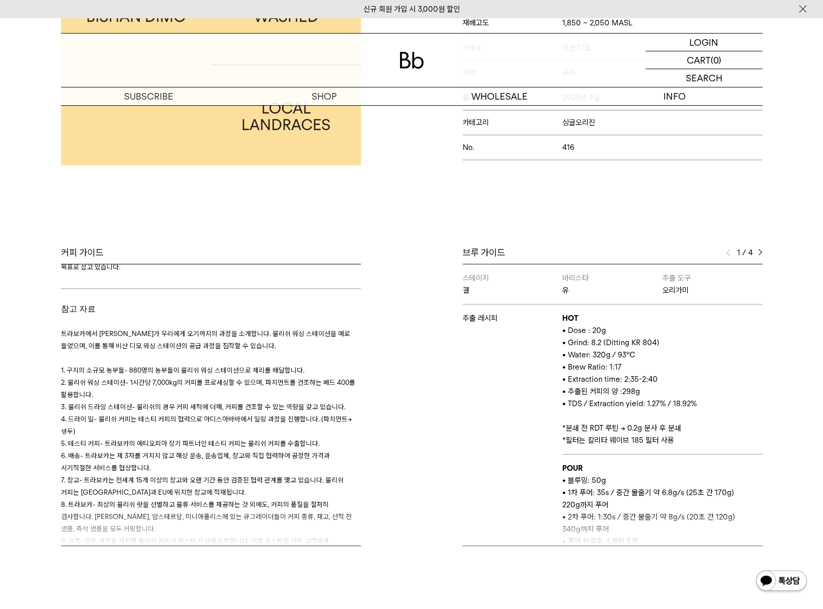
click at [228, 423] on h3 "트라보카에서 커피가 우리에게 오기까지의 과정을 소개합니다. 물리쉬 워싱 스테이션을 예로 들었으며, 이를 통해 비샨 디모 워싱 스테이션의 공급 …" at bounding box center [211, 443] width 300 height 256
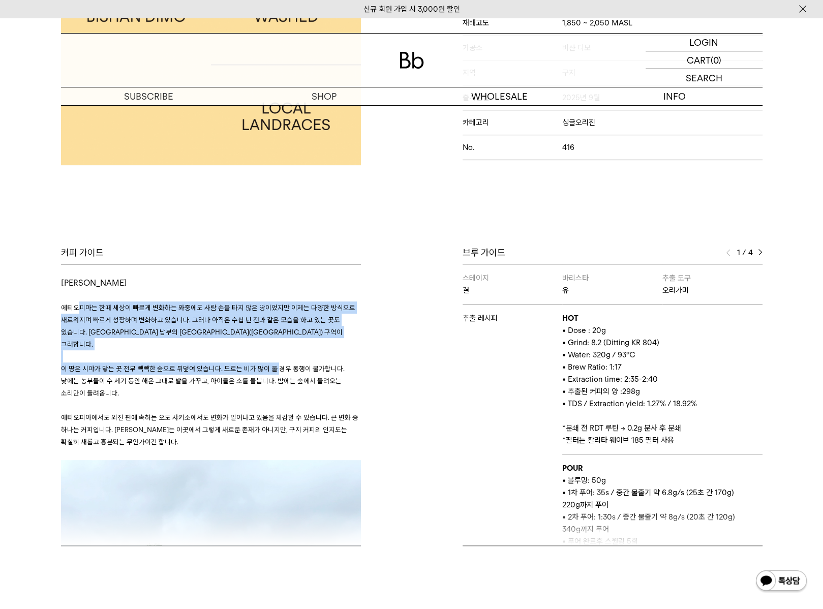
drag, startPoint x: 81, startPoint y: 303, endPoint x: 283, endPoint y: 363, distance: 210.4
click at [275, 356] on h3 "에티오피아는 한때 세상이 빠르게 변화하는 와중에도 사람 손을 타지 않은 땅이었지만 이제는 다양한 방식으로 새로워지며 빠르게 성장하며 변화하고 …" at bounding box center [211, 374] width 300 height 171
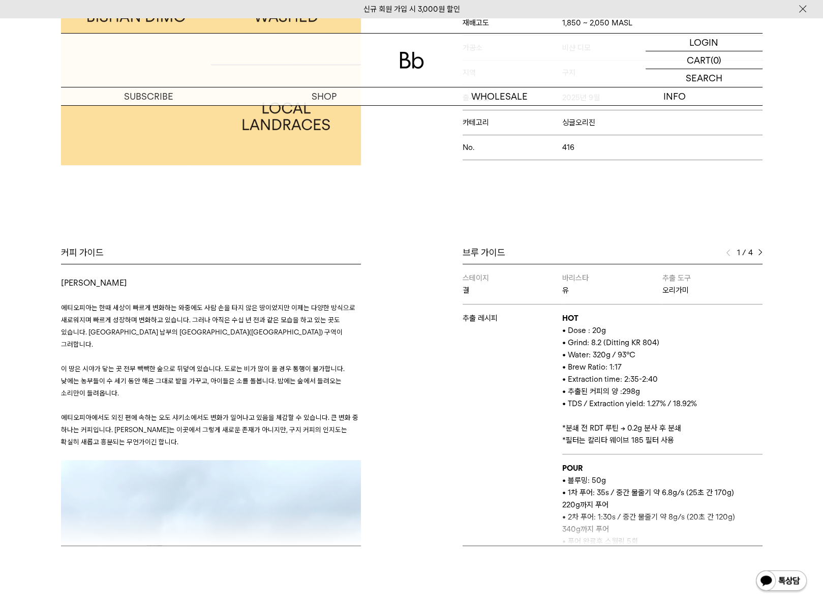
click at [284, 363] on p "이 땅은 시야가 닿는 곳 전부 빽빽한 숲으로 뒤덮여 있습니다. 도로는 비가 많이 올 경우 통행이 불가합니다. 낮에는 농부들이 수 세기 동안 해…" at bounding box center [211, 380] width 300 height 37
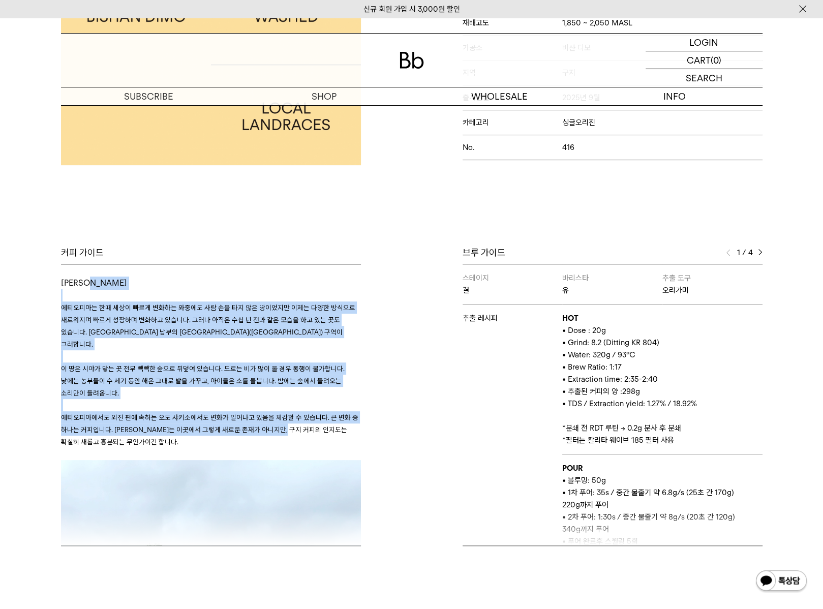
drag, startPoint x: 289, startPoint y: 417, endPoint x: 213, endPoint y: 376, distance: 86.0
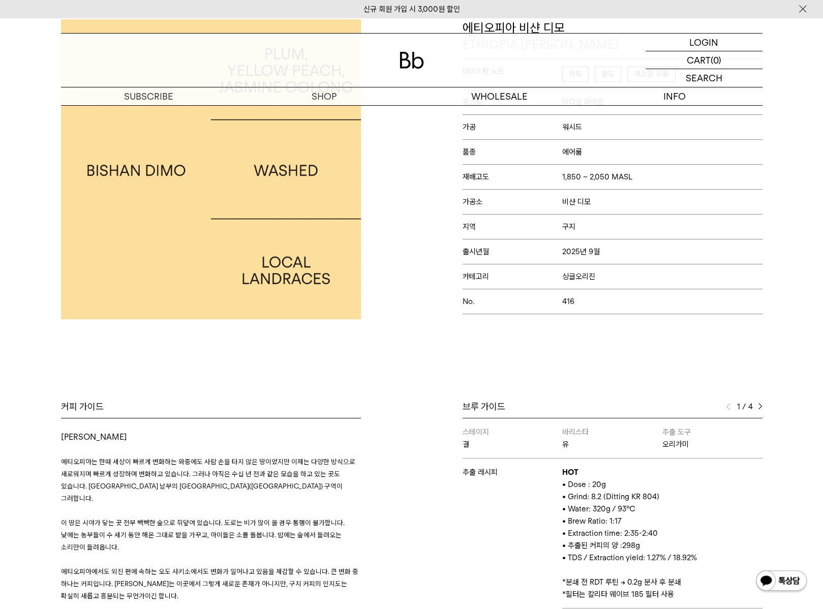
click at [464, 348] on div "Bb의 커피 ALL SEASONAL YEAR-ROUND AUCTION SERIES ARCHIVE 2023 2022 2021 2020 2019 …" at bounding box center [411, 384] width 823 height 731
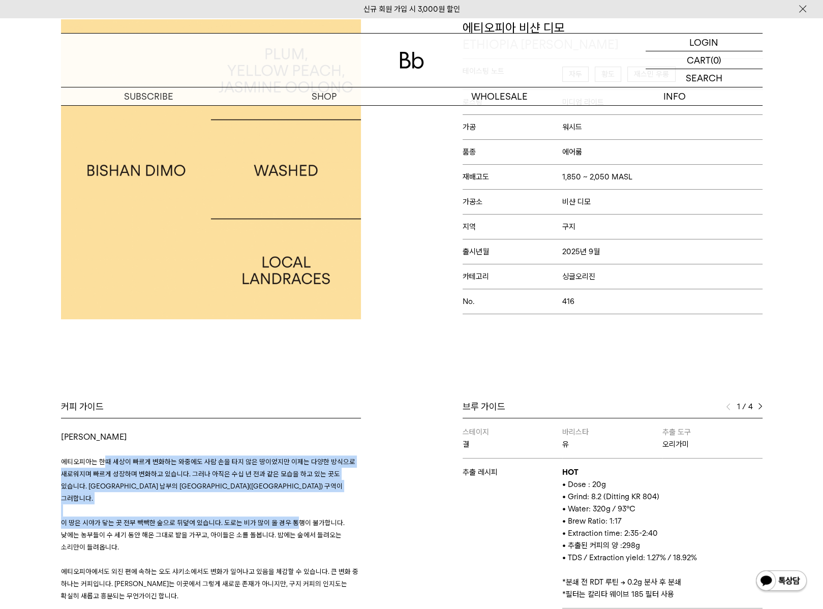
drag, startPoint x: 113, startPoint y: 467, endPoint x: 307, endPoint y: 509, distance: 198.2
click at [296, 512] on h3 "에티오피아는 한때 세상이 빠르게 변화하는 와중에도 사람 손을 타지 않은 땅이었지만 이제는 다양한 방식으로 새로워지며 빠르게 성장하며 변화하고 …" at bounding box center [211, 528] width 300 height 171
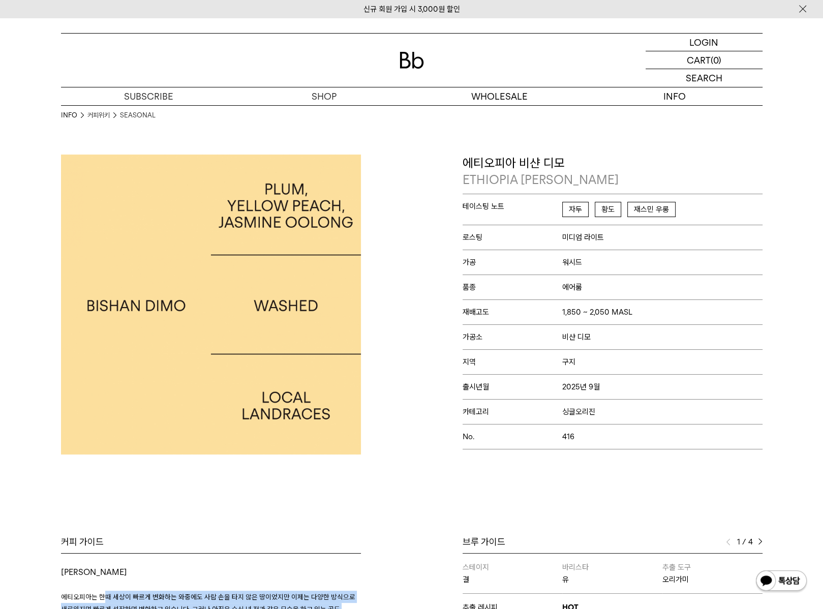
scroll to position [154, 0]
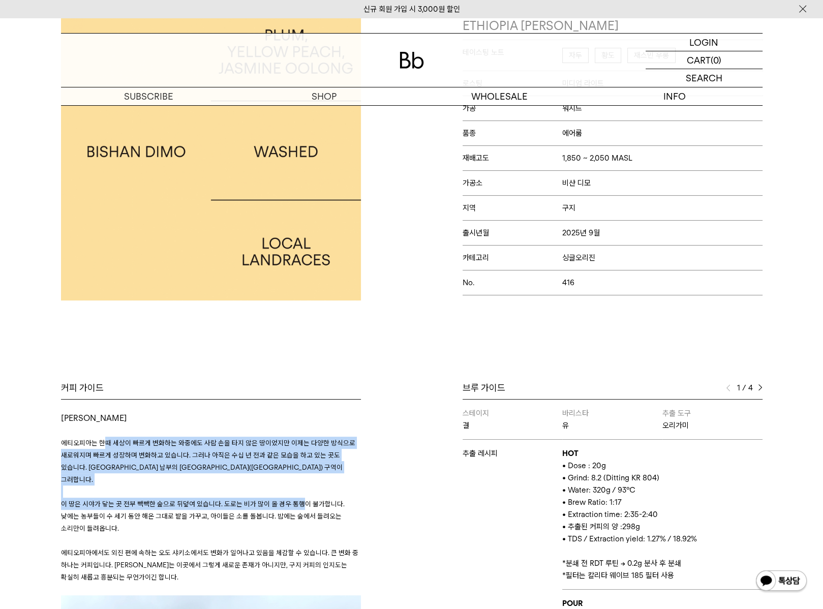
click at [247, 437] on p "에티오피아는 한때 세상이 빠르게 변화하는 와중에도 사람 손을 타지 않은 땅이었지만 이제는 다양한 방식으로 새로워지며 빠르게 성장하며 변화하고 …" at bounding box center [211, 461] width 300 height 49
click at [248, 437] on p "에티오피아는 한때 세상이 빠르게 변화하는 와중에도 사람 손을 타지 않은 땅이었지만 이제는 다양한 방식으로 새로워지며 빠르게 성장하며 변화하고 …" at bounding box center [211, 461] width 300 height 49
click at [243, 454] on span "에티오피아는 한때 세상이 빠르게 변화하는 와중에도 사람 손을 타지 않은 땅이었지만 이제는 다양한 방식으로 새로워지며 빠르게 성장하며 변화하고 …" at bounding box center [208, 461] width 294 height 45
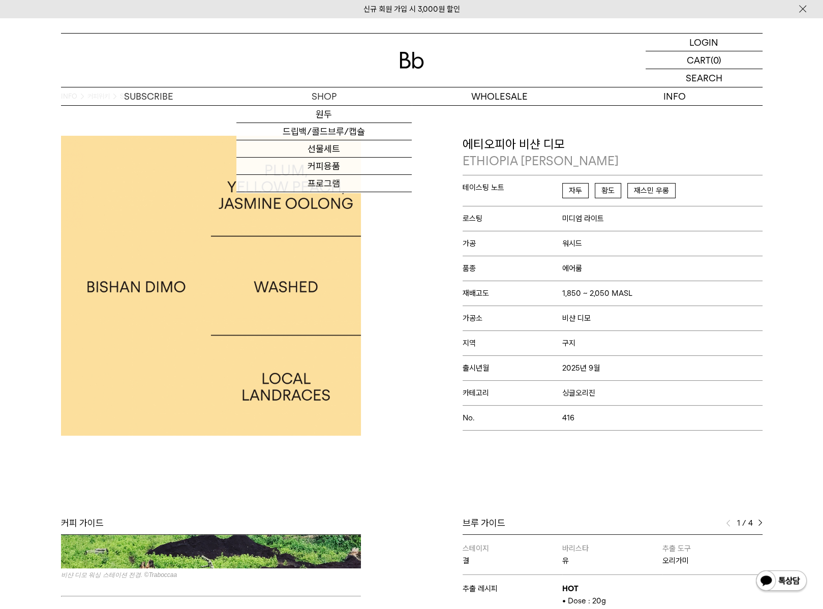
scroll to position [0, 0]
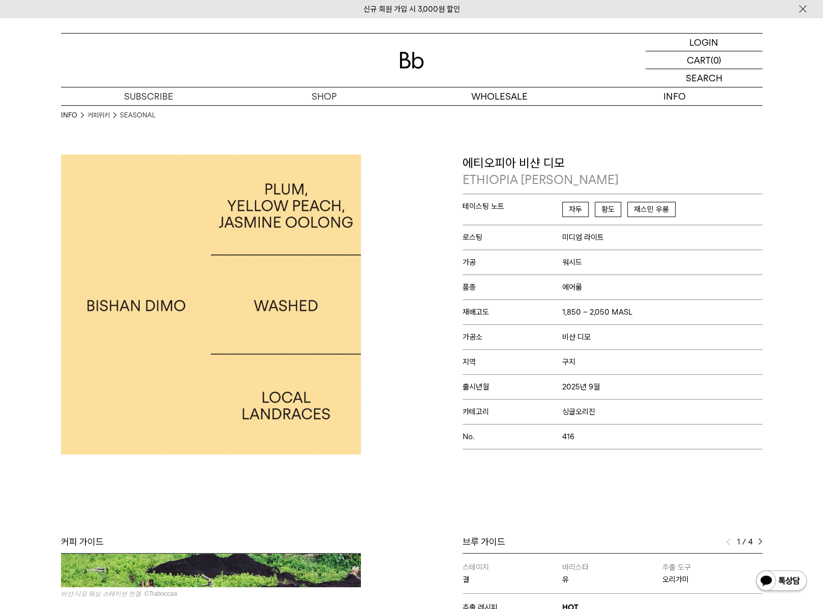
drag, startPoint x: 645, startPoint y: 328, endPoint x: 639, endPoint y: 320, distance: 10.6
click at [645, 328] on p "가공소 비샨 디모" at bounding box center [613, 336] width 300 height 25
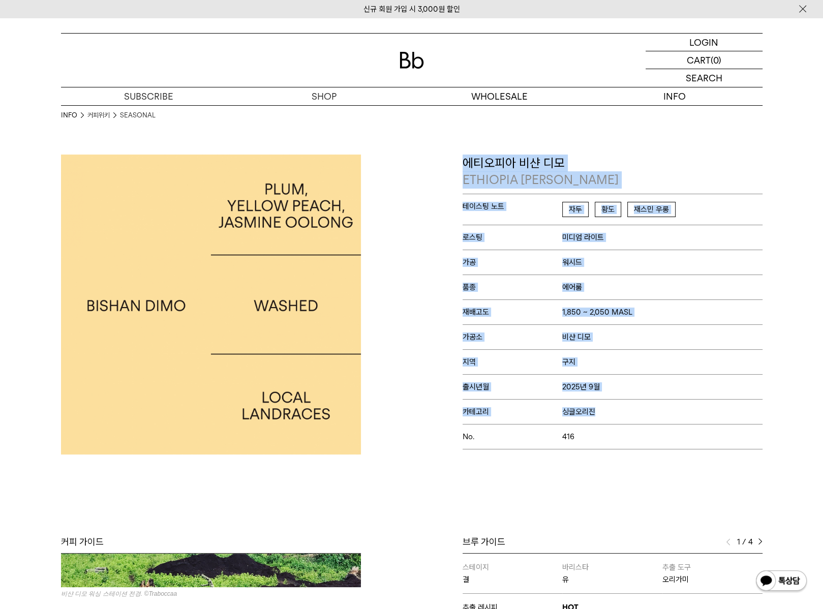
drag, startPoint x: 632, startPoint y: 405, endPoint x: 646, endPoint y: 417, distance: 18.7
click at [646, 417] on div "에티오피아 비샨 디모 ETHIOPIA BISHAN DIMO 테이스팅 노트 자두 황도 재스민 우롱 로스팅 미디엄 라이트 가공 워시드 품종 에어룸…" at bounding box center [590, 305] width 356 height 300
click at [646, 417] on p "카테고리 싱글오리진" at bounding box center [613, 411] width 300 height 25
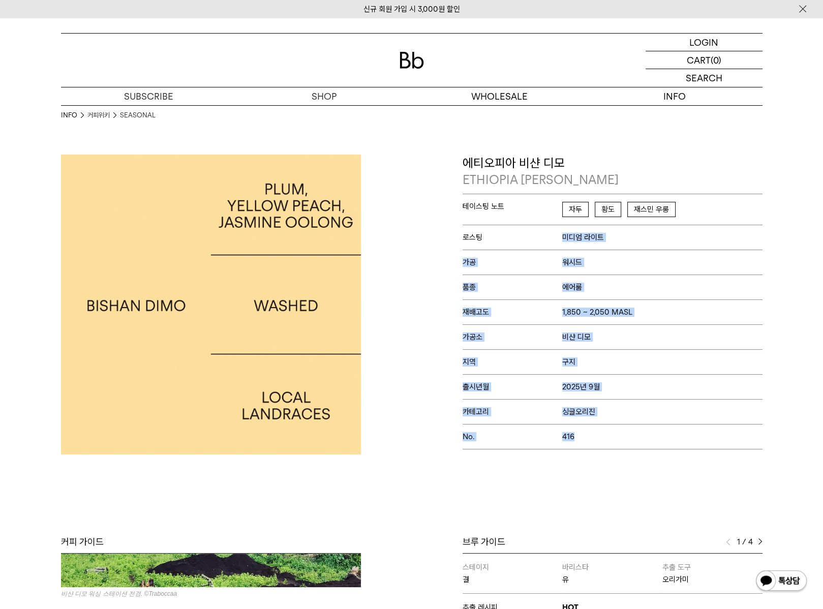
drag, startPoint x: 645, startPoint y: 444, endPoint x: 543, endPoint y: 226, distance: 240.3
click at [514, 220] on div "테이스팅 노트 자두 황도 재스민 우롱 로스팅 미디엄 라이트 가공 워시드 품종 에어룸 재배고도 1,850 ~ 2,050 MASL 가공소 비샨 디…" at bounding box center [613, 322] width 300 height 256
click at [584, 275] on p "품종 에어룸" at bounding box center [613, 286] width 300 height 25
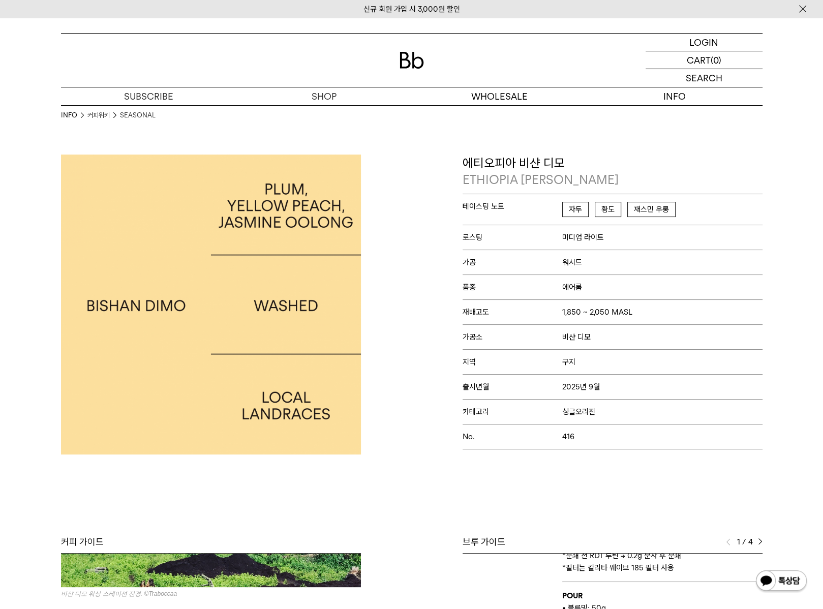
scroll to position [154, 0]
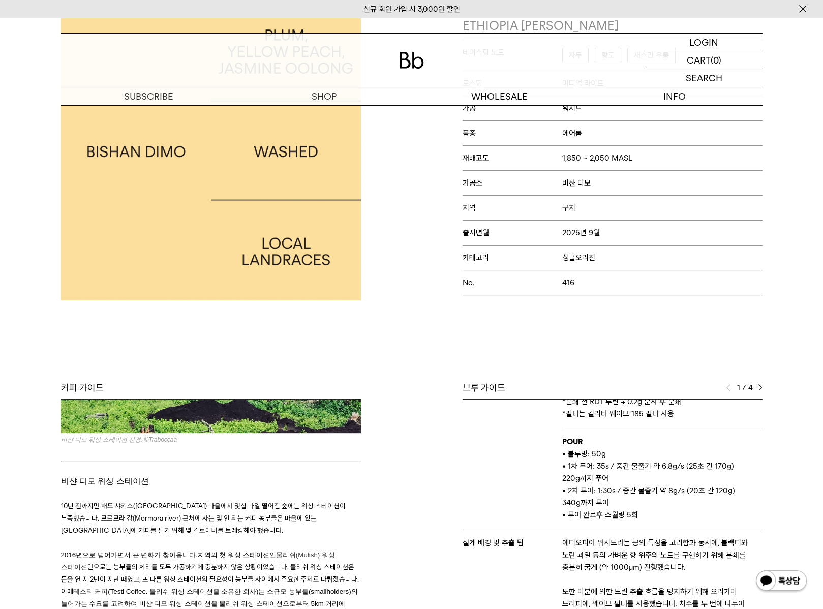
click at [688, 260] on p "카테고리 싱글오리진" at bounding box center [613, 257] width 300 height 25
click at [678, 306] on div "Bb의 커피 ALL SEASONAL YEAR-ROUND AUCTION SERIES ARCHIVE 2023 2022 2021 2020 2019 …" at bounding box center [411, 366] width 823 height 731
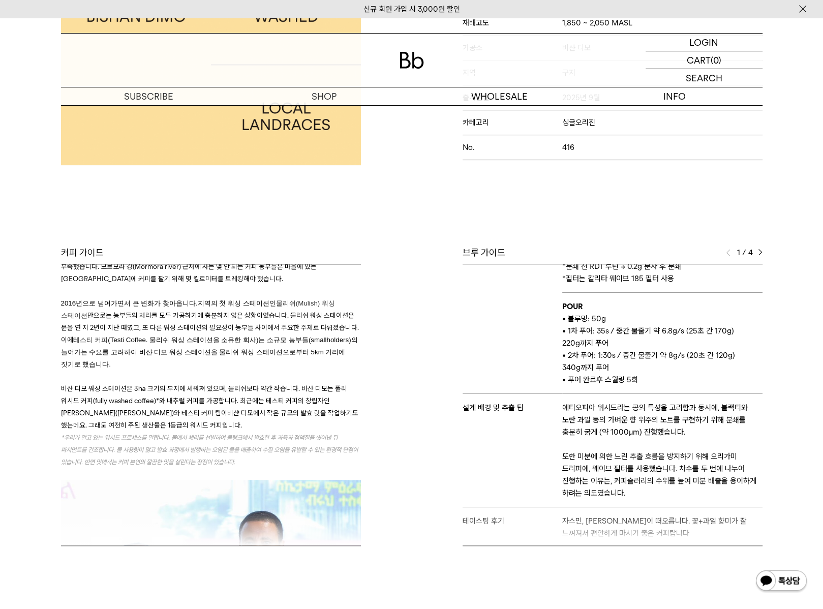
scroll to position [270, 0]
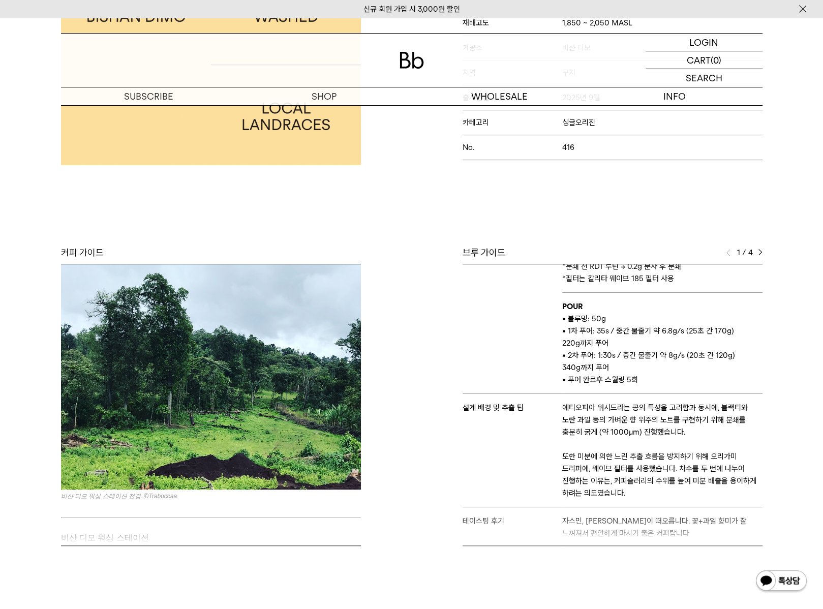
click at [259, 512] on div "커피 가이드 오도 샤키소 에티오피아는 한때 세상이 빠르게 변화하는 와중에도 사람 손을 타지 않은 땅이었지만 이제는 다양한 방식으로 새로워지며 …" at bounding box center [234, 396] width 356 height 299
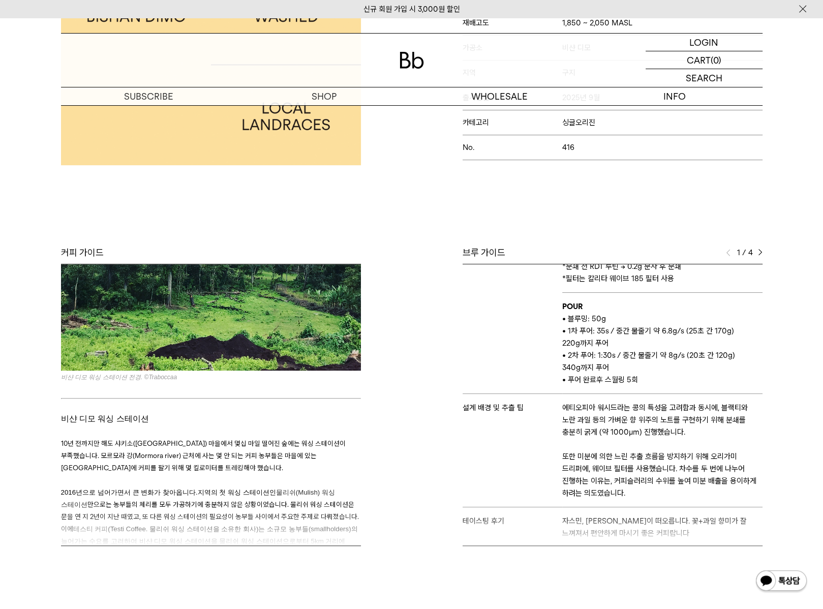
scroll to position [424, 0]
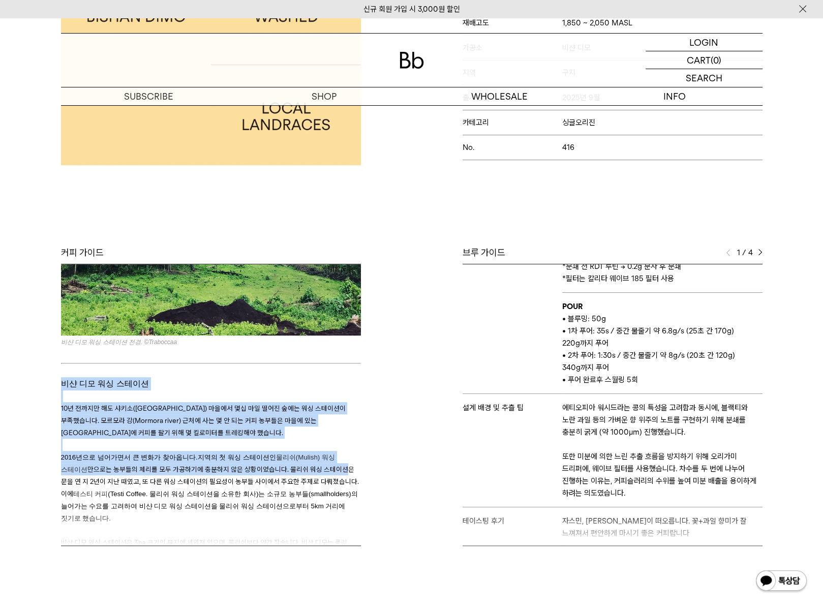
drag, startPoint x: 276, startPoint y: 404, endPoint x: 342, endPoint y: 454, distance: 83.0
click at [339, 453] on span "2016년으로 넘어가면서 큰 변화가 찾아옵니다. 지역의 첫 워싱 스테이션인 물리쉬(Mulish) 워싱 스테이션 만으로는 농부들의 체리를 모두 …" at bounding box center [210, 475] width 298 height 45
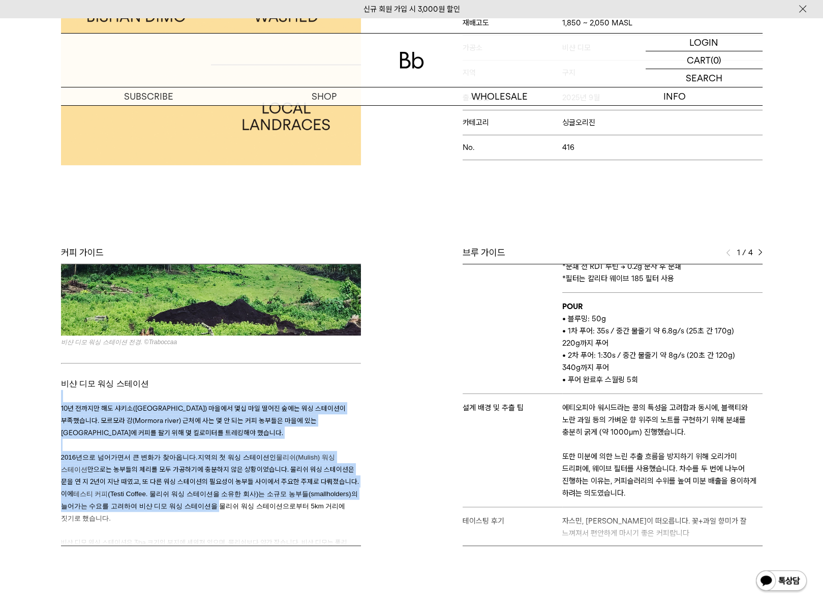
drag, startPoint x: 256, startPoint y: 386, endPoint x: 275, endPoint y: 489, distance: 105.0
click at [275, 490] on span "(Testi Coffee. 물리쉬 워싱 스테이션을 소유한 회사)는 소규모 농부들(smallholders)의 늘어가는 수요를 고려하여 비샨 디모…" at bounding box center [209, 506] width 297 height 32
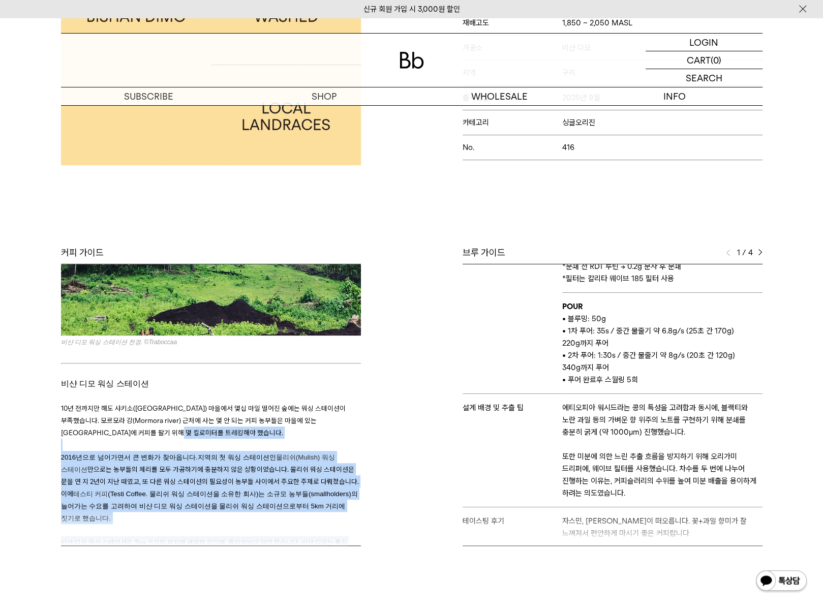
drag, startPoint x: 290, startPoint y: 510, endPoint x: 271, endPoint y: 409, distance: 102.3
click at [271, 409] on div "커피 가이드 오도 샤키소 에티오피아는 한때 세상이 빠르게 변화하는 와중에도 사람 손을 타지 않은 땅이었지만 이제는 다양한 방식으로 새로워지며 …" at bounding box center [234, 396] width 356 height 299
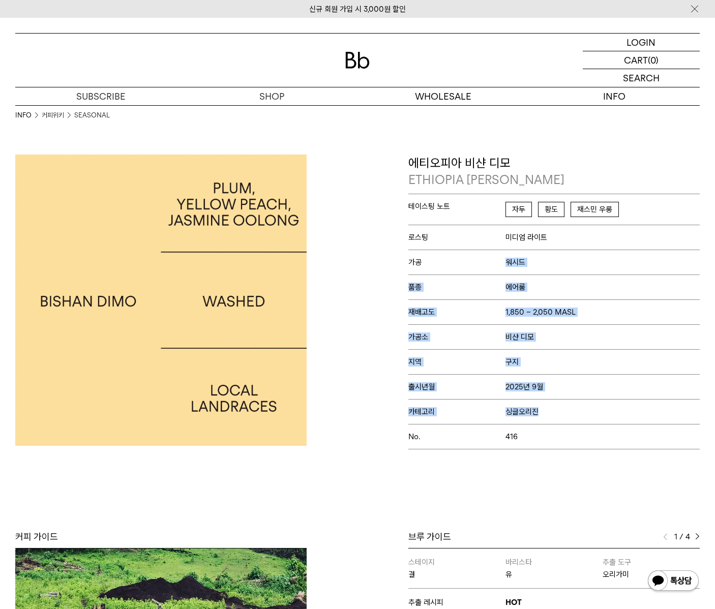
drag, startPoint x: 459, startPoint y: 260, endPoint x: 567, endPoint y: 400, distance: 176.5
click at [567, 400] on div "테이스팅 노트 자두 황도 재스민 우롱 로스팅 미디엄 라이트 가공 워시드 품종 에어룸 재배고도 1,850 ~ 2,050 MASL 가공소 비샨 디…" at bounding box center [553, 322] width 291 height 256
click at [571, 400] on p "카테고리 싱글오리진" at bounding box center [553, 411] width 291 height 25
click at [522, 415] on p "카테고리 싱글오리진" at bounding box center [553, 411] width 291 height 25
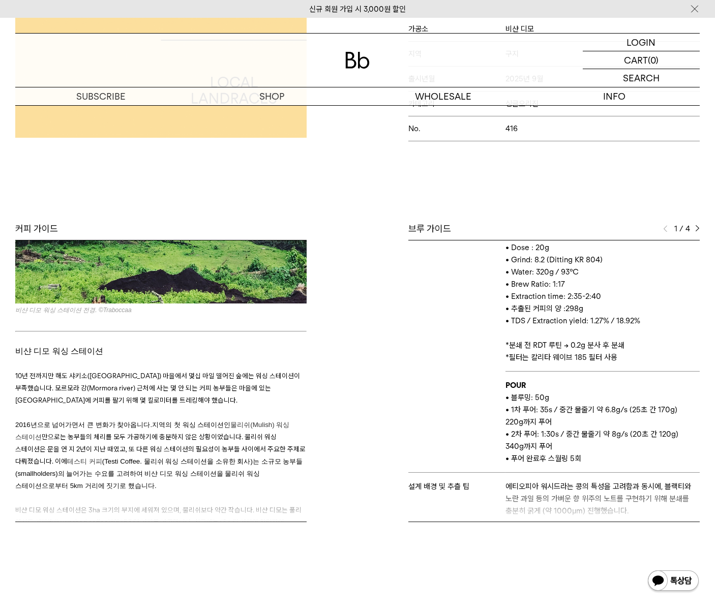
scroll to position [0, 0]
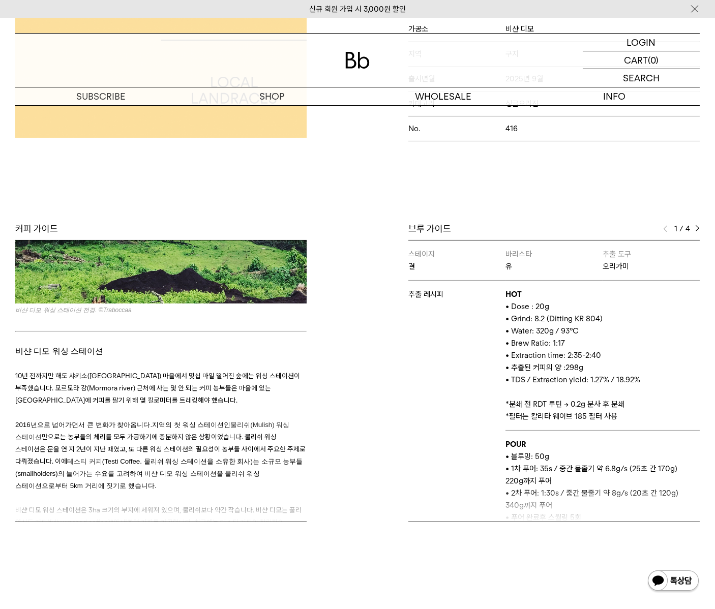
click at [699, 225] on img at bounding box center [697, 228] width 5 height 7
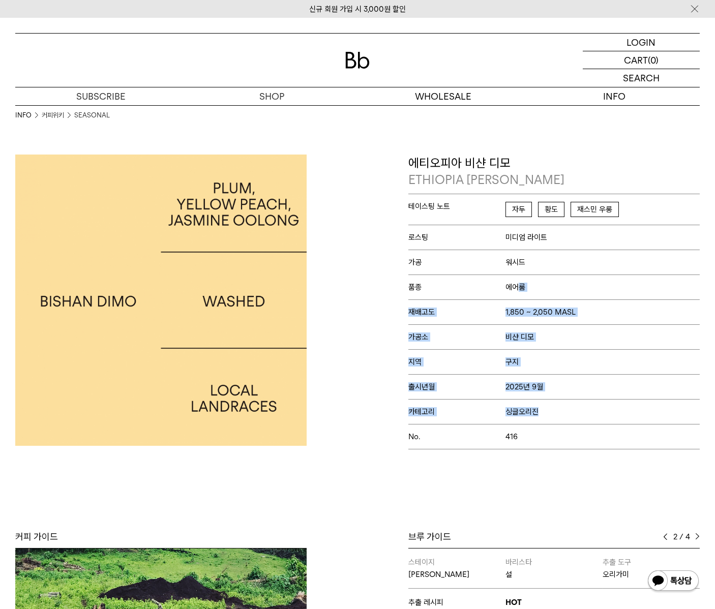
drag, startPoint x: 521, startPoint y: 285, endPoint x: 558, endPoint y: 407, distance: 127.5
click at [558, 407] on div "테이스팅 노트 자두 황도 재스민 우롱 로스팅 미디엄 라이트 가공 워시드 품종 에어룸 재배고도 1,850 ~ 2,050 MASL 가공소 비샨 디…" at bounding box center [553, 322] width 291 height 256
click at [558, 407] on p "카테고리 싱글오리진" at bounding box center [553, 411] width 291 height 25
drag, startPoint x: 506, startPoint y: 284, endPoint x: 510, endPoint y: 289, distance: 6.8
click at [506, 285] on span "에어룸" at bounding box center [515, 287] width 20 height 9
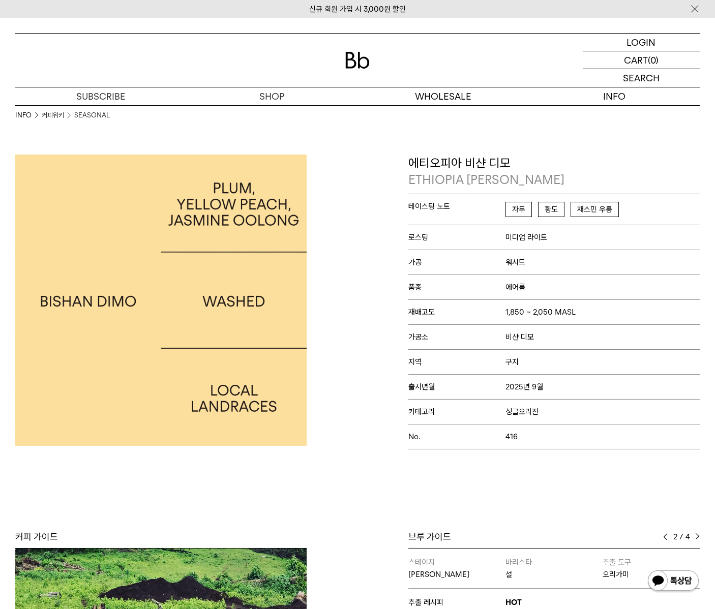
click at [503, 287] on span "품종" at bounding box center [456, 287] width 97 height 9
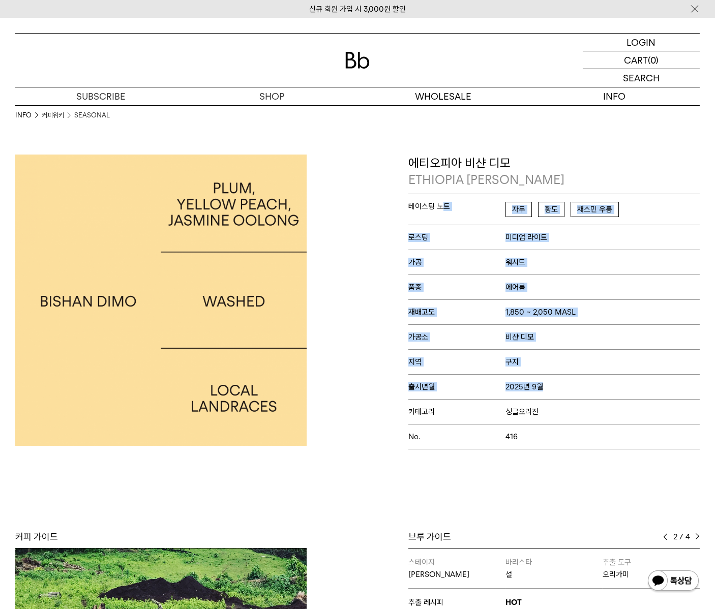
drag, startPoint x: 554, startPoint y: 384, endPoint x: 569, endPoint y: 396, distance: 19.1
click at [565, 395] on div "테이스팅 노트 자두 황도 재스민 우롱 로스팅 미디엄 라이트 가공 워시드 품종 에어룸 재배고도 1,850 ~ 2,050 MASL 가공소 비샨 디…" at bounding box center [553, 322] width 291 height 256
click at [569, 396] on p "출시년월 2025년 9월" at bounding box center [553, 386] width 291 height 25
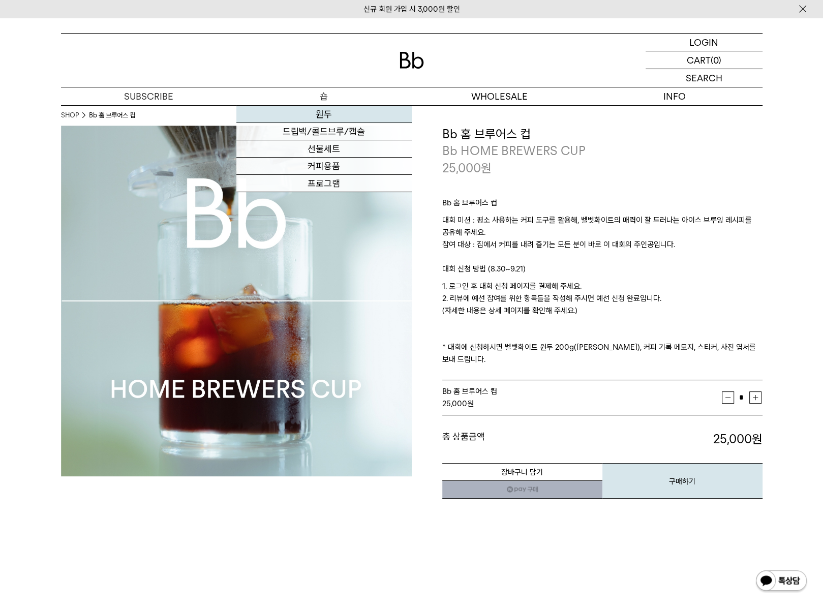
click at [325, 120] on link "원두" at bounding box center [323, 114] width 175 height 17
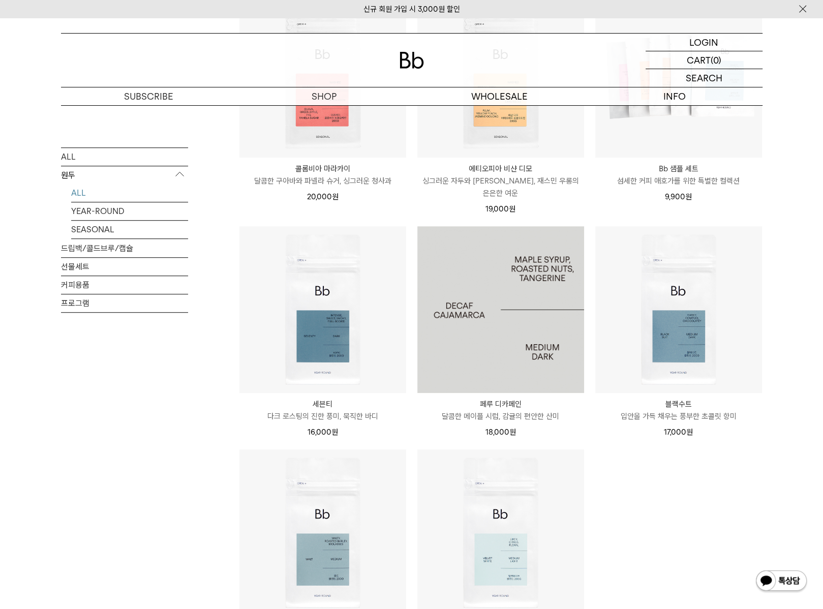
scroll to position [770, 0]
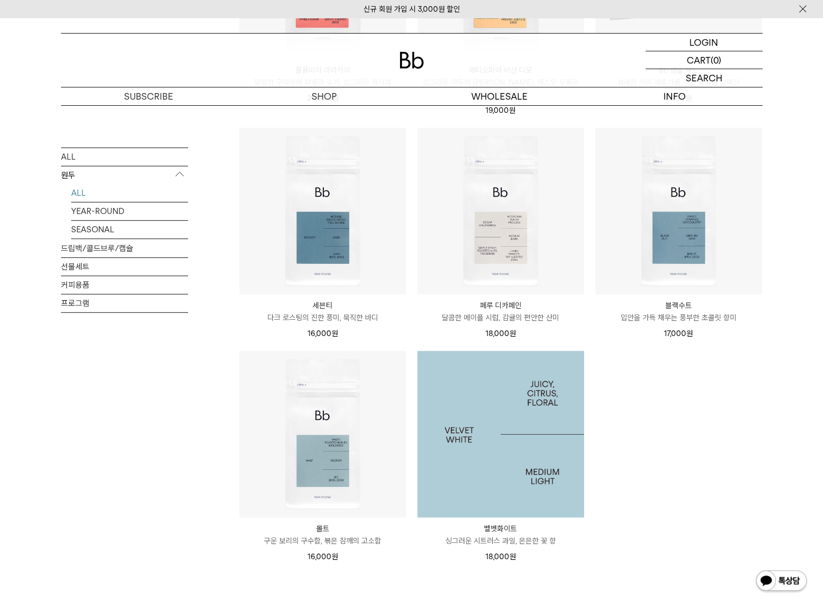
click at [545, 434] on img at bounding box center [500, 434] width 167 height 167
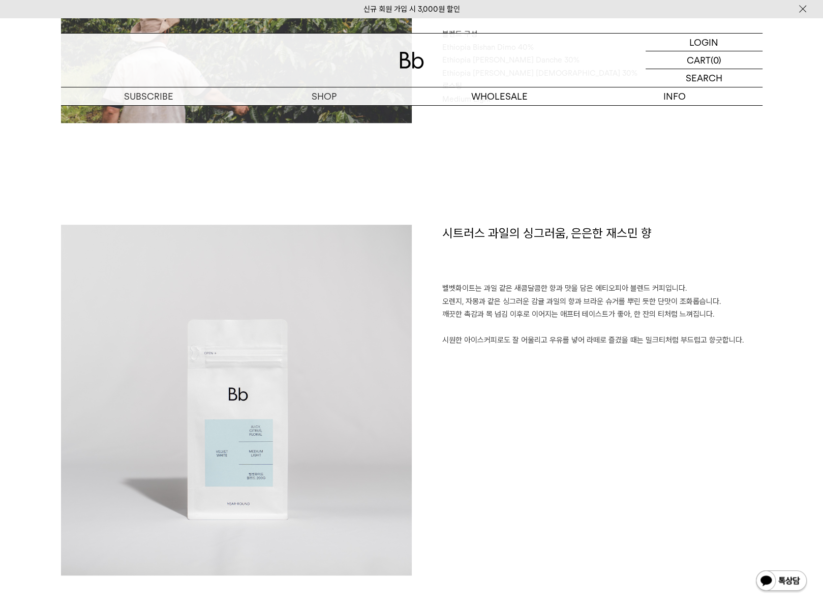
scroll to position [462, 0]
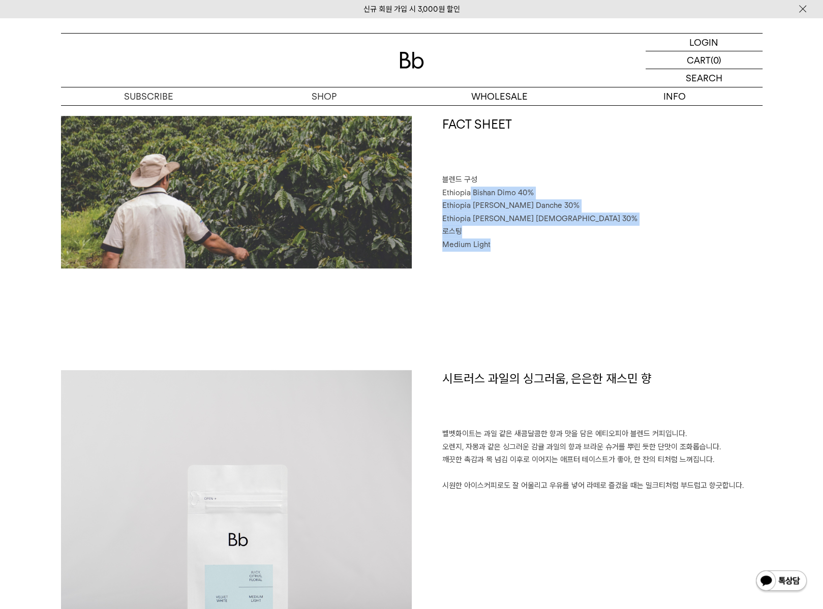
drag, startPoint x: 470, startPoint y: 197, endPoint x: 587, endPoint y: 244, distance: 126.6
click at [587, 244] on div "FACT SHEET 블렌드 구성 Ethiopia Bishan Dimo 40% Ethiopia Habtamu Yirgacheffe Danche …" at bounding box center [587, 192] width 351 height 152
click at [587, 244] on p "Medium Light" at bounding box center [602, 244] width 320 height 13
drag, startPoint x: 579, startPoint y: 254, endPoint x: 558, endPoint y: 184, distance: 72.2
click at [494, 177] on div "FACT SHEET 블렌드 구성 Ethiopia Bishan Dimo 40% Ethiopia Habtamu Yirgacheffe Danche …" at bounding box center [411, 243] width 701 height 254
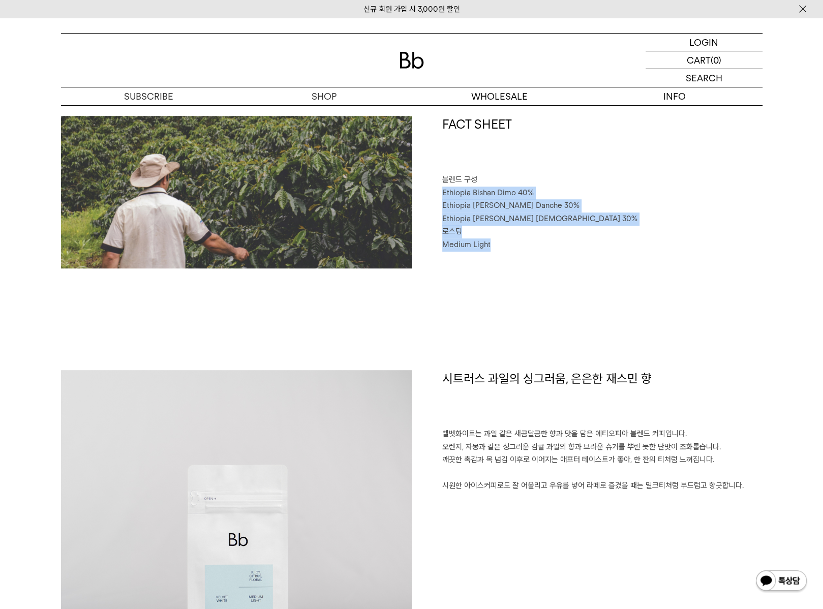
click at [628, 193] on p "Ethiopia Bishan Dimo 40%" at bounding box center [602, 193] width 320 height 13
drag, startPoint x: 497, startPoint y: 172, endPoint x: 607, endPoint y: 281, distance: 154.9
click at [605, 281] on div "FACT SHEET 블렌드 구성 Ethiopia Bishan Dimo 40% Ethiopia Habtamu Yirgacheffe Danche …" at bounding box center [411, 243] width 701 height 254
click at [607, 279] on div "FACT SHEET 블렌드 구성 Ethiopia Bishan Dimo 40% Ethiopia Habtamu Yirgacheffe Danche …" at bounding box center [411, 243] width 701 height 254
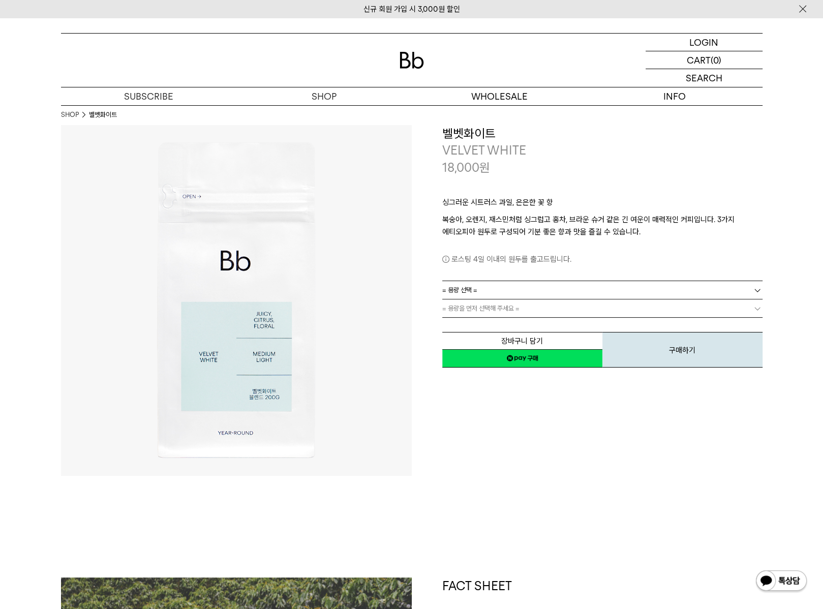
scroll to position [0, 0]
